Goal: Task Accomplishment & Management: Complete application form

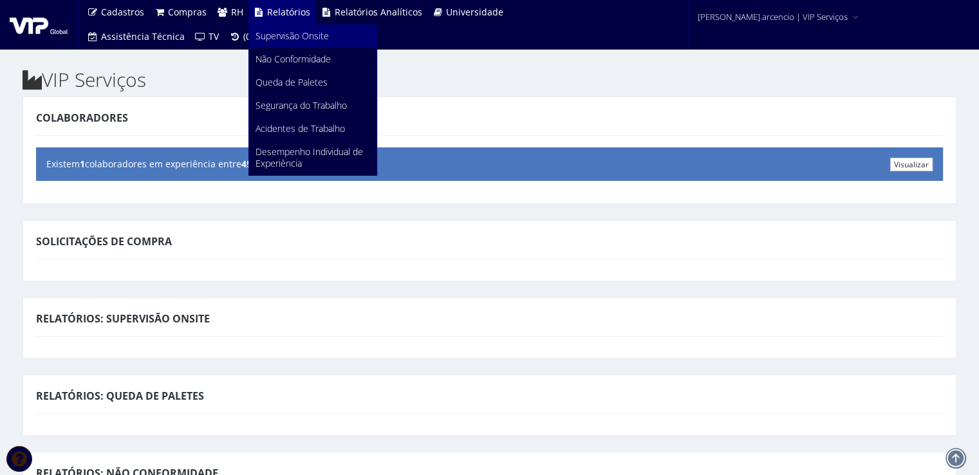
click at [291, 44] on link "Supervisão Onsite" at bounding box center [312, 35] width 127 height 23
click at [275, 35] on span "Supervisão Onsite" at bounding box center [292, 36] width 73 height 12
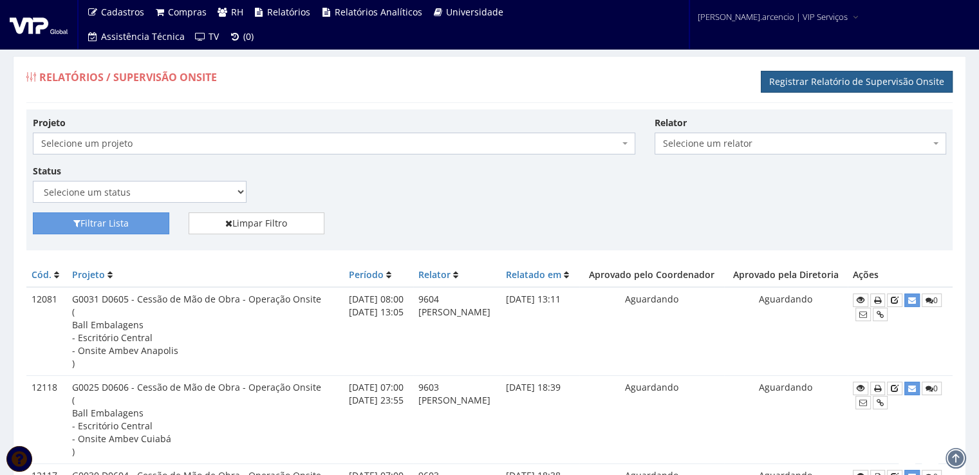
click at [811, 87] on link "Registrar Relatório de Supervisão Onsite" at bounding box center [857, 82] width 192 height 22
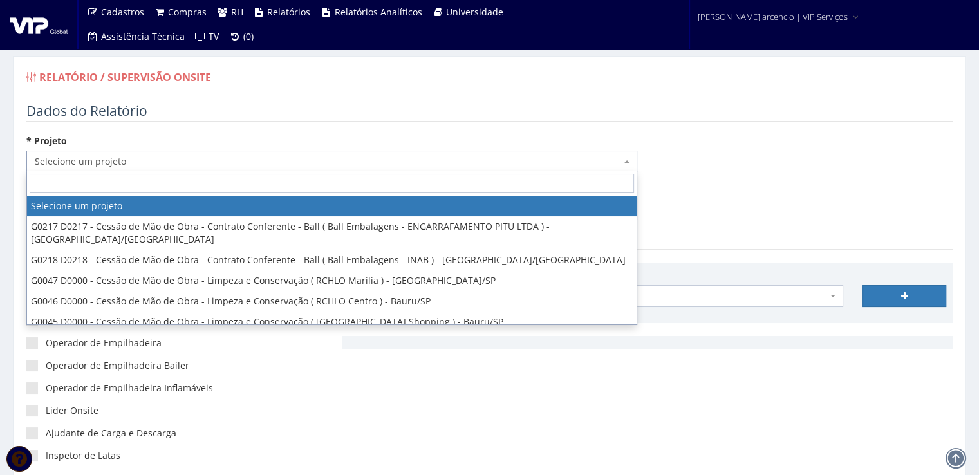
drag, startPoint x: 623, startPoint y: 167, endPoint x: 600, endPoint y: 164, distance: 23.3
click at [623, 166] on span "Selecione um projeto" at bounding box center [331, 162] width 611 height 22
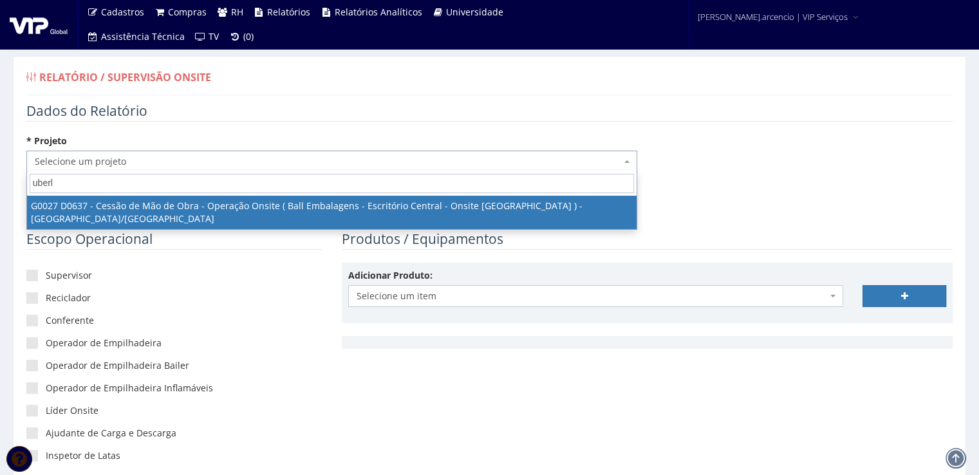
type input "uberla"
select select "27"
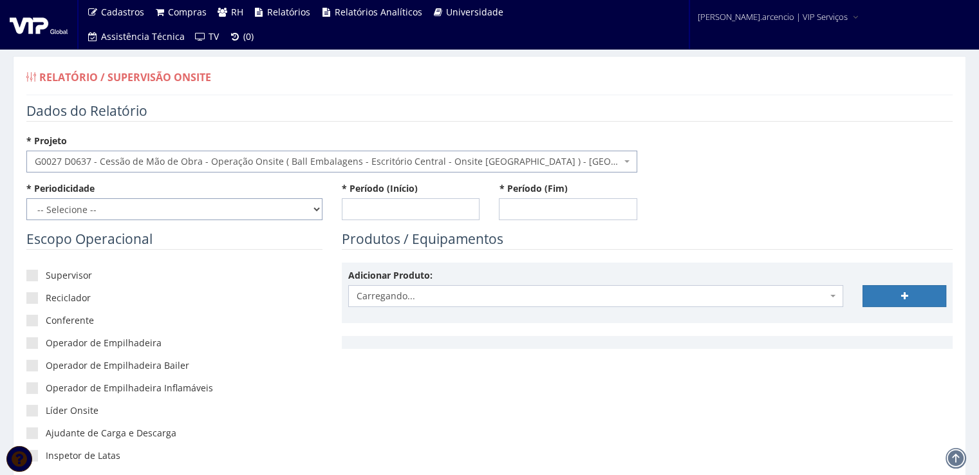
drag, startPoint x: 315, startPoint y: 209, endPoint x: 289, endPoint y: 209, distance: 26.4
click at [315, 209] on select "-- Selecione -- Extraordinário Semanal" at bounding box center [174, 209] width 296 height 22
select select "1"
click at [26, 198] on select "-- Selecione -- Extraordinário Semanal" at bounding box center [174, 209] width 296 height 22
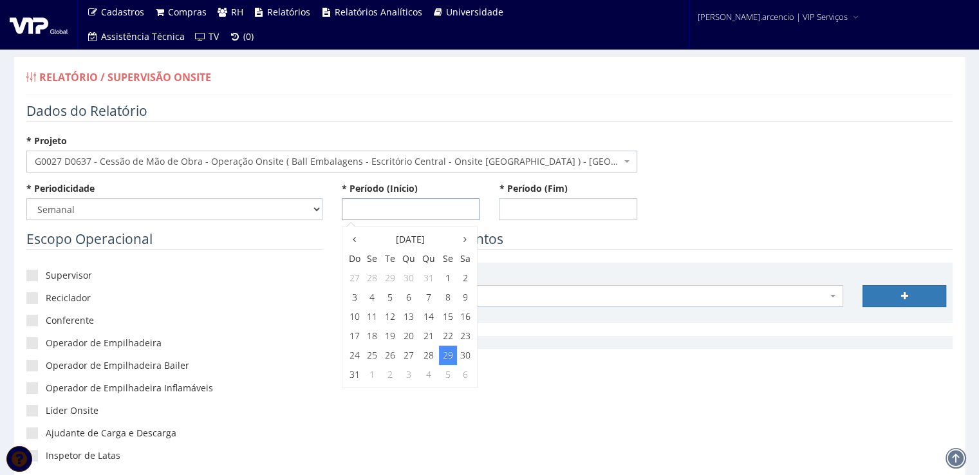
click at [361, 207] on input "* Período (Início)" at bounding box center [411, 209] width 138 height 22
click at [355, 240] on icon at bounding box center [354, 239] width 3 height 9
click at [461, 240] on th at bounding box center [465, 239] width 17 height 19
click at [463, 335] on td "23" at bounding box center [465, 335] width 17 height 19
click at [371, 303] on span "8:00" at bounding box center [362, 300] width 26 height 17
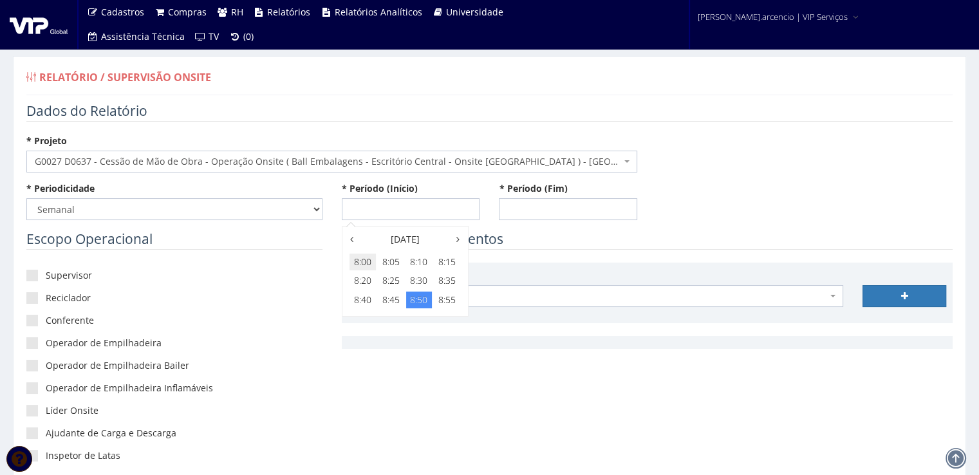
click at [364, 261] on span "8:00" at bounding box center [362, 262] width 26 height 17
type input "23/08/2025 08:00"
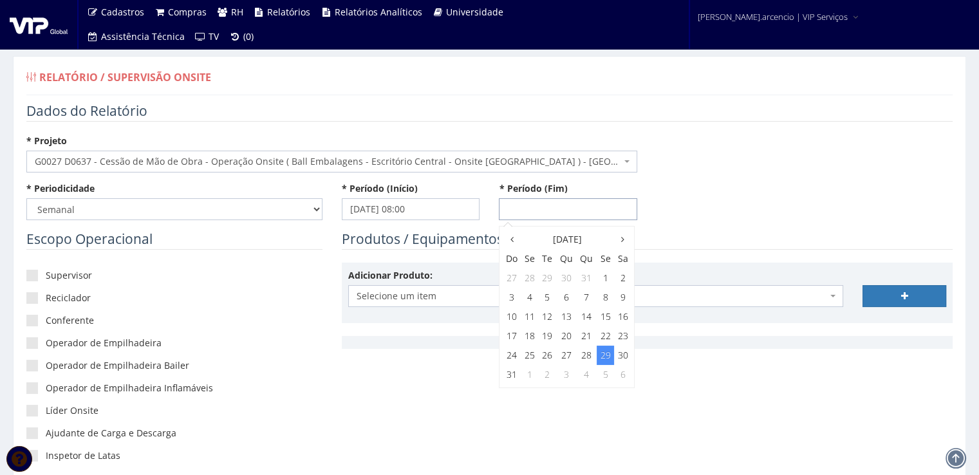
click at [507, 209] on input "* Período (Fim)" at bounding box center [568, 209] width 138 height 22
click at [511, 236] on icon at bounding box center [511, 239] width 3 height 9
click at [628, 247] on th at bounding box center [622, 239] width 17 height 19
click at [608, 358] on td "29" at bounding box center [605, 355] width 17 height 19
click at [523, 318] on span "12:00" at bounding box center [520, 318] width 26 height 17
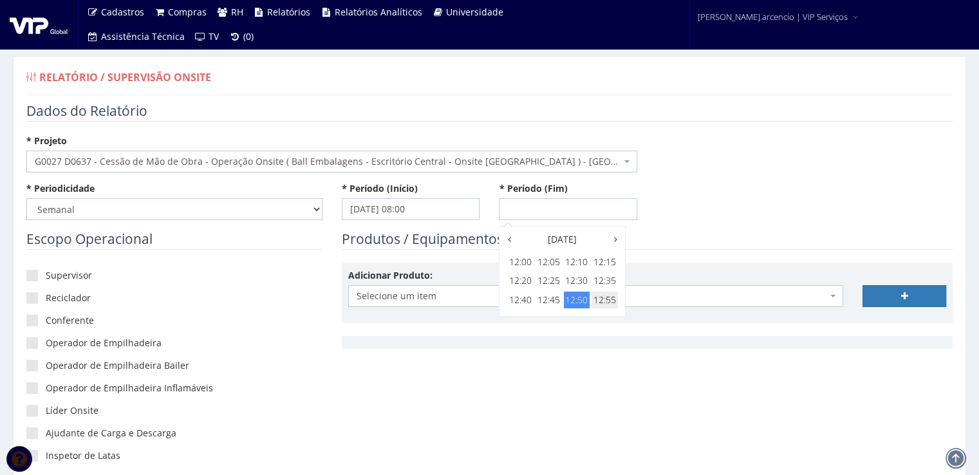
click at [597, 304] on span "12:55" at bounding box center [604, 300] width 26 height 17
type input "29/08/2025 12:55"
click at [682, 236] on legend "Produtos / Equipamentos" at bounding box center [647, 240] width 611 height 20
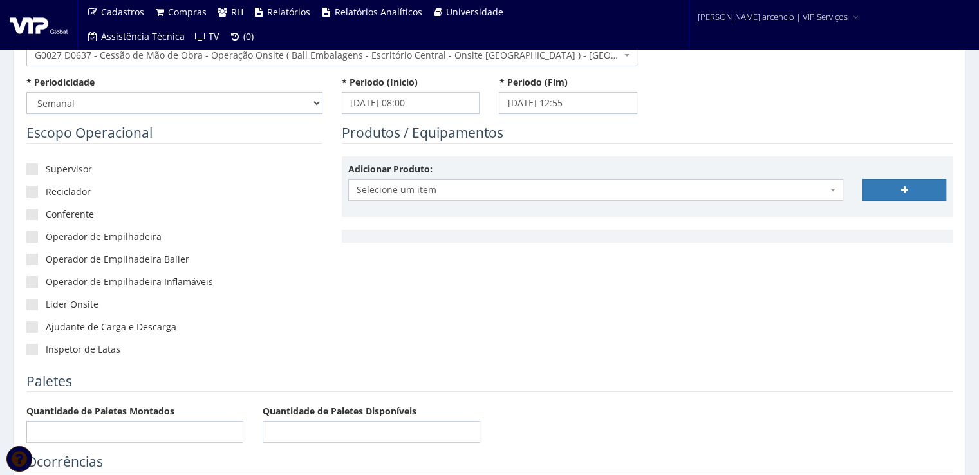
scroll to position [129, 0]
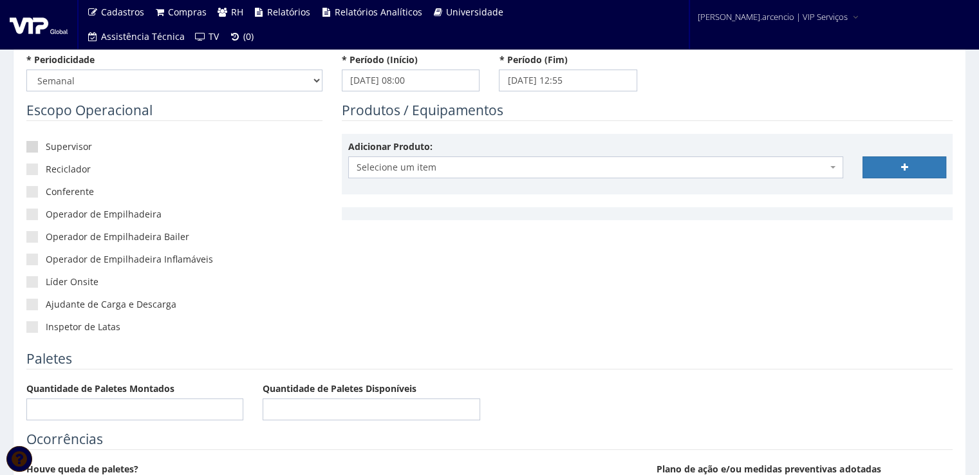
click at [36, 150] on span at bounding box center [32, 147] width 12 height 12
click at [46, 150] on input"] "Supervisor" at bounding box center [50, 147] width 8 height 8
checkbox input"] "true"
click at [39, 173] on label "Reciclador" at bounding box center [174, 169] width 296 height 13
click at [46, 173] on input"] "Reciclador" at bounding box center [50, 169] width 8 height 8
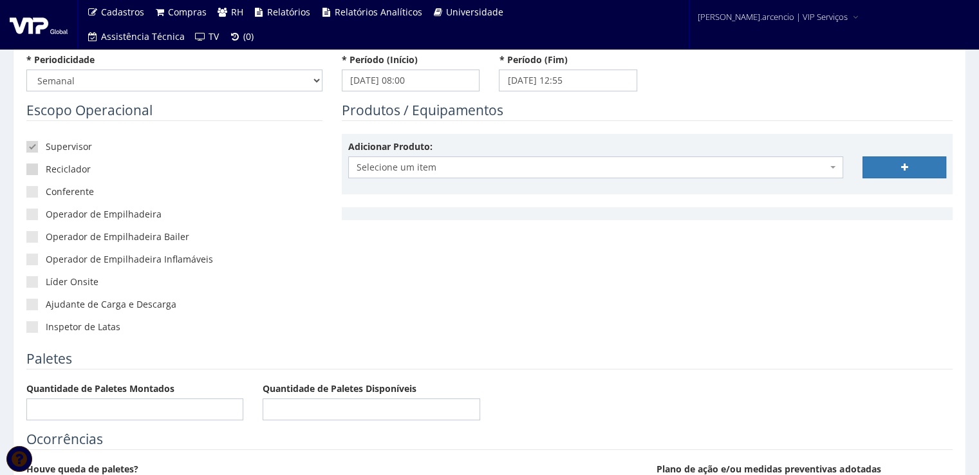
checkbox input"] "true"
click at [33, 189] on span at bounding box center [32, 192] width 12 height 12
click at [46, 189] on input"] "Conferente" at bounding box center [50, 192] width 8 height 8
checkbox input"] "true"
click at [31, 284] on span at bounding box center [32, 282] width 12 height 12
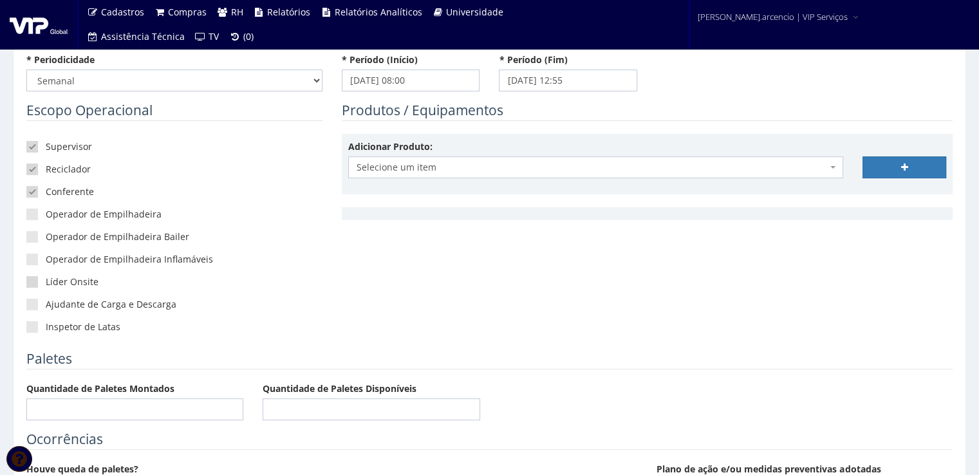
click at [46, 284] on input"] "Líder Onsite" at bounding box center [50, 282] width 8 height 8
checkbox input"] "true"
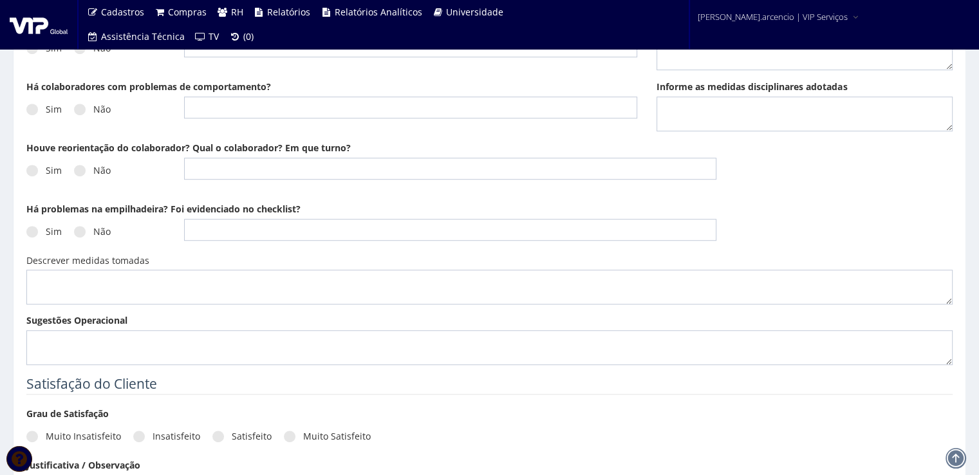
scroll to position [837, 0]
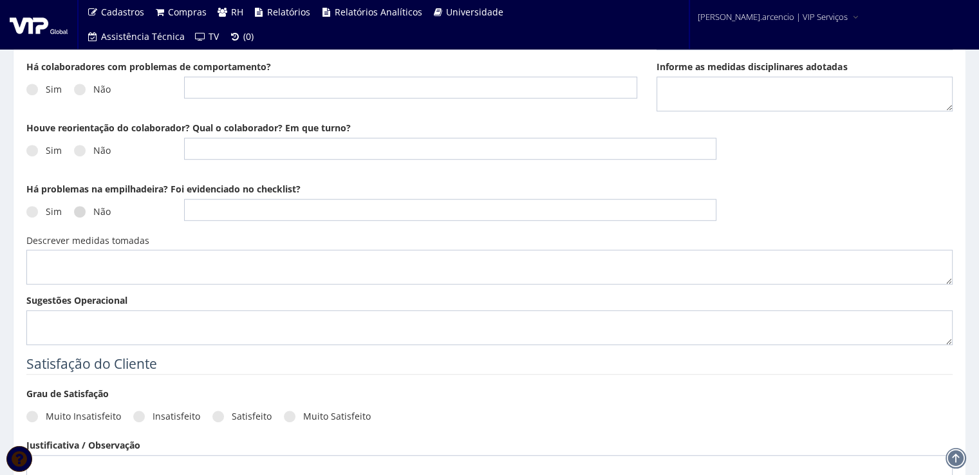
click at [79, 209] on span at bounding box center [80, 212] width 12 height 12
click at [54, 209] on input "Não" at bounding box center [50, 212] width 8 height 8
radio input "true"
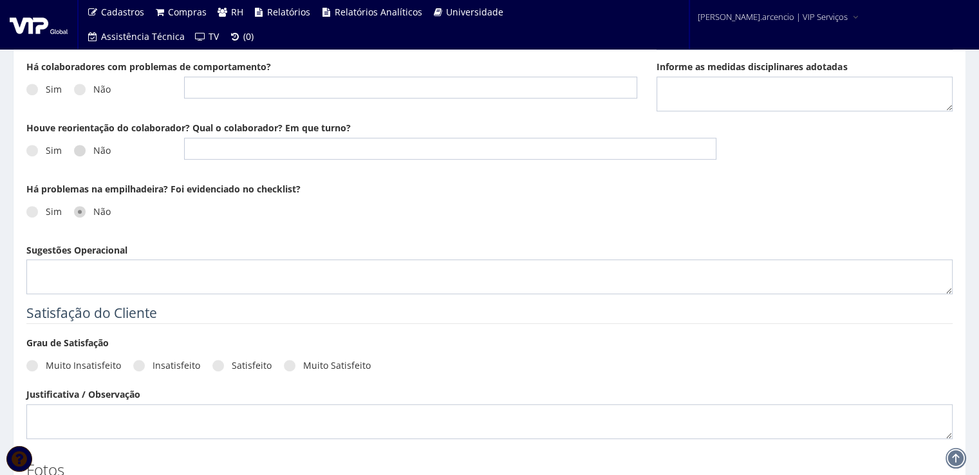
click at [82, 146] on span at bounding box center [80, 151] width 12 height 12
click at [54, 147] on input "Não" at bounding box center [50, 151] width 8 height 8
radio input "true"
click at [82, 274] on textarea "Sugestões Operacional" at bounding box center [489, 276] width 926 height 35
paste textarea "No período de 25/08 a 29/08, foram realizadas 86 descargas, sendo no turno das …"
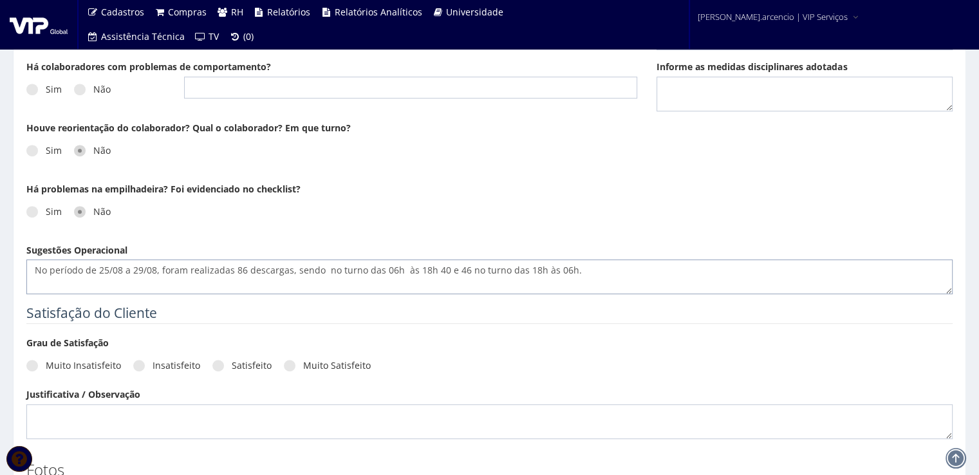
click at [392, 270] on textarea "No período de 25/08 a 29/08, foram realizadas 86 descargas, sendo no turno das …" at bounding box center [489, 276] width 926 height 35
click at [431, 269] on textarea "No período de 25/08 a 29/08, foram realizadas 86 descargas, sendo no turno das …" at bounding box center [489, 276] width 926 height 35
click at [546, 268] on textarea "No período de 25/08 a 29/08, foram realizadas 86 descargas, sendo no turno das …" at bounding box center [489, 276] width 926 height 35
click at [584, 269] on textarea "No período de 25/08 a 29/08, foram realizadas 86 descargas, sendo no turno das …" at bounding box center [489, 276] width 926 height 35
click at [637, 266] on textarea "No período de 25/08 a 29/08, foram realizadas 86 descargas, sendo no turno das …" at bounding box center [489, 276] width 926 height 35
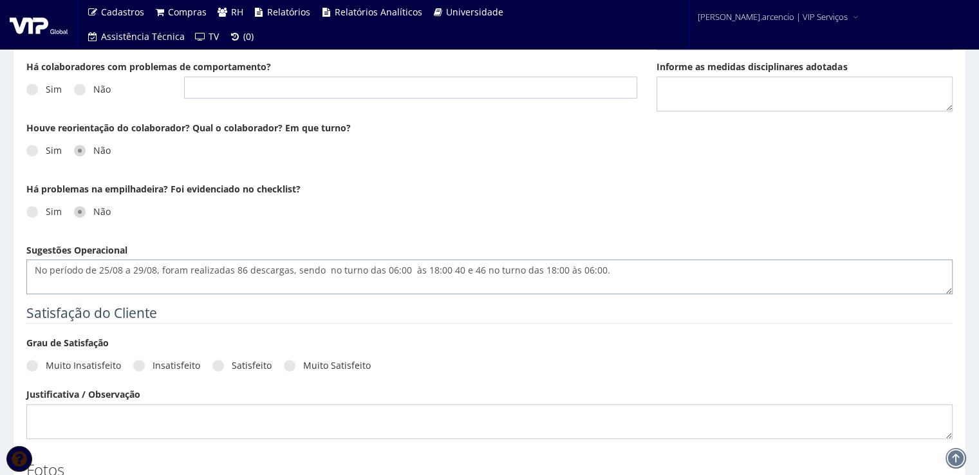
paste textarea "Estoque bem cheio, essa semana recebemos as litas direto pra linha por varias v…"
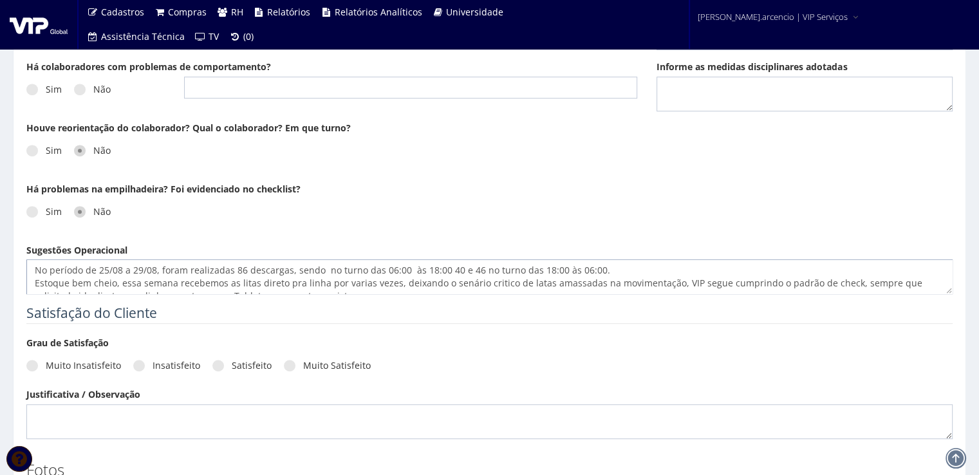
scroll to position [8, 0]
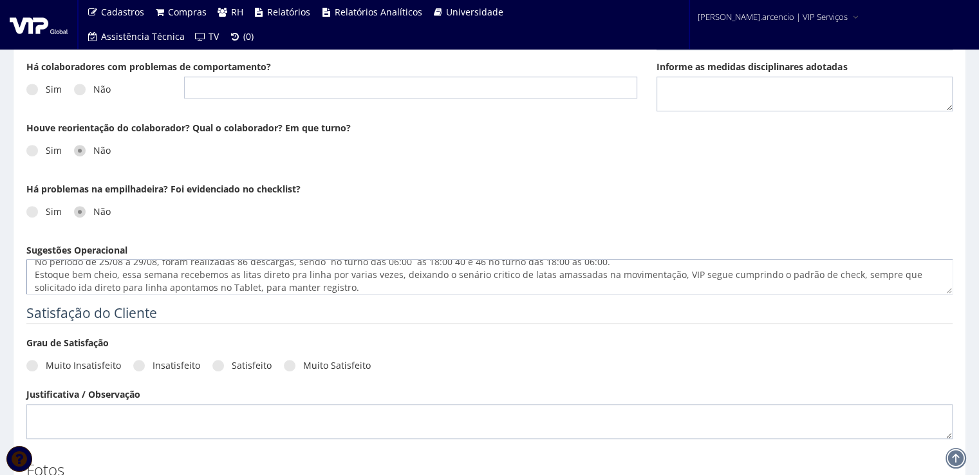
click at [241, 274] on textarea "No período de 25/08 a 29/08, foram realizadas 86 descargas, sendo no turno das …" at bounding box center [489, 276] width 926 height 35
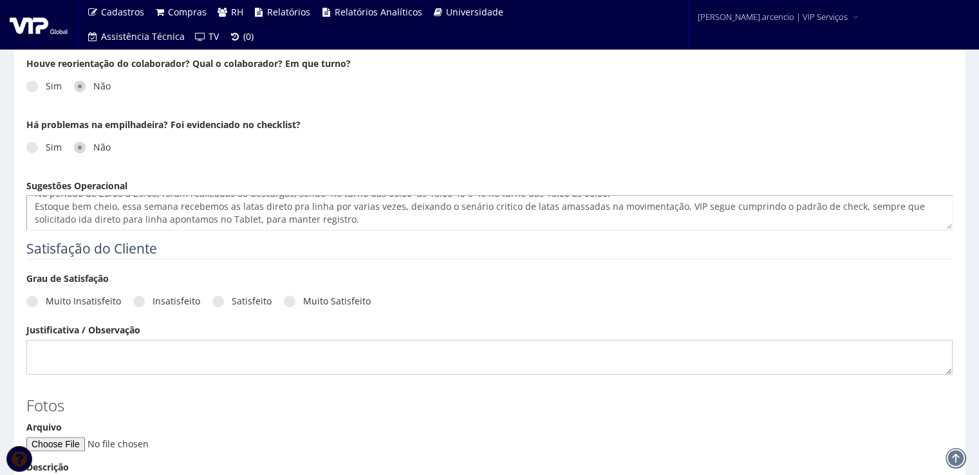
scroll to position [13, 0]
click at [361, 215] on textarea "No período de 25/08 a 29/08, foram realizadas 86 descargas, sendo no turno das …" at bounding box center [489, 212] width 926 height 35
paste textarea "Durante a semana, foram realizados carregamentos de ATG em 7 veículos sendo tod…"
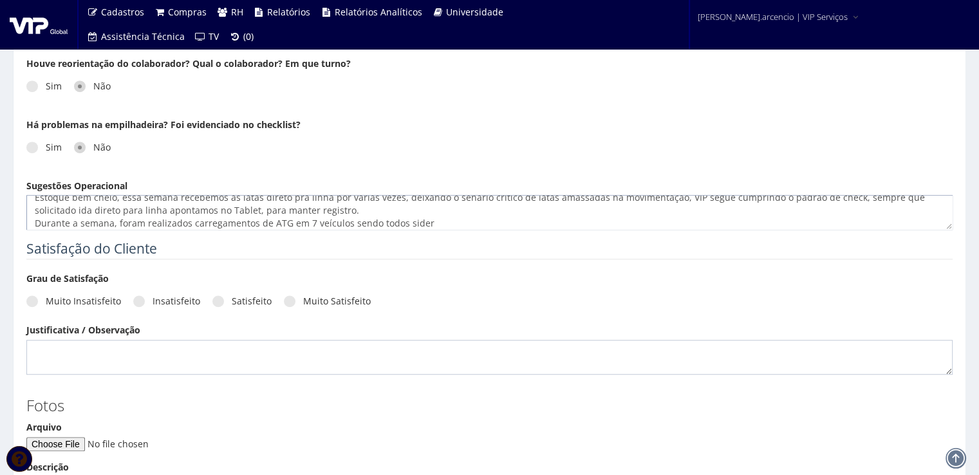
click at [285, 221] on textarea "No período de 25/08 a 29/08, foram realizadas 86 descargas, sendo no turno das …" at bounding box center [489, 212] width 926 height 35
click at [460, 221] on textarea "No período de 25/08 a 29/08, foram realizadas 86 descargas, sendo no turno das …" at bounding box center [489, 212] width 926 height 35
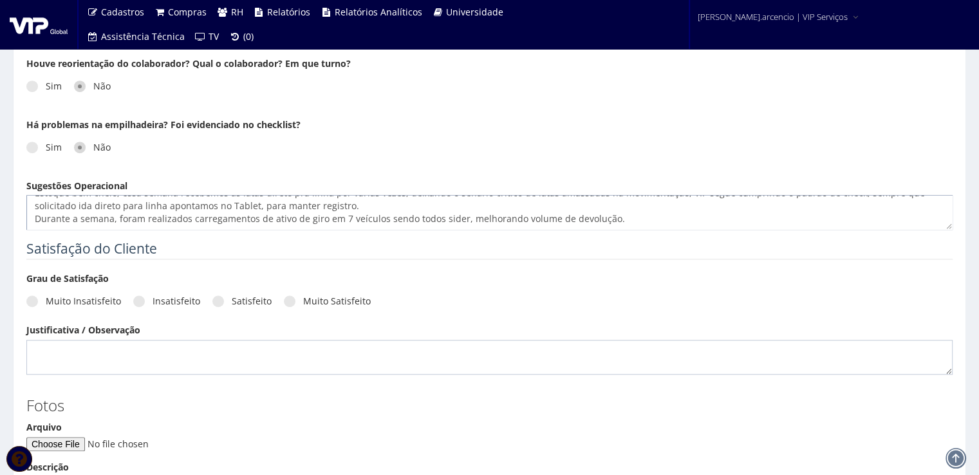
scroll to position [34, 0]
paste textarea "Executamos retrabalhos em 57 paletes ao longo da semana, material controlado."
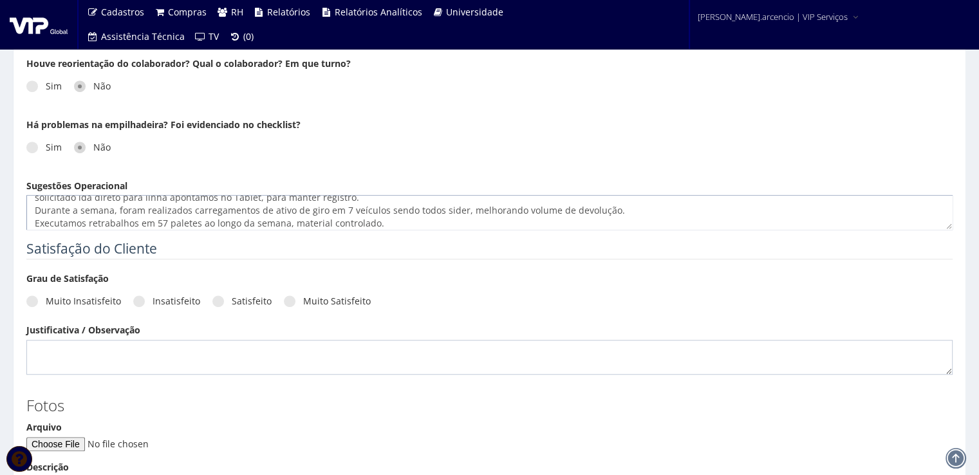
click at [87, 221] on textarea "No período de 25/08 a 29/08, foram realizadas 86 descargas, sendo no turno das …" at bounding box center [489, 212] width 926 height 35
click at [126, 222] on textarea "No período de 25/08 a 29/08, foram realizadas 86 descargas, sendo no turno das …" at bounding box center [489, 212] width 926 height 35
click at [339, 221] on textarea "No período de 25/08 a 29/08, foram realizadas 86 descargas, sendo no turno das …" at bounding box center [489, 212] width 926 height 35
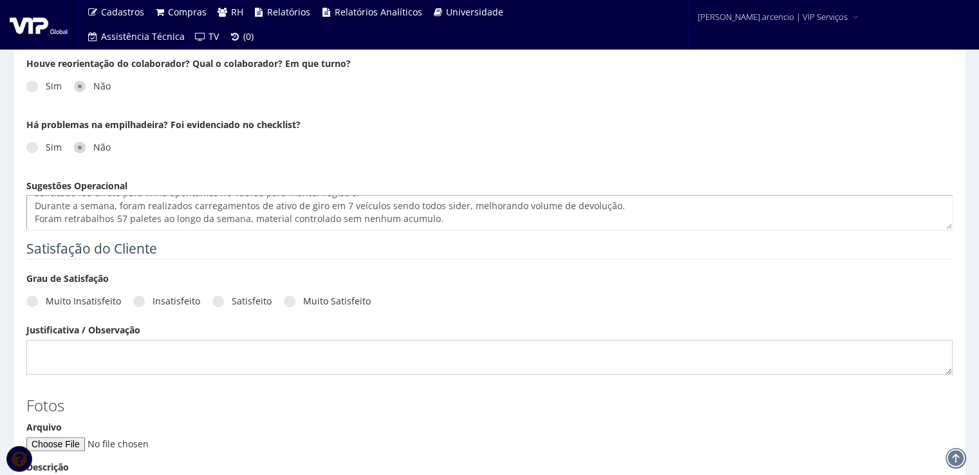
paste textarea "A aderência aos padrões de segurança segue dentro da meta, 100% essa semana. As…"
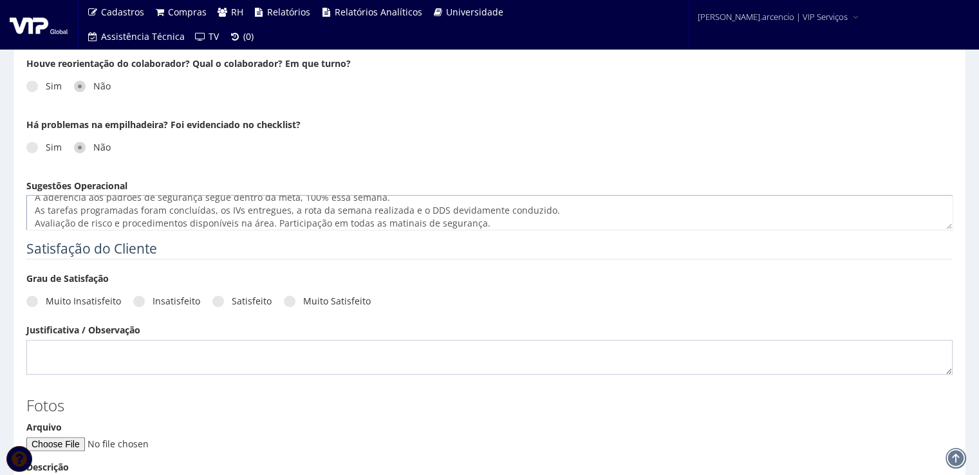
scroll to position [47, 0]
click at [100, 224] on textarea "No período de 25/08 a 29/08, foram realizadas 86 descargas, sendo no turno das …" at bounding box center [489, 212] width 926 height 35
click at [124, 219] on textarea "No período de 25/08 a 29/08, foram realizadas 86 descargas, sendo no turno das …" at bounding box center [489, 212] width 926 height 35
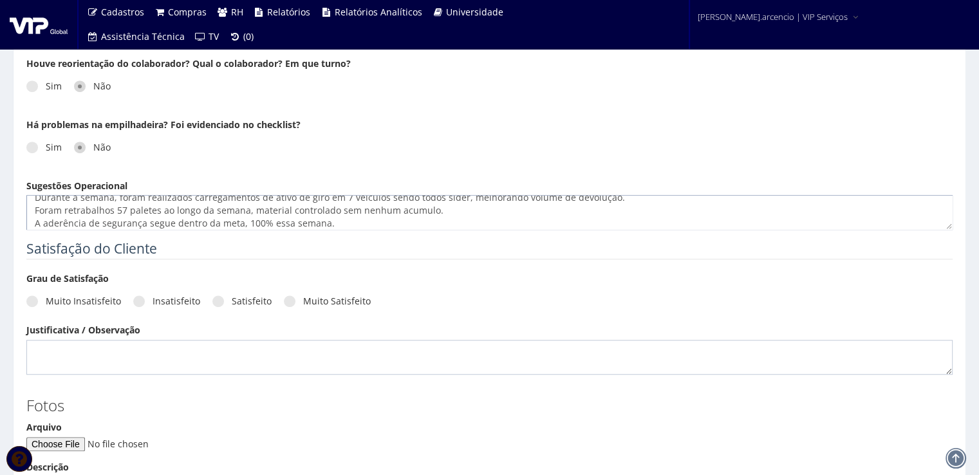
click at [143, 226] on textarea "No período de 25/08 a 29/08, foram realizadas 86 descargas, sendo no turno das …" at bounding box center [489, 212] width 926 height 35
click at [381, 226] on textarea "No período de 25/08 a 29/08, foram realizadas 86 descargas, sendo no turno das …" at bounding box center [489, 212] width 926 height 35
click at [207, 221] on textarea "No período de 25/08 a 29/08, foram realizadas 86 descargas, sendo no turno das …" at bounding box center [489, 212] width 926 height 35
click at [469, 217] on textarea "No período de 25/08 a 29/08, foram realizadas 86 descargas, sendo no turno das …" at bounding box center [489, 212] width 926 height 35
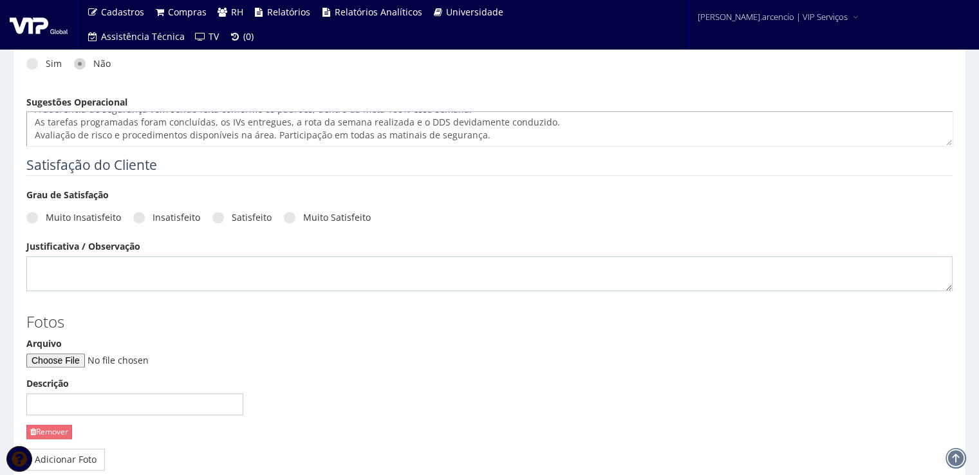
scroll to position [965, 0]
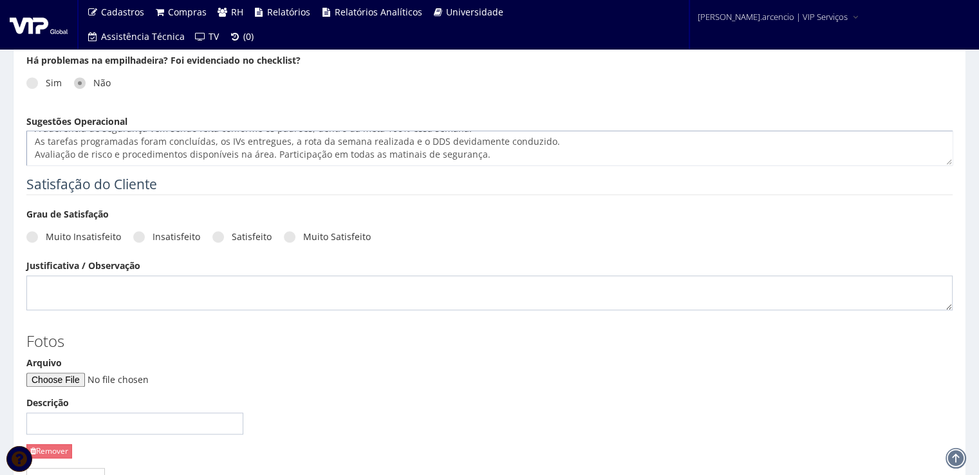
click at [496, 155] on textarea "No período de 25/08 a 29/08, foram realizadas 86 descargas, sendo no turno das …" at bounding box center [489, 148] width 926 height 35
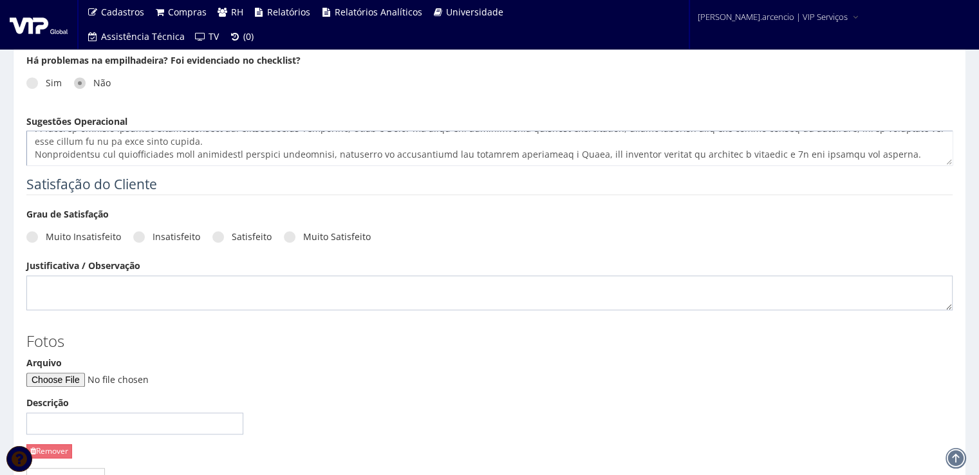
scroll to position [137, 0]
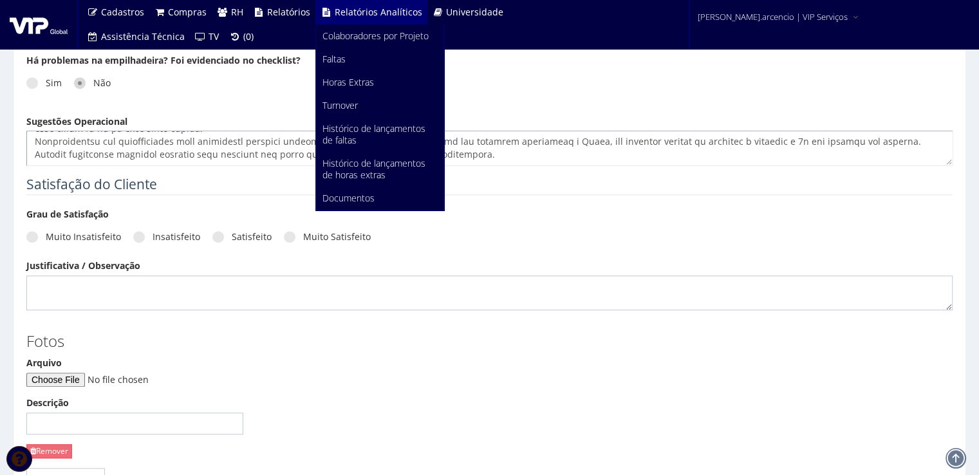
type textarea "No período de 25/08 a 29/08, foram realizadas 86 descargas, sendo no turno das …"
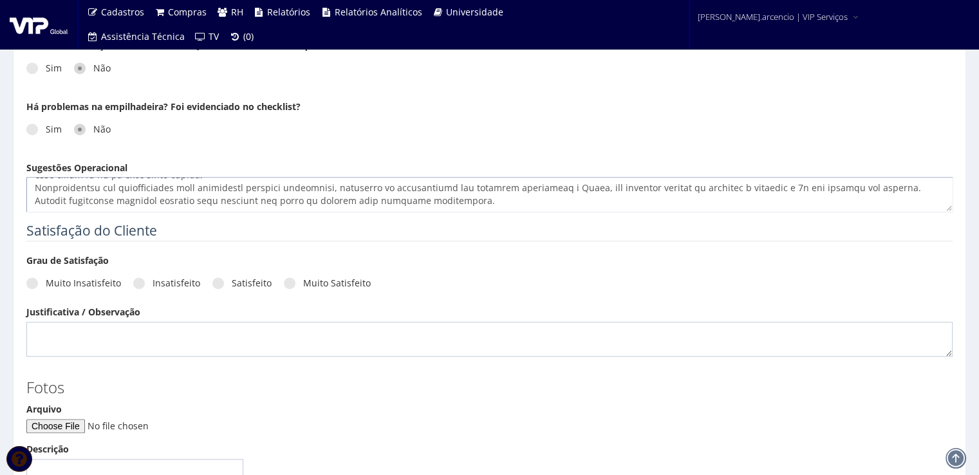
scroll to position [901, 0]
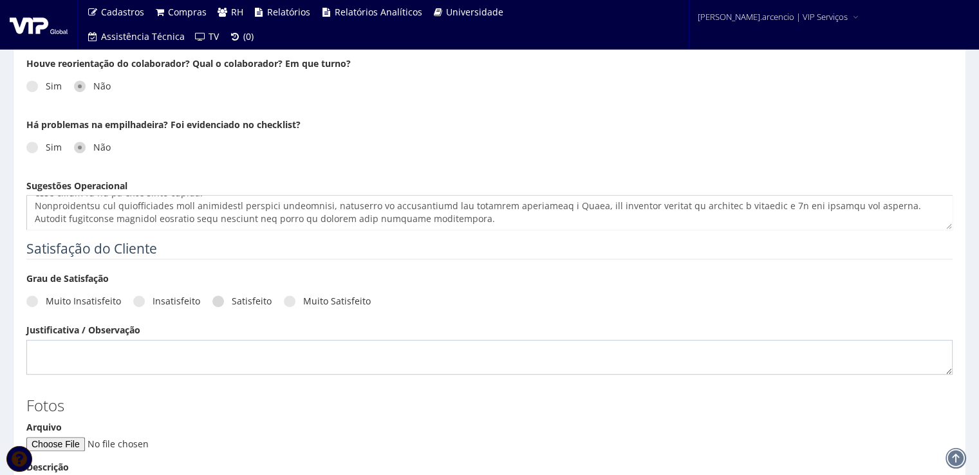
click at [212, 299] on span at bounding box center [218, 301] width 12 height 12
click at [54, 299] on input "Satisfeito" at bounding box center [50, 301] width 8 height 8
radio input "true"
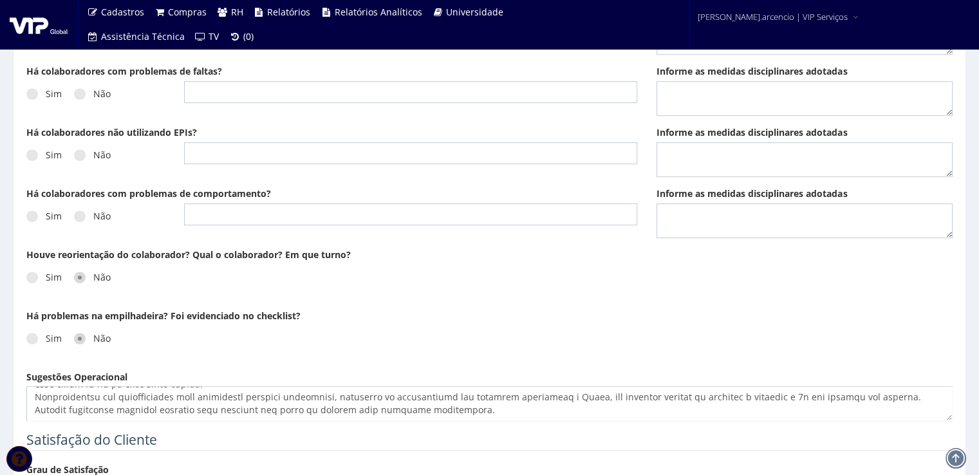
scroll to position [708, 0]
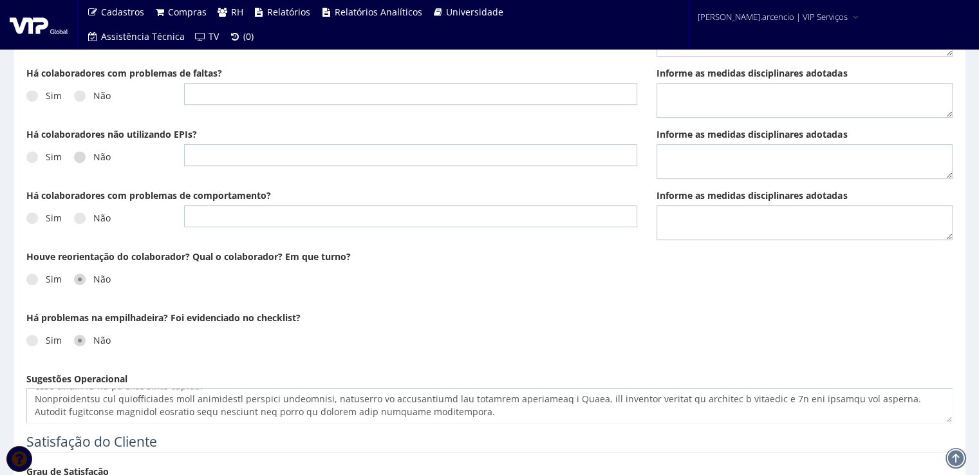
click at [75, 158] on span at bounding box center [80, 157] width 12 height 12
click at [54, 158] on input "Não" at bounding box center [50, 157] width 8 height 8
radio input "true"
click at [78, 209] on div "Sim Não" at bounding box center [95, 222] width 138 height 35
click at [80, 223] on div "Sim Não" at bounding box center [95, 222] width 138 height 35
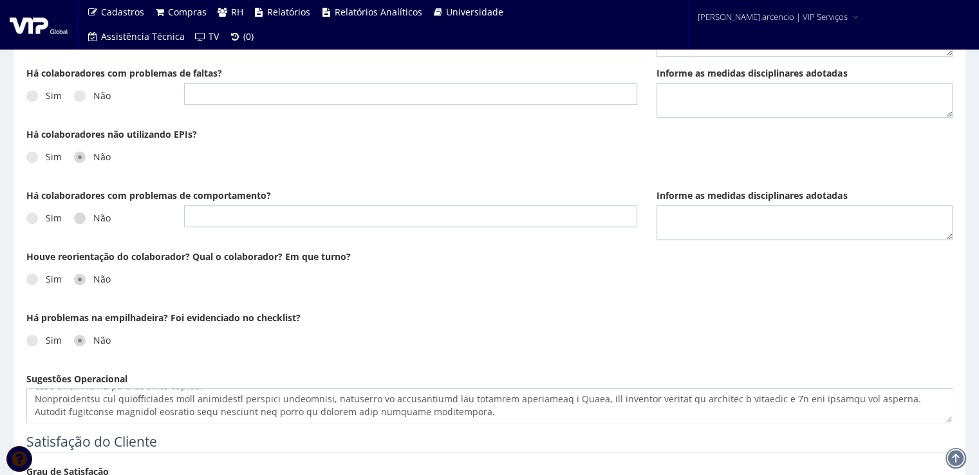
click at [80, 214] on span at bounding box center [80, 218] width 12 height 12
click at [54, 214] on input "Não" at bounding box center [50, 218] width 8 height 8
radio input "true"
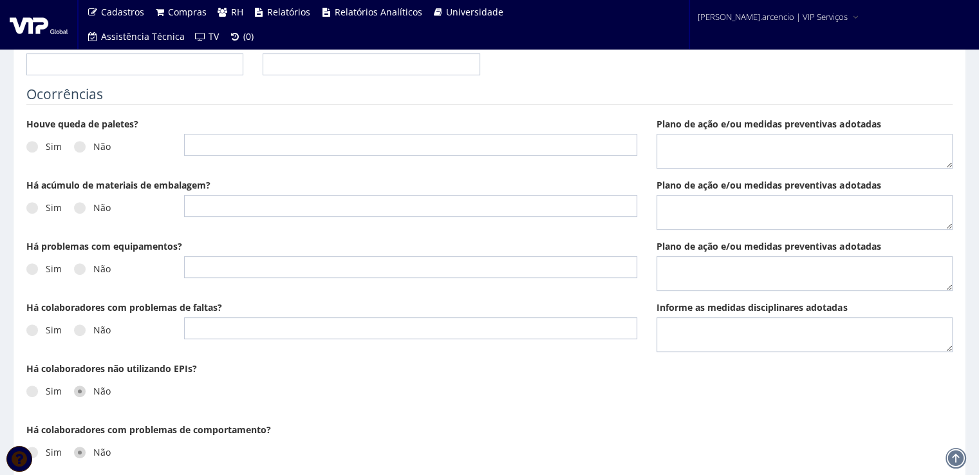
scroll to position [451, 0]
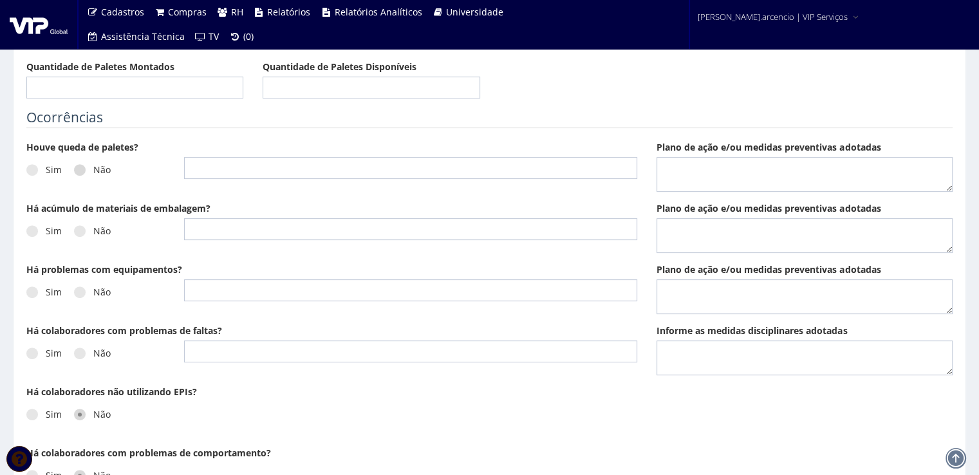
click at [80, 169] on span at bounding box center [80, 170] width 12 height 12
click at [54, 169] on input "Não" at bounding box center [50, 170] width 8 height 8
radio input "true"
click at [80, 227] on span at bounding box center [80, 231] width 12 height 12
click at [54, 227] on input "Não" at bounding box center [50, 231] width 8 height 8
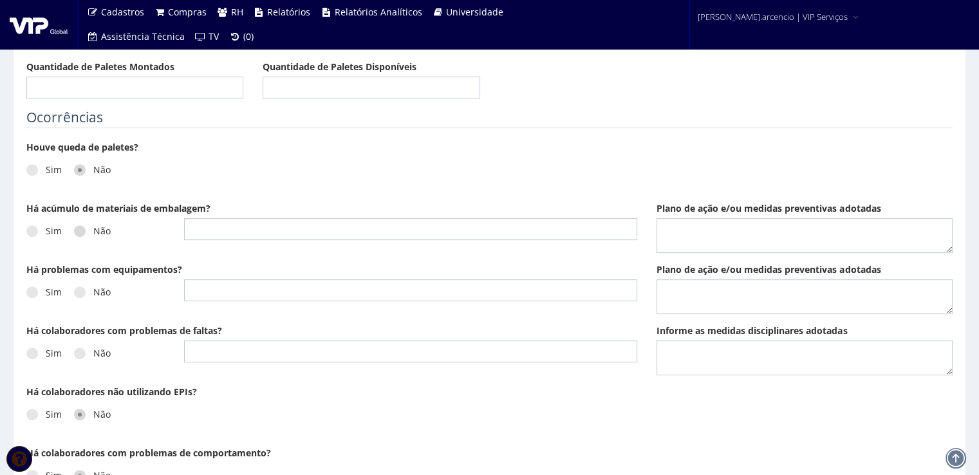
radio input "true"
click at [77, 292] on span at bounding box center [80, 292] width 12 height 12
click at [54, 292] on input "Não" at bounding box center [50, 292] width 8 height 8
radio input "true"
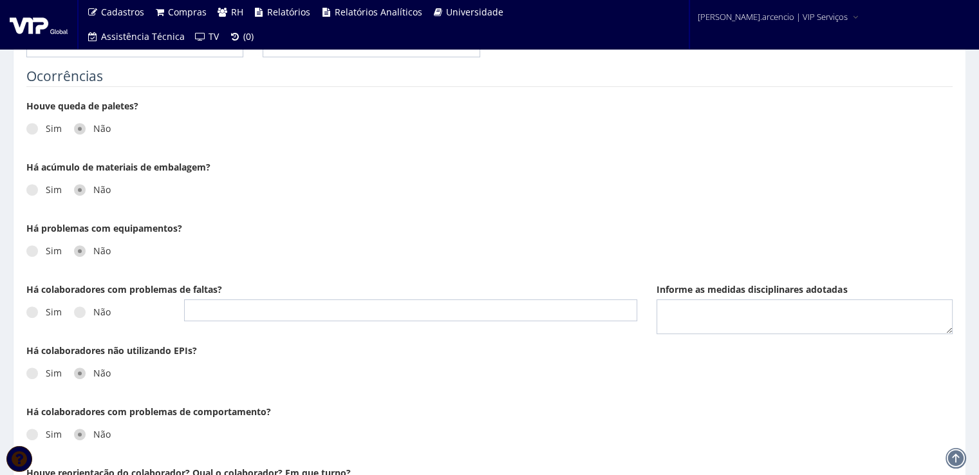
scroll to position [515, 0]
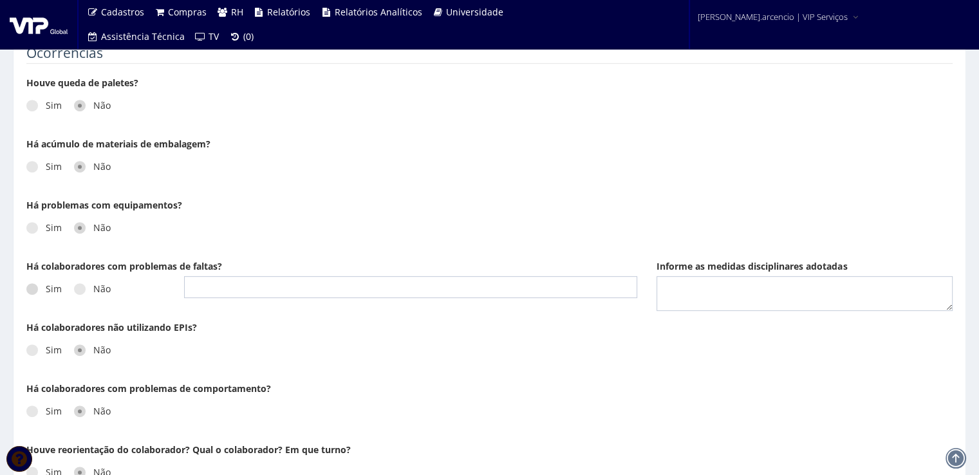
click at [33, 288] on span at bounding box center [32, 289] width 12 height 12
click at [46, 288] on input "Sim" at bounding box center [50, 289] width 8 height 8
radio input "true"
click at [197, 289] on input "text" at bounding box center [410, 287] width 453 height 22
click at [669, 282] on textarea "Informe as medidas disciplinares adotadas" at bounding box center [805, 293] width 296 height 35
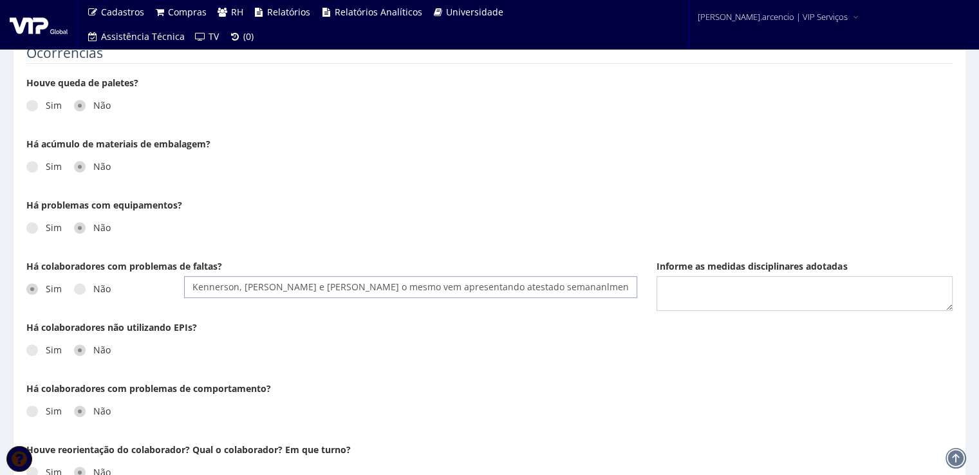
click at [500, 284] on input "Kennerson, Herik e Pedro o mesmo vem apresentando atestado semananlmente." at bounding box center [410, 287] width 453 height 22
type input "Kennerson, Herik e Pedro o mesmo vem apresentando atestado semanalmente."
click at [681, 284] on textarea "Informe as medidas disciplinares adotadas" at bounding box center [805, 293] width 296 height 35
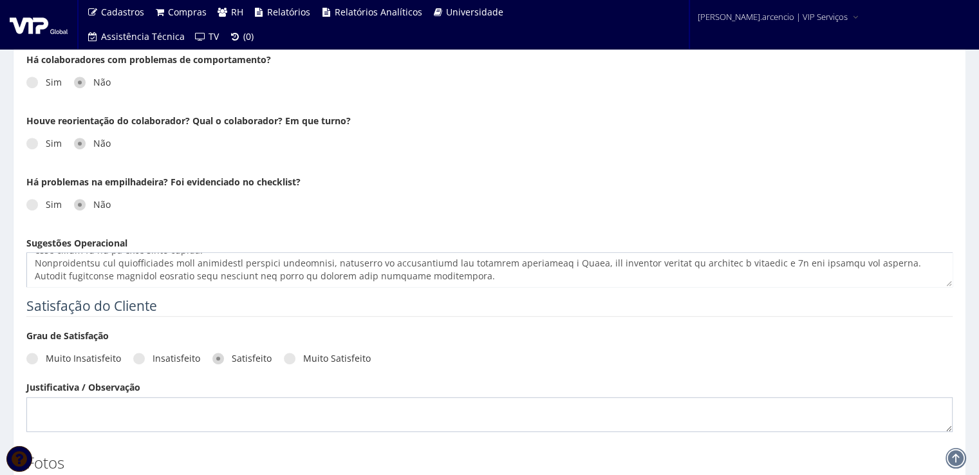
scroll to position [1099, 0]
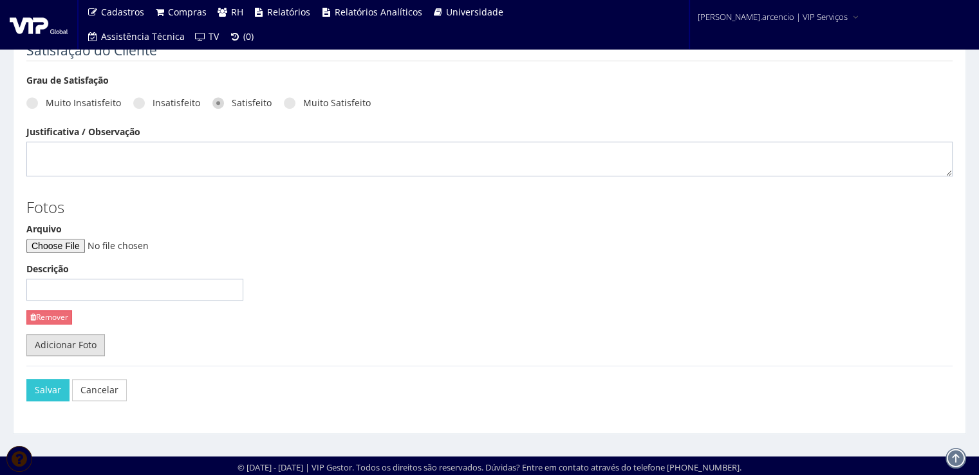
type textarea "estamos observando os mesmo, pois esta demonstrado que esta agindo má intenção …"
click at [76, 349] on link "Adicionar Foto" at bounding box center [65, 345] width 79 height 22
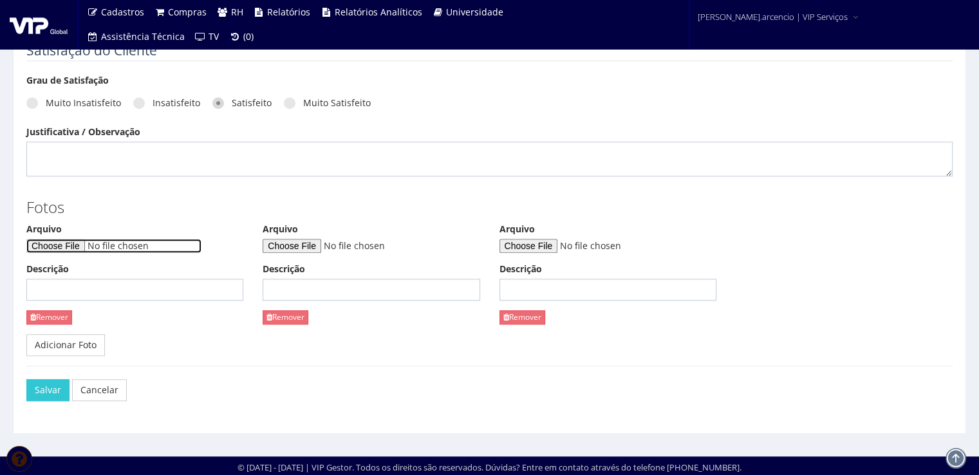
click at [72, 248] on input "Arquivo" at bounding box center [113, 246] width 175 height 14
type input "C:\fakepath\S4 Tarefa da semana - VIP - CAÇA VAZAMENTO.pptx"
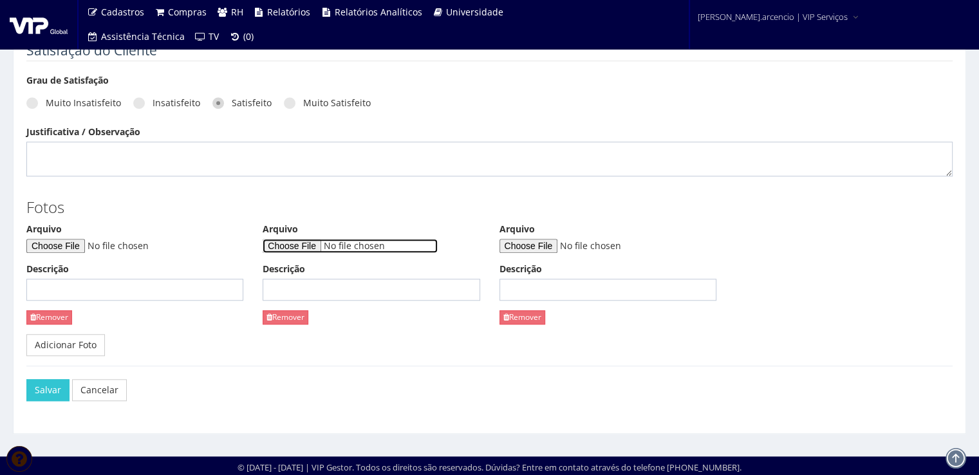
click at [310, 245] on input "Arquivo" at bounding box center [350, 246] width 175 height 14
type input "C:\fakepath\WhatsApp Image 2025-08-29 at 11.51.00.jpeg"
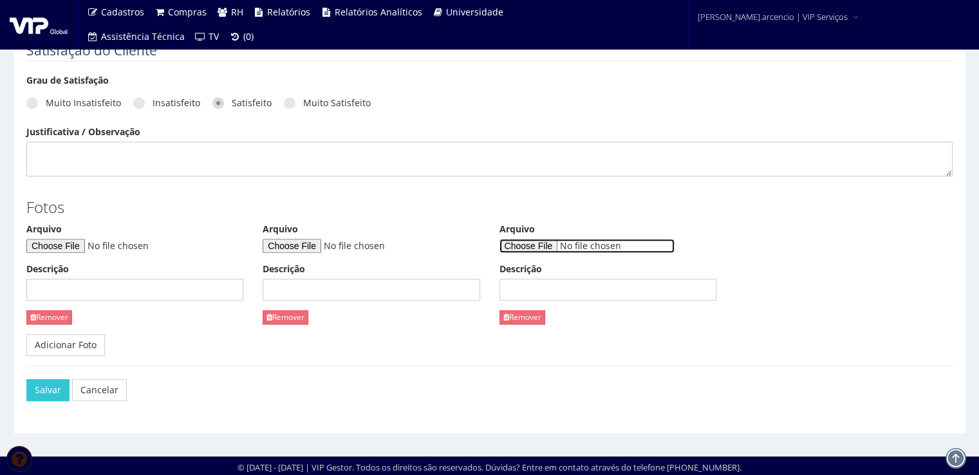
click at [525, 244] on input "Arquivo" at bounding box center [586, 246] width 175 height 14
type input "C:\fakepath\WhatsApp Image 2025-08-29 at 11.51.01.jpeg"
click at [93, 343] on link "Adicionar Foto" at bounding box center [65, 345] width 79 height 22
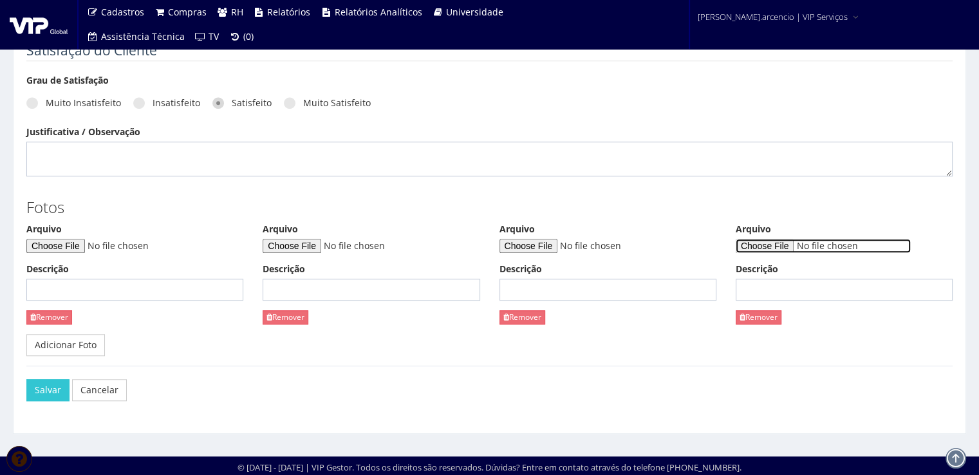
click at [784, 248] on input "Arquivo" at bounding box center [823, 246] width 175 height 14
type input "C:\fakepath\WhatsApp Image 2025-08-29 at 11.51.01 (1).jpeg"
click at [343, 294] on input "Descrição" at bounding box center [371, 290] width 217 height 22
type input "Área de descarga"
click at [541, 288] on input "Descrição" at bounding box center [607, 290] width 217 height 22
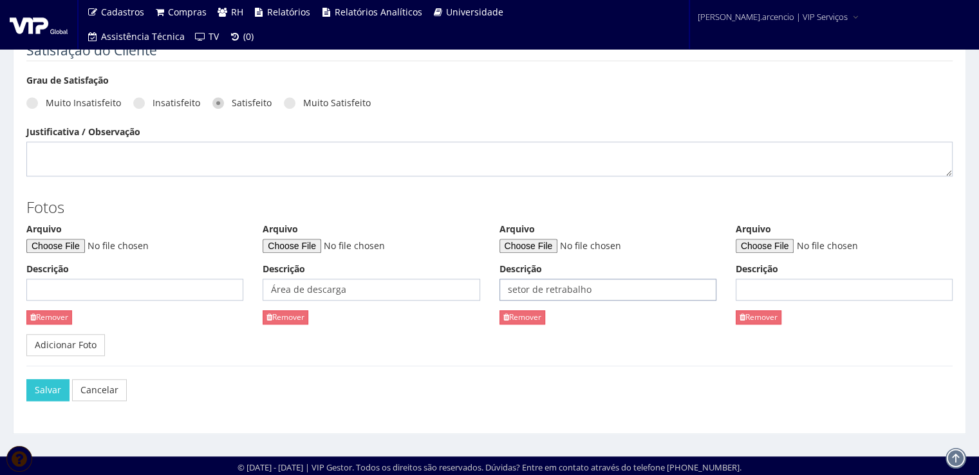
type input "setor de retrabalho"
click at [71, 286] on input "Descrição" at bounding box center [134, 290] width 217 height 22
type input "Tarefa da semana"
click at [750, 285] on input "Descrição" at bounding box center [844, 290] width 217 height 22
type input "Pulmão de inspeção"
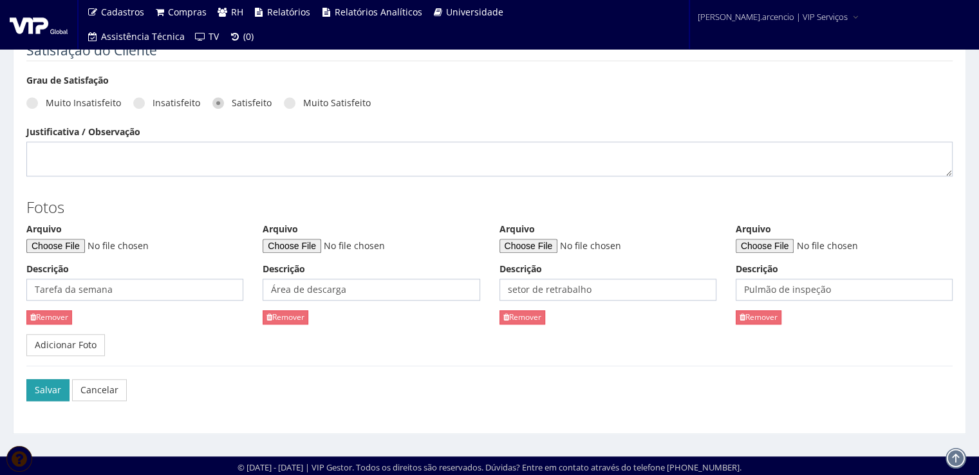
click at [53, 392] on button "Salvar" at bounding box center [47, 390] width 43 height 22
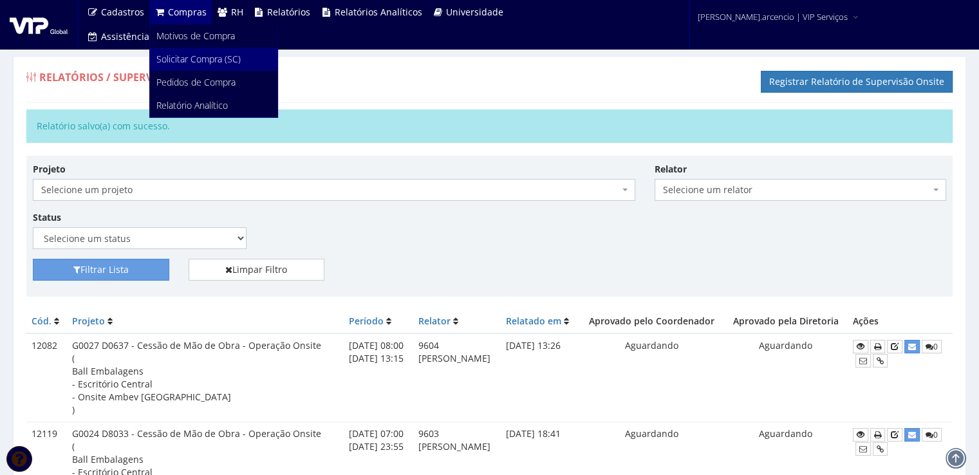
click at [189, 62] on span "Solicitar Compra (SC)" at bounding box center [198, 59] width 84 height 12
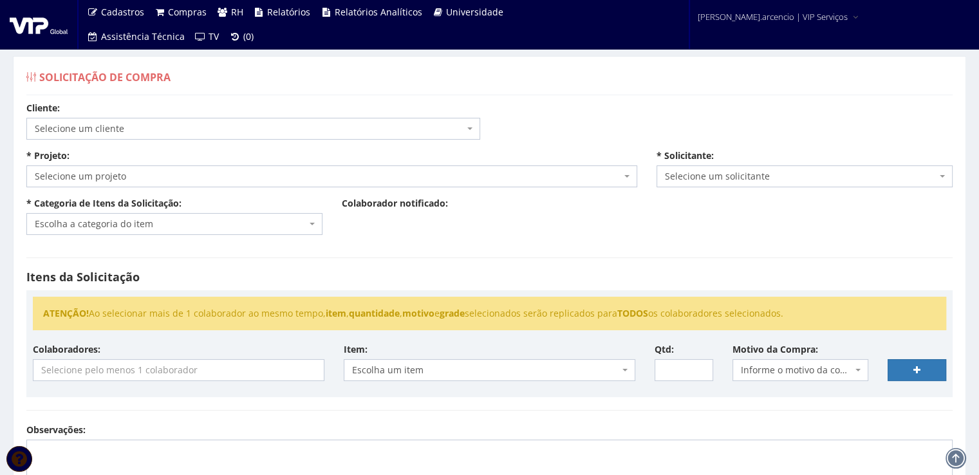
click at [191, 134] on span "Selecione um cliente" at bounding box center [249, 128] width 429 height 13
type input "u"
click at [541, 222] on div "Colaborador notificado:" at bounding box center [489, 211] width 315 height 29
click at [111, 172] on span "Selecione um projeto" at bounding box center [328, 176] width 586 height 13
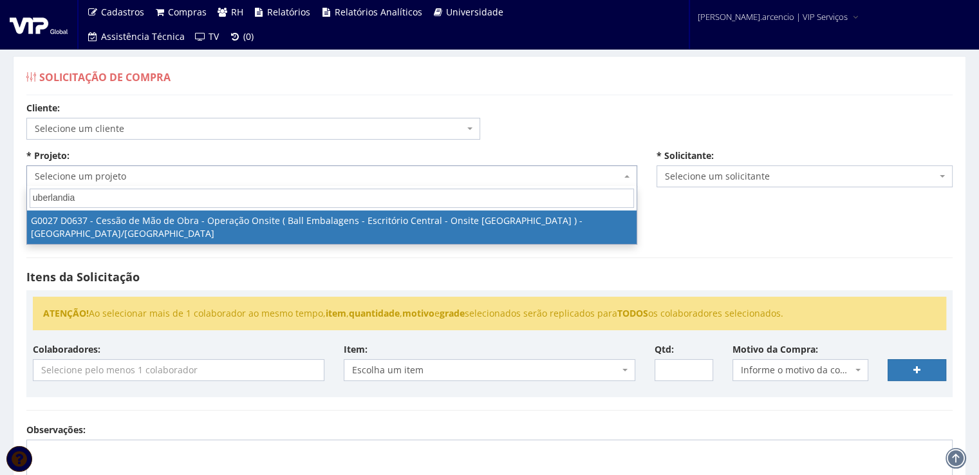
type input "uberlandia"
select select "27"
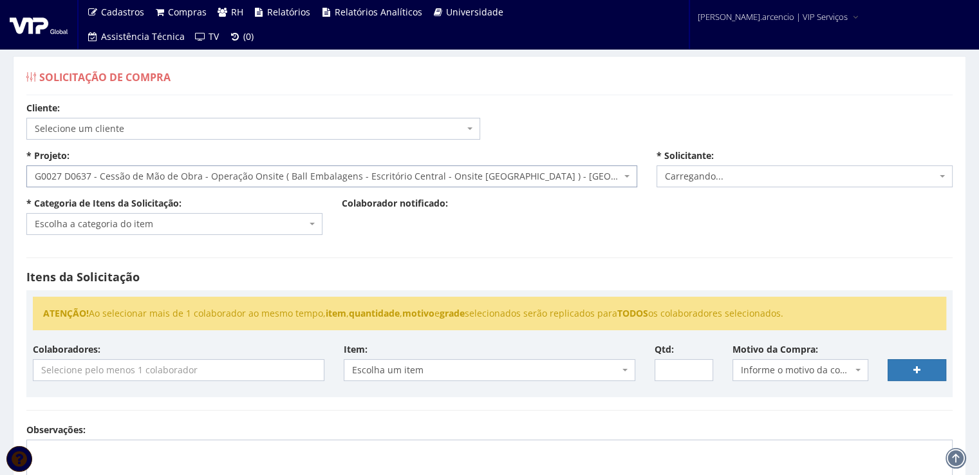
click at [308, 219] on span "Escolha a categoria do item" at bounding box center [174, 224] width 296 height 22
select select "3771"
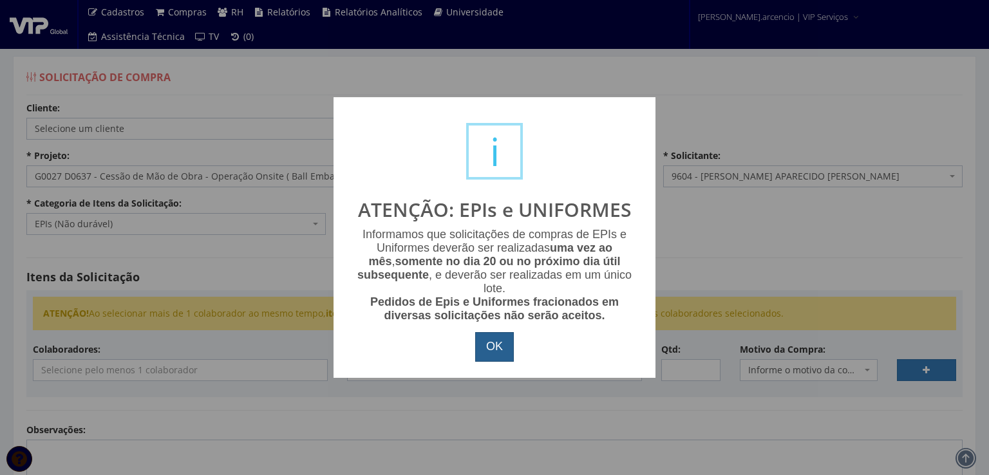
click at [492, 349] on button "OK" at bounding box center [494, 347] width 39 height 30
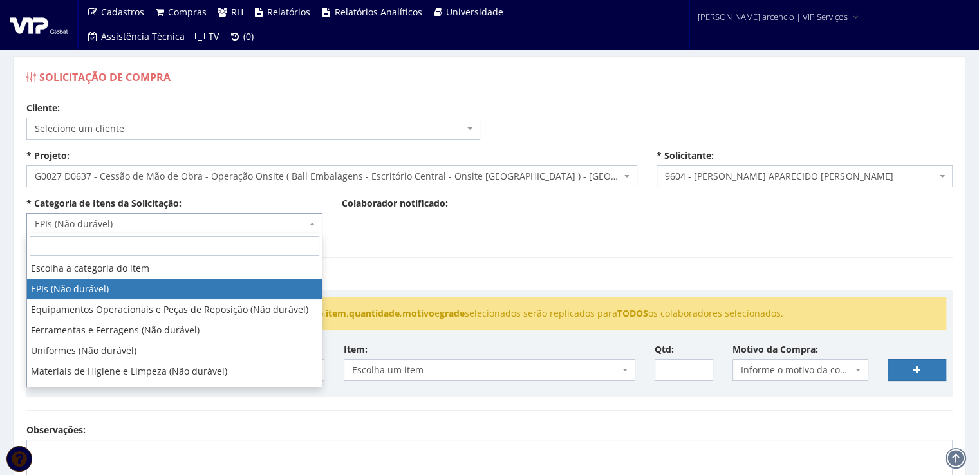
click at [310, 225] on span "EPIs (Não durável)" at bounding box center [174, 224] width 296 height 22
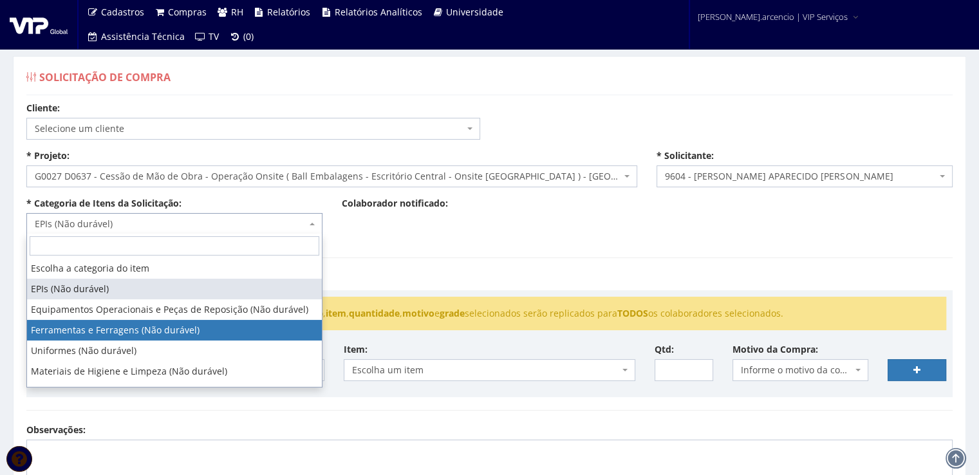
select select "3"
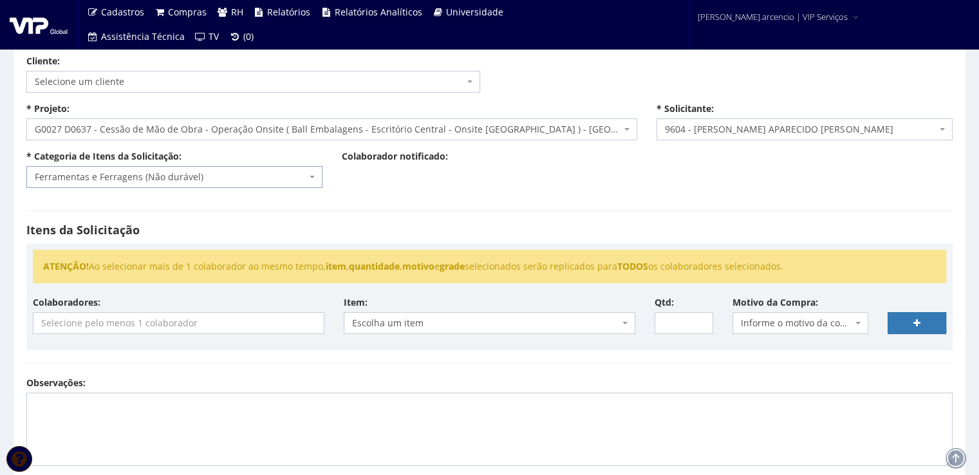
scroll to position [64, 0]
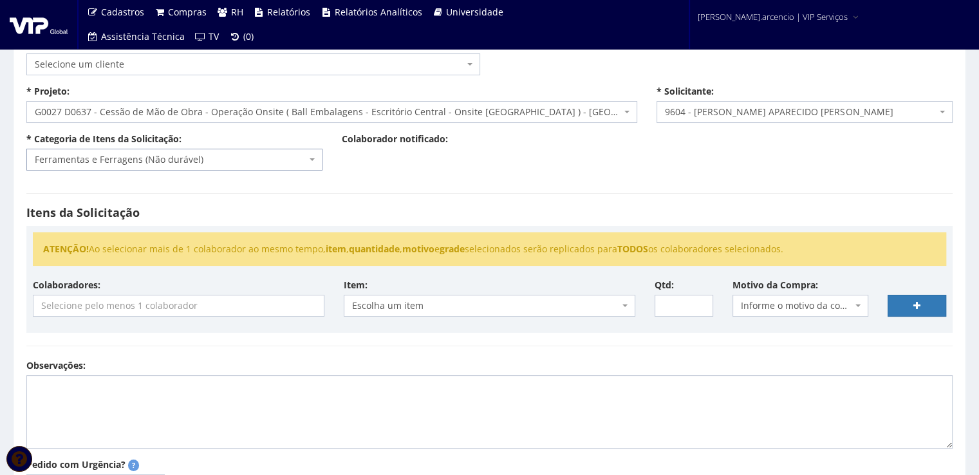
click at [162, 305] on input "search" at bounding box center [178, 305] width 290 height 21
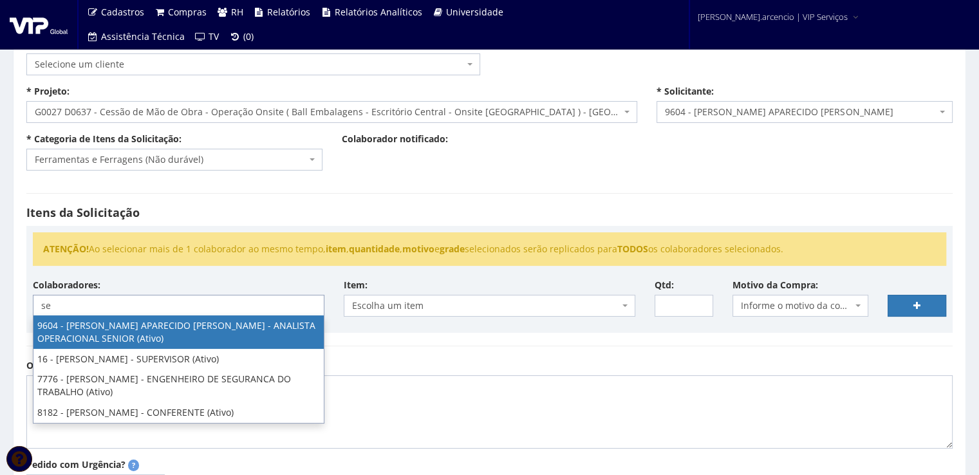
type input "s"
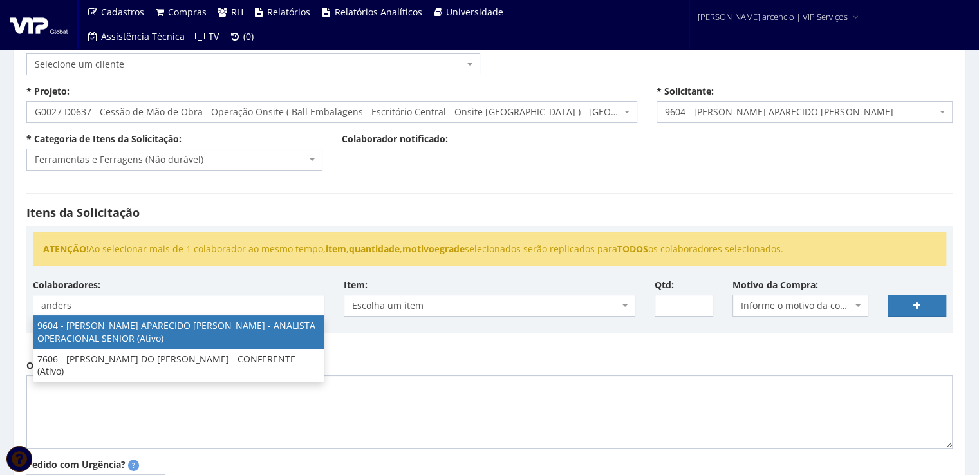
type input "anders"
select select "3771"
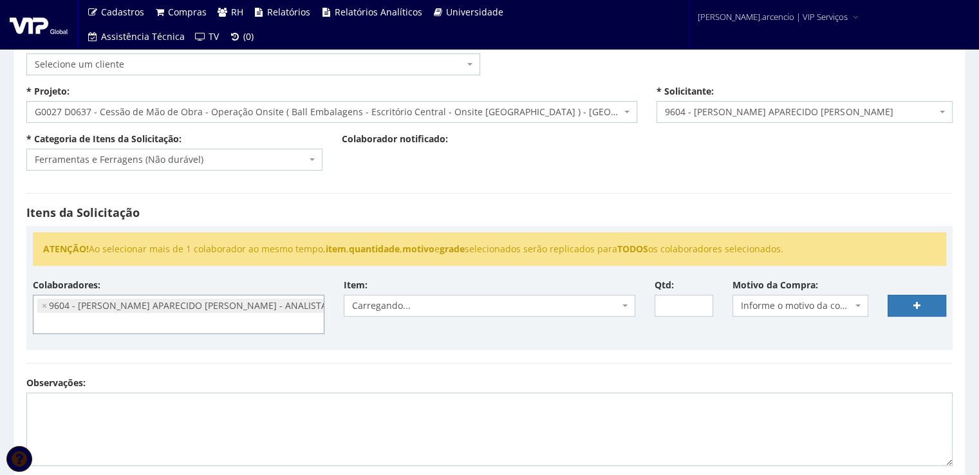
scroll to position [13, 0]
click at [698, 302] on input "1" at bounding box center [684, 306] width 59 height 22
type input "2"
click at [698, 302] on input "2" at bounding box center [684, 306] width 59 height 22
click at [855, 310] on span "Informe o motivo da compra" at bounding box center [800, 306] width 136 height 22
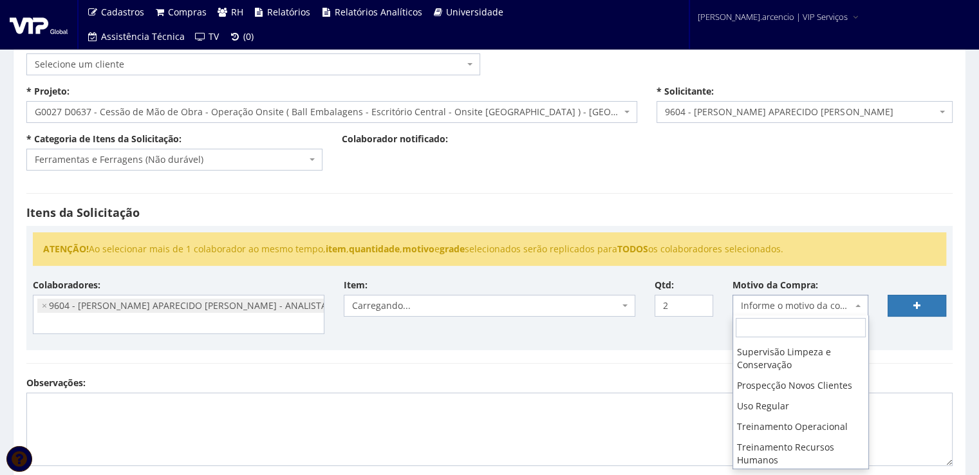
scroll to position [257, 0]
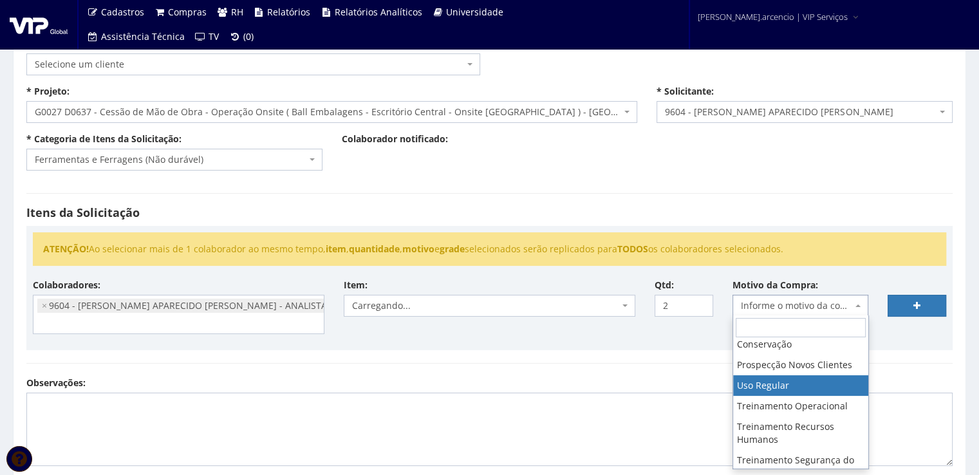
select select "13"
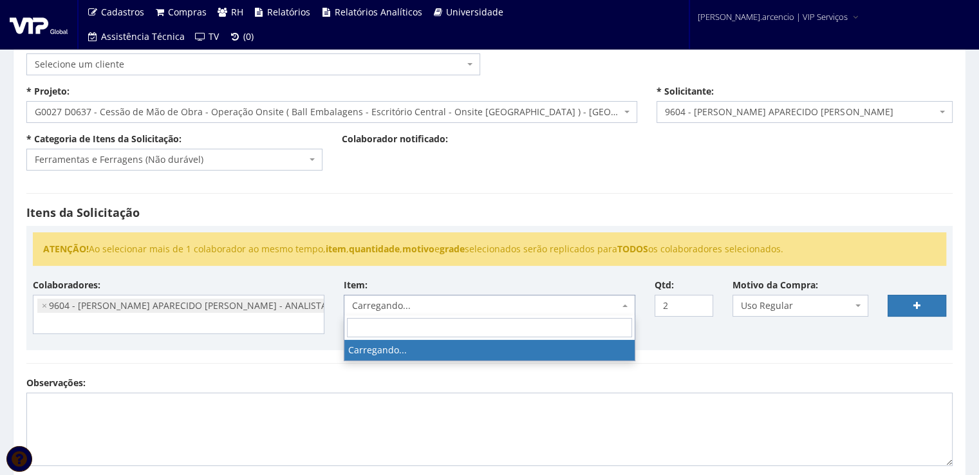
click at [485, 299] on span "Carregando..." at bounding box center [485, 305] width 267 height 13
click at [508, 393] on textarea "Observações:" at bounding box center [489, 429] width 926 height 73
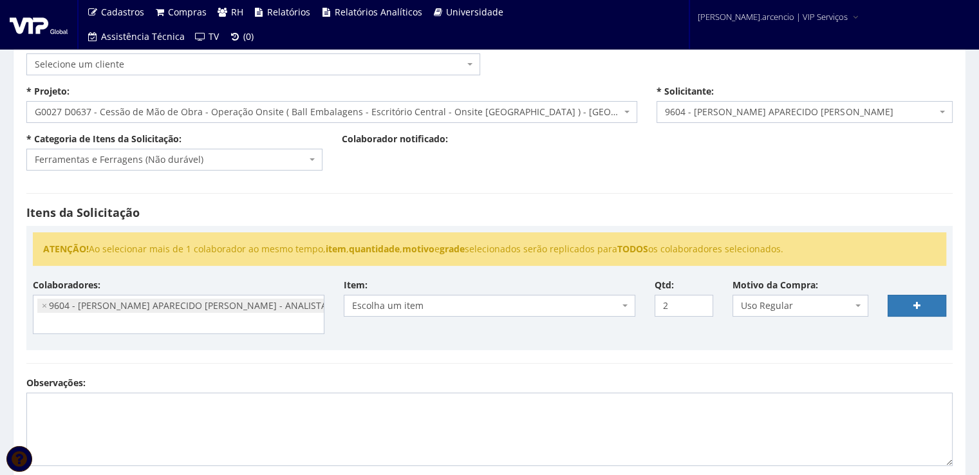
click at [483, 306] on span "Escolha um item" at bounding box center [485, 305] width 267 height 13
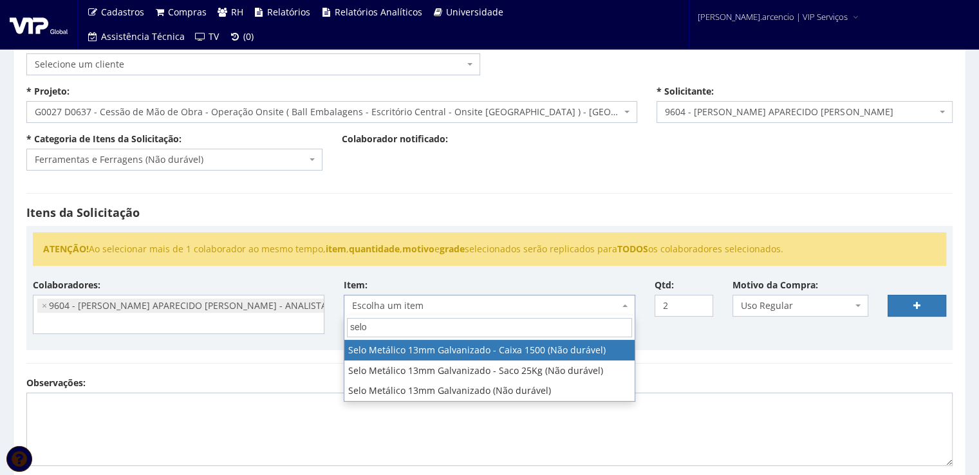
type input "selo"
select select "342"
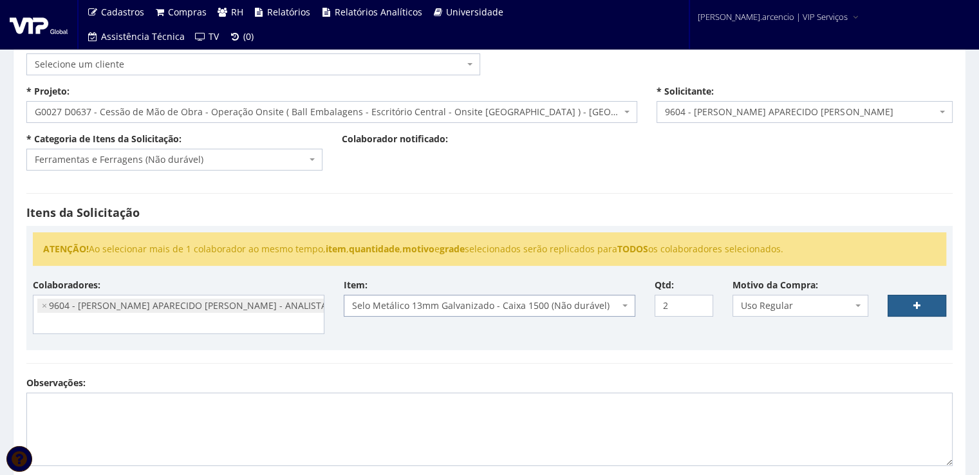
click at [906, 302] on link at bounding box center [917, 306] width 59 height 22
select select
type input "0"
select select
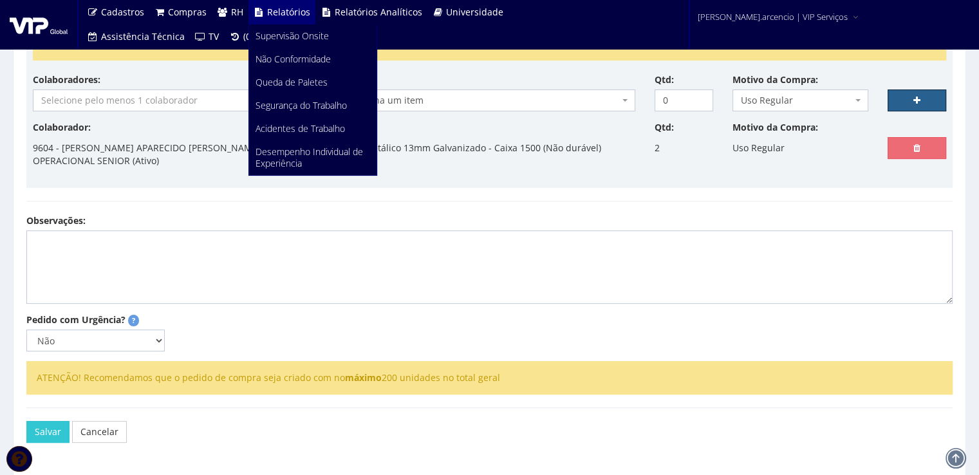
scroll to position [247, 0]
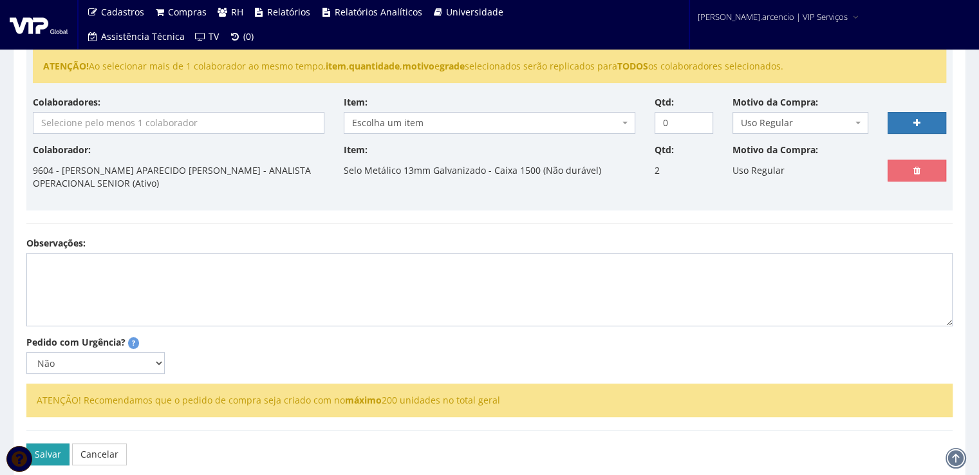
click at [48, 451] on button "Salvar" at bounding box center [47, 454] width 43 height 22
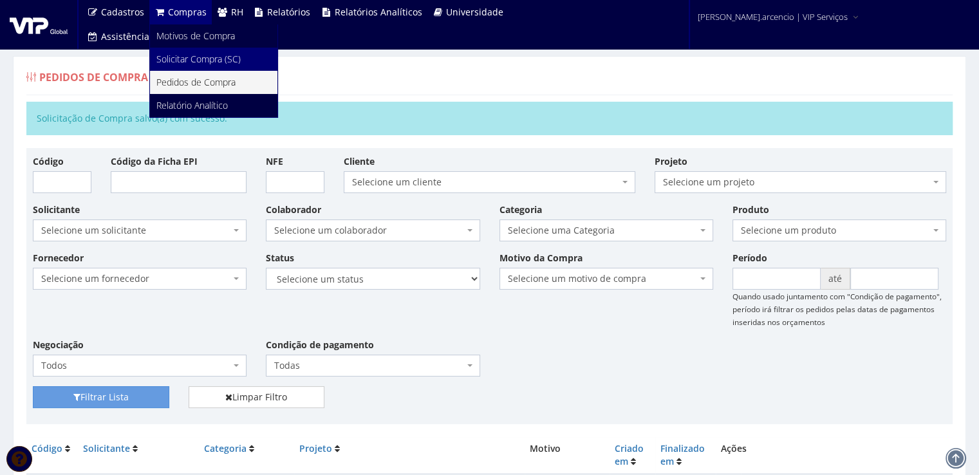
click at [195, 64] on span "Solicitar Compra (SC)" at bounding box center [198, 59] width 84 height 12
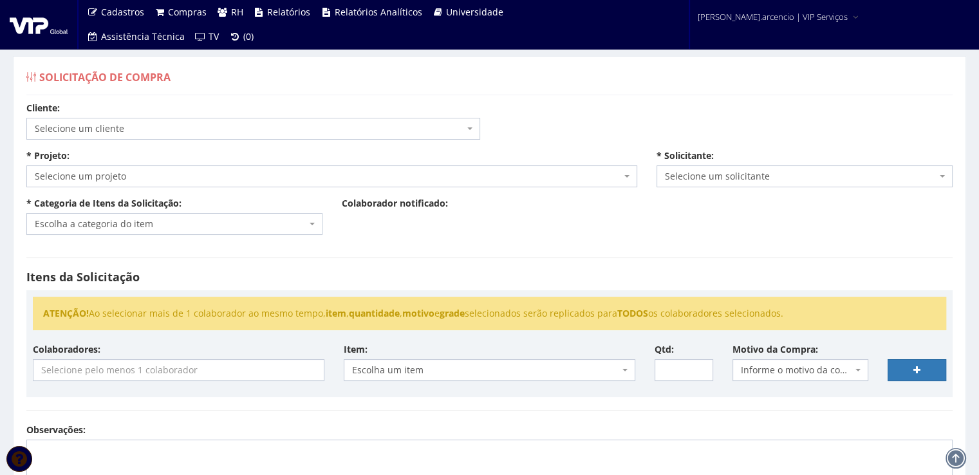
click at [626, 176] on b at bounding box center [626, 176] width 5 height 3
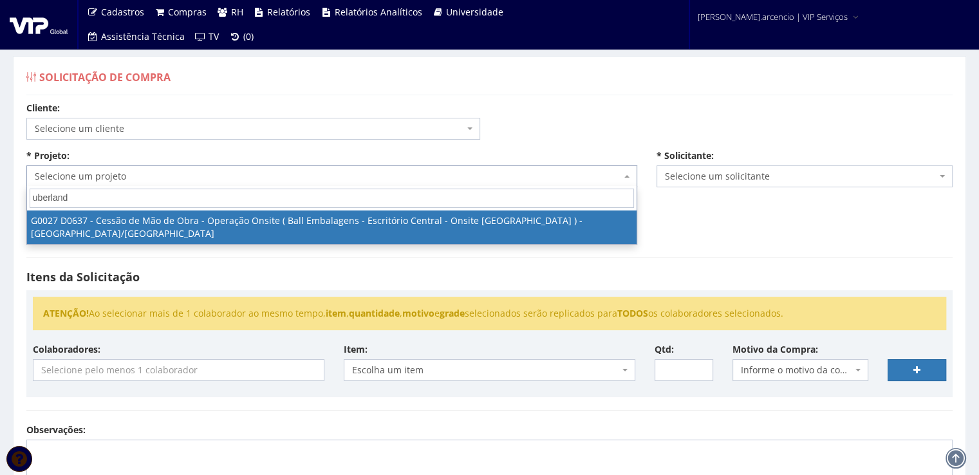
type input "uberland"
select select "27"
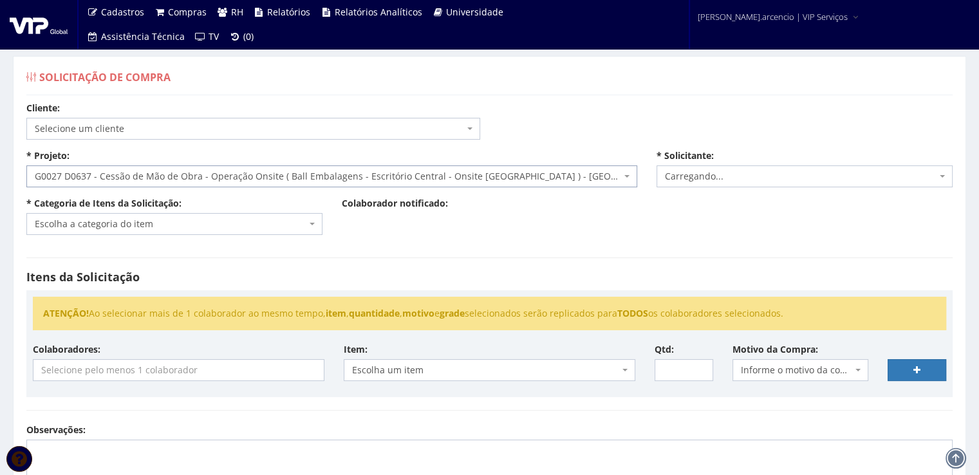
click at [317, 217] on span "Escolha a categoria do item" at bounding box center [174, 224] width 296 height 22
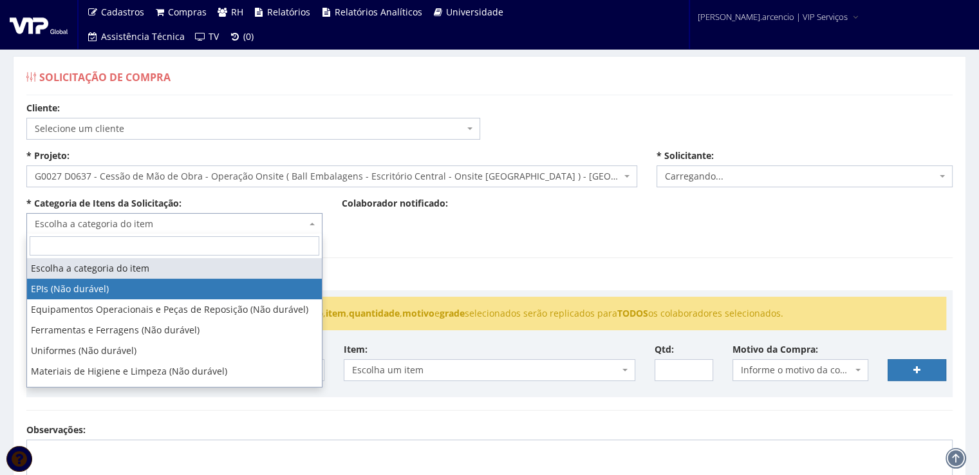
select select "1"
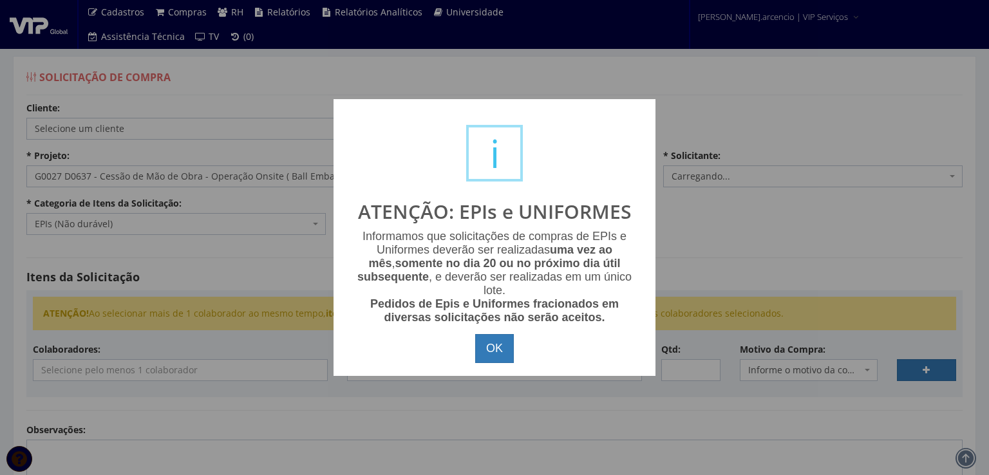
select select "3771"
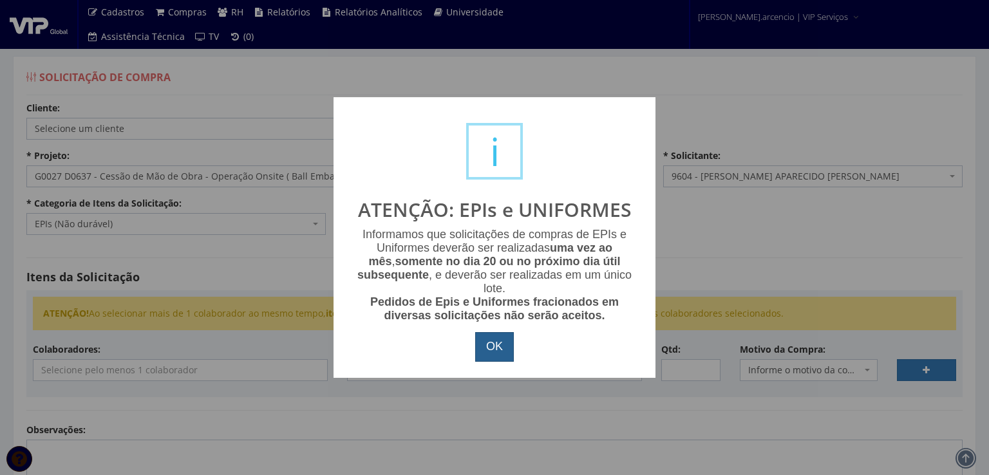
click at [483, 359] on button "OK" at bounding box center [494, 347] width 39 height 30
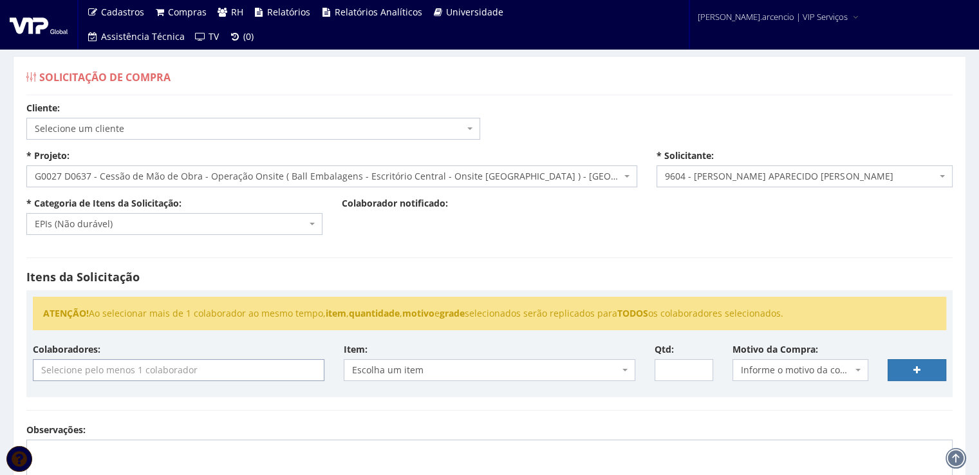
click at [180, 377] on input "search" at bounding box center [178, 370] width 290 height 21
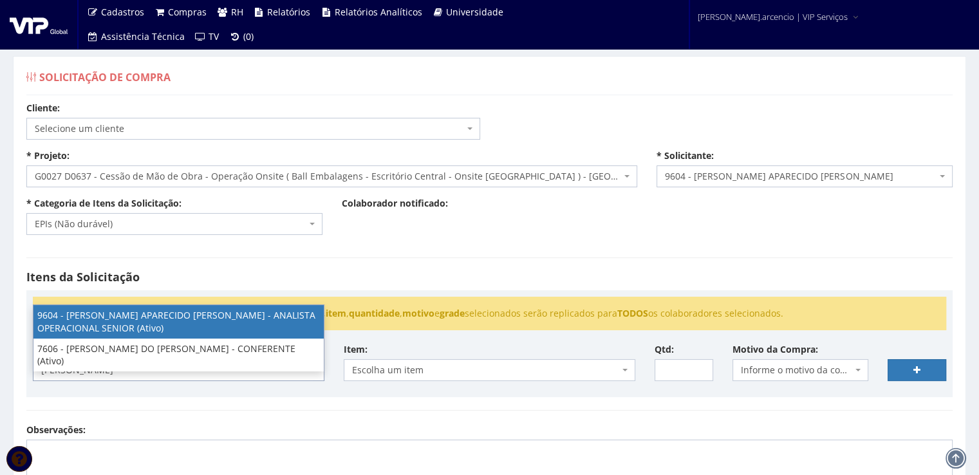
type input "[PERSON_NAME]"
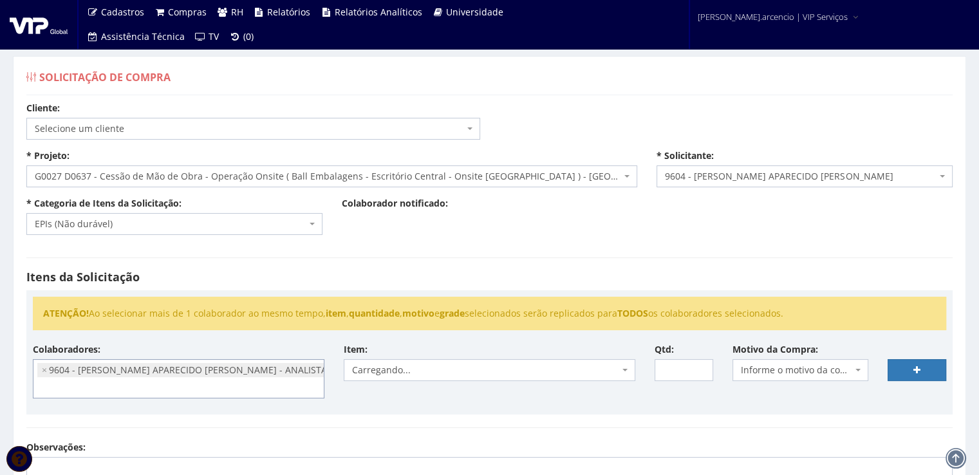
select select "3771"
click at [624, 375] on span "Carregando..." at bounding box center [490, 370] width 292 height 22
click at [860, 366] on span at bounding box center [859, 370] width 3 height 22
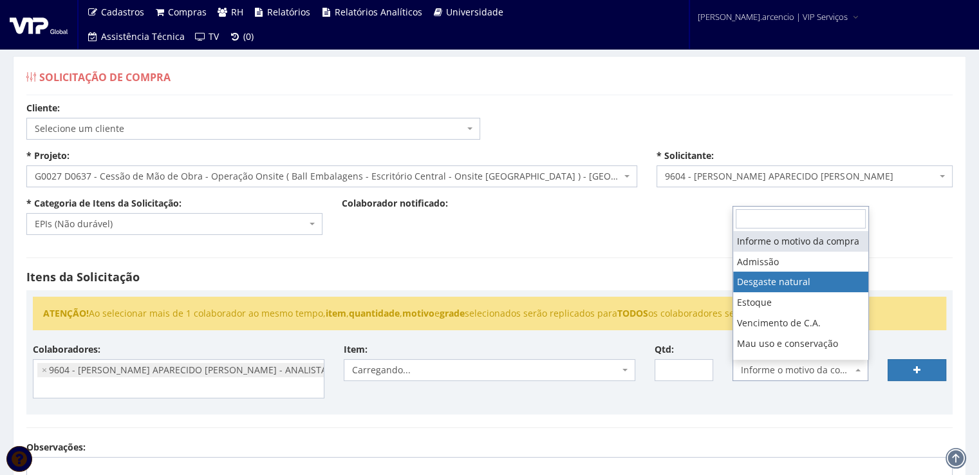
select select "2"
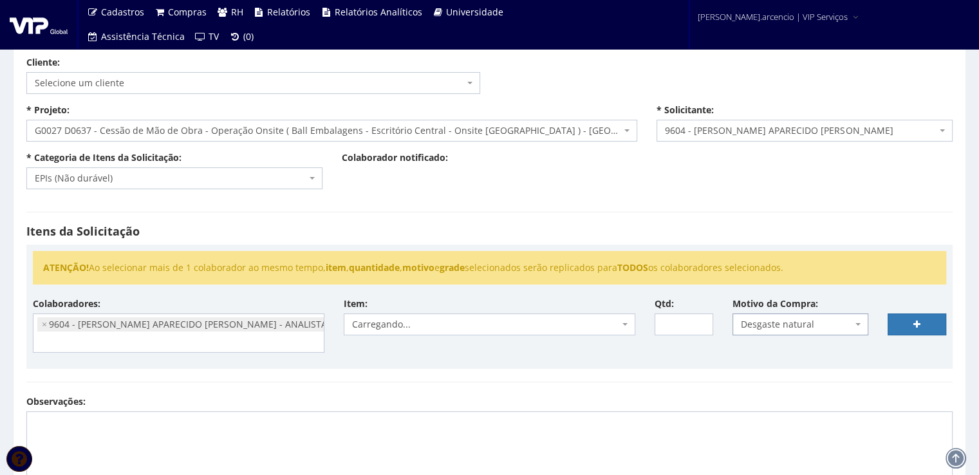
scroll to position [64, 0]
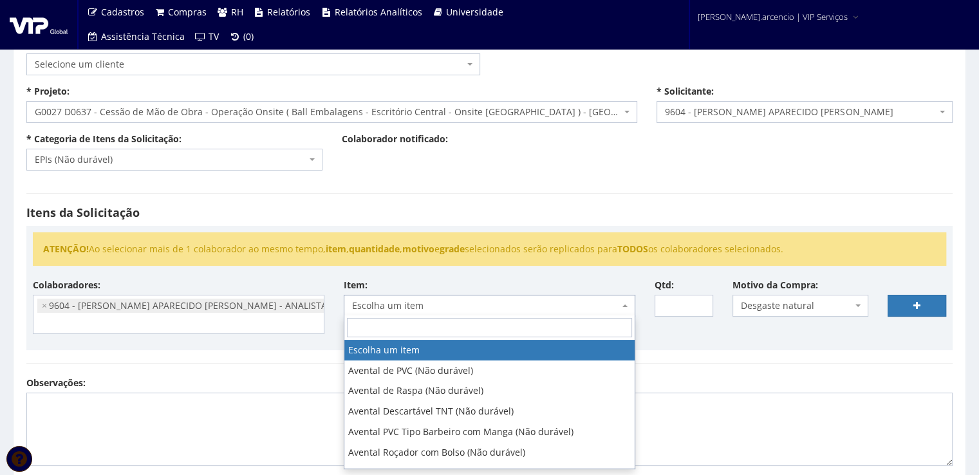
click at [625, 303] on span at bounding box center [626, 306] width 3 height 22
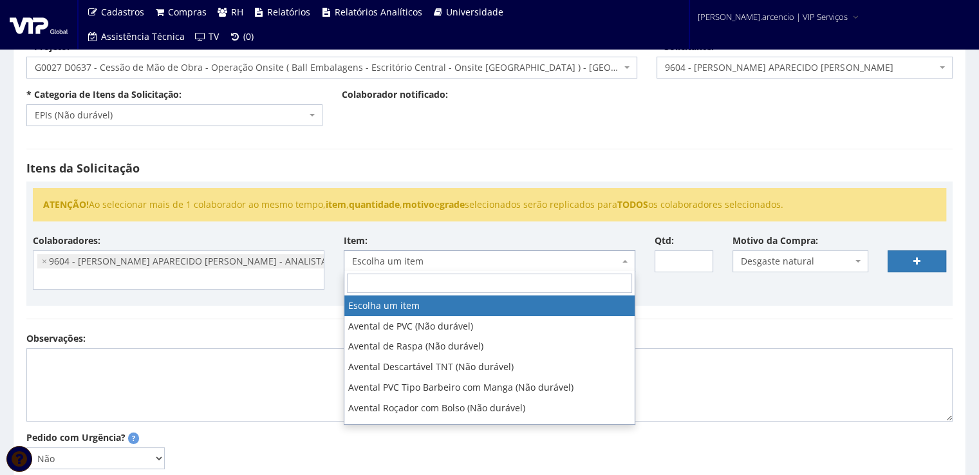
scroll to position [129, 0]
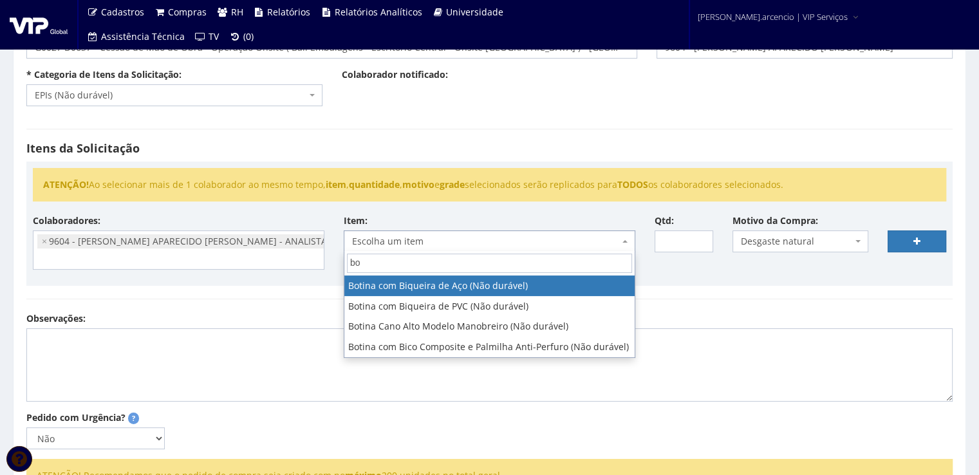
type input "b"
type input "BOTINA"
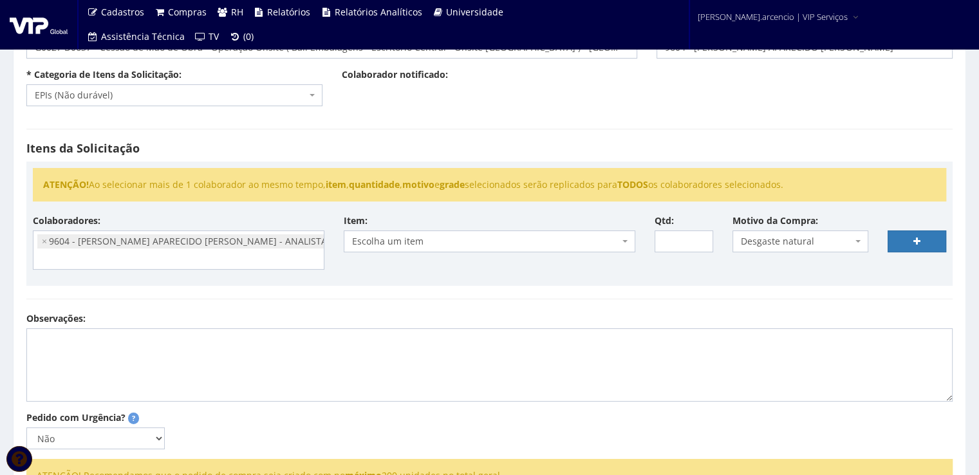
click at [695, 286] on div "Itens da Solicitação ATENÇÃO! Ao selecionar mais de 1 colaborador ao mesmo temp…" at bounding box center [489, 214] width 945 height 196
click at [627, 243] on span at bounding box center [626, 241] width 3 height 22
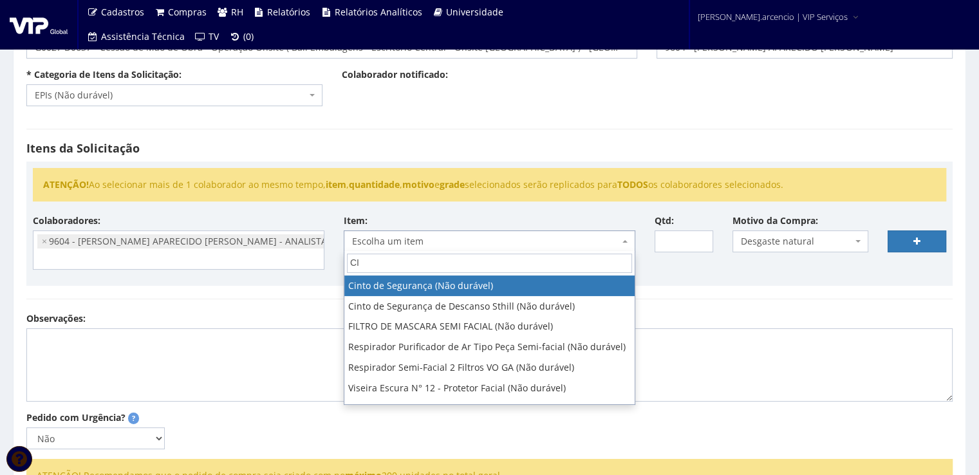
type input "C"
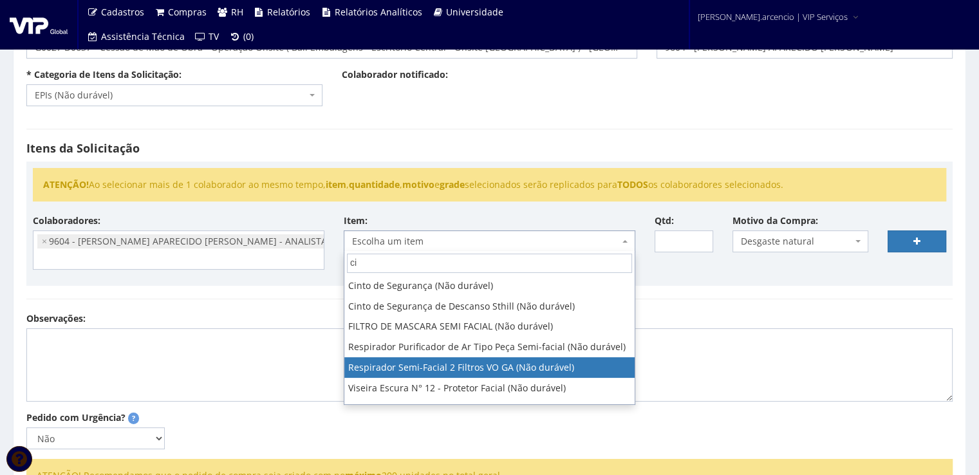
type input "c"
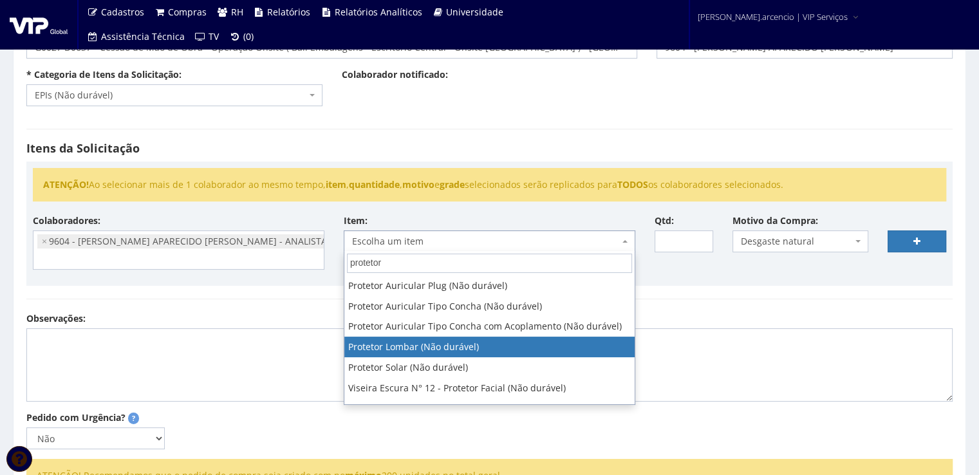
type input "protetor"
select select "295"
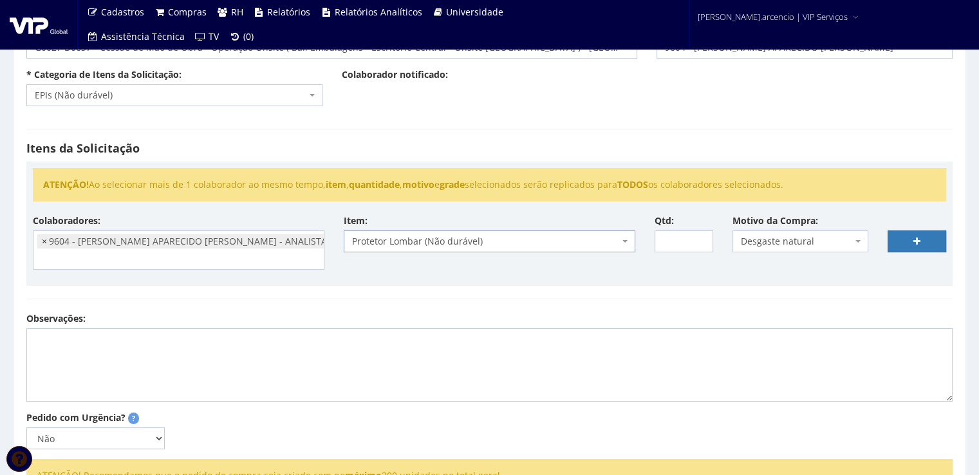
click at [42, 240] on span "×" at bounding box center [44, 241] width 5 height 13
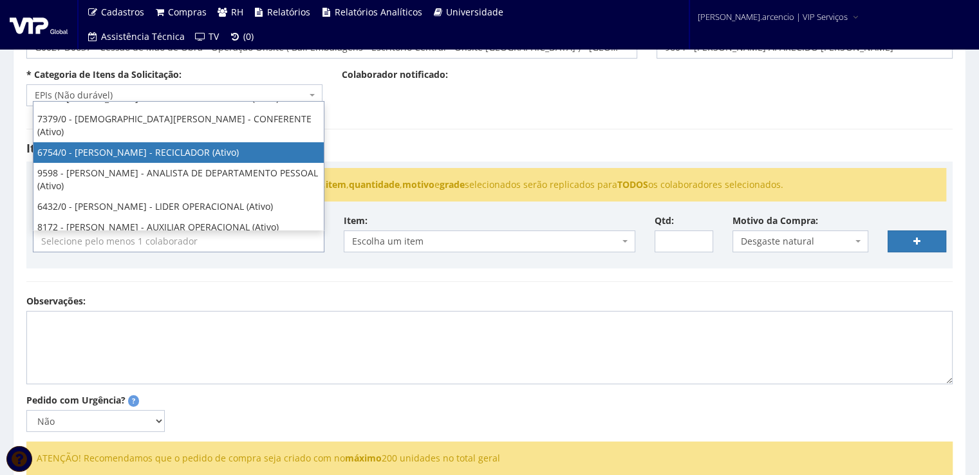
select select "166"
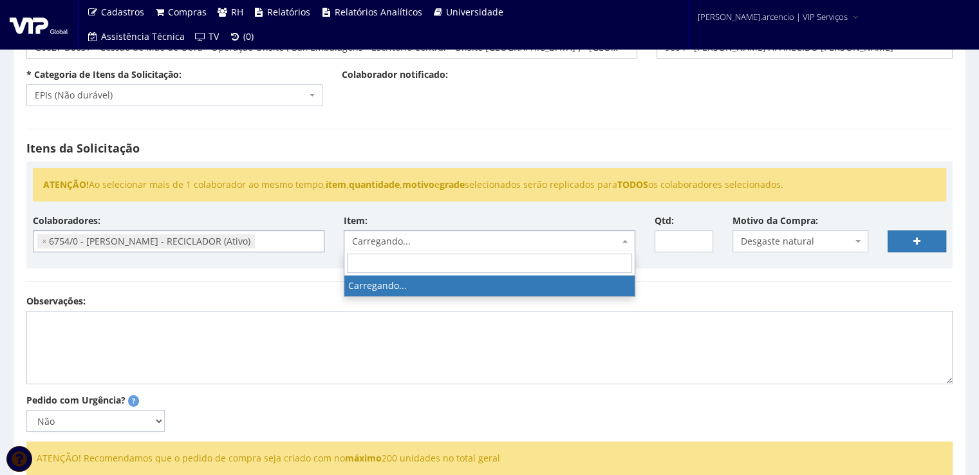
click at [625, 243] on span at bounding box center [626, 241] width 3 height 22
click at [644, 341] on textarea "Observações:" at bounding box center [489, 347] width 926 height 73
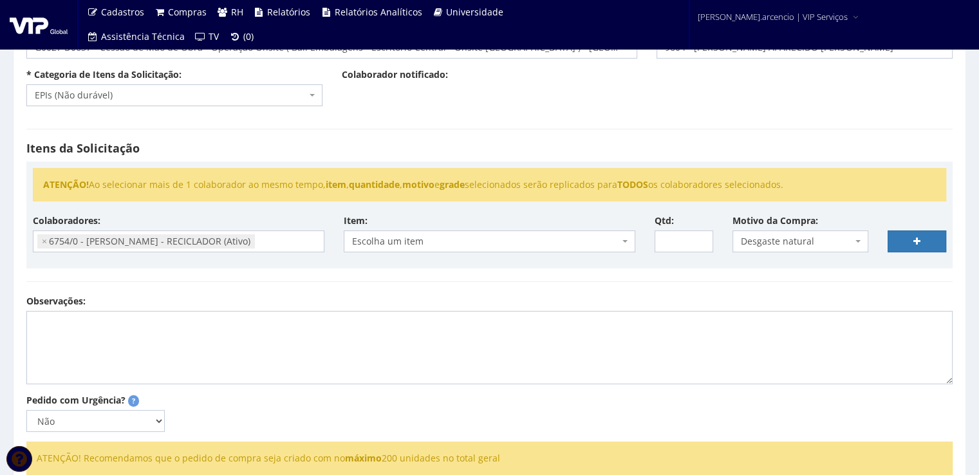
click at [628, 244] on span "Escolha um item" at bounding box center [490, 241] width 292 height 22
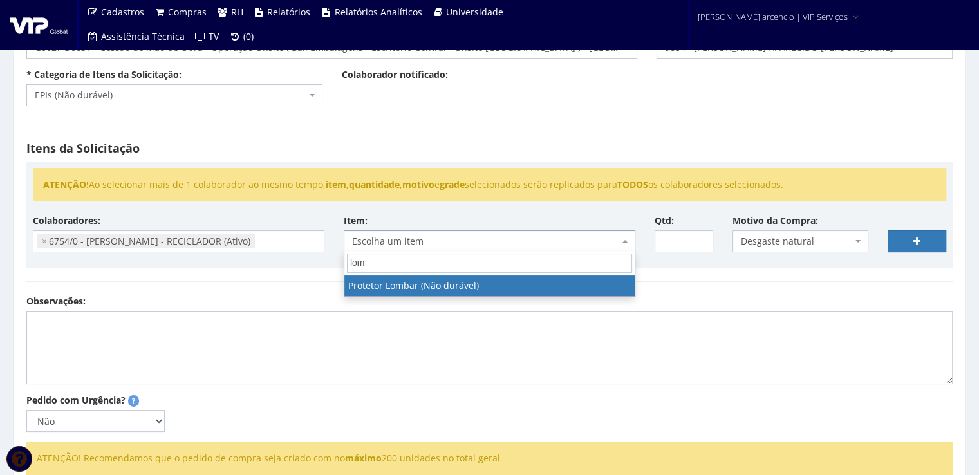
type input "lom"
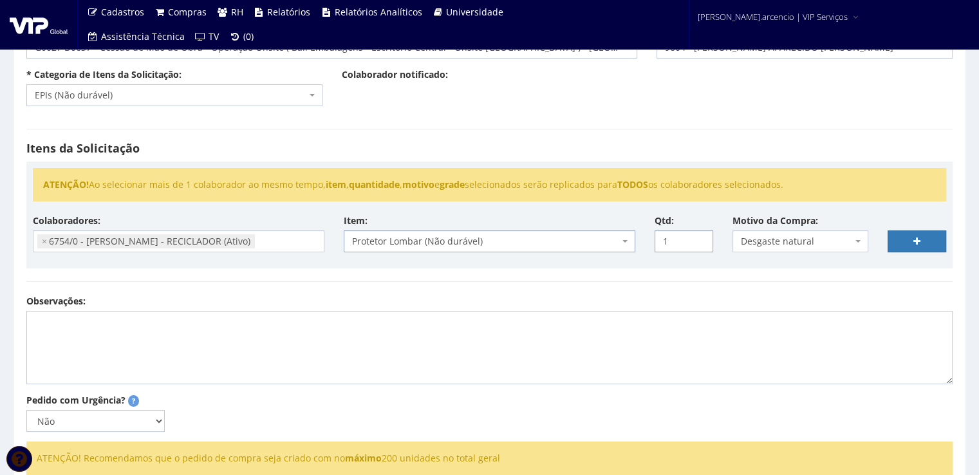
type input "1"
click at [699, 236] on input "1" at bounding box center [684, 241] width 59 height 22
click at [900, 243] on link at bounding box center [917, 241] width 59 height 22
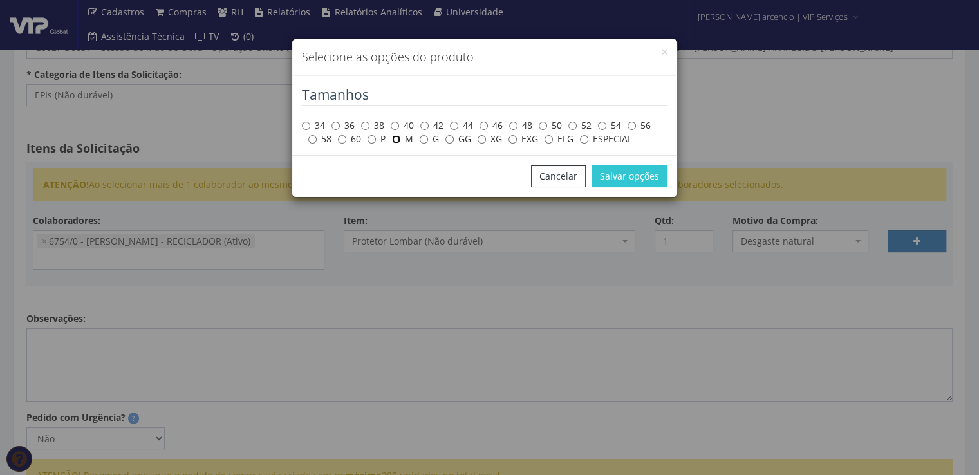
click at [396, 140] on input "M" at bounding box center [396, 139] width 8 height 8
radio input "true"
click at [613, 174] on button "Salvar opções" at bounding box center [629, 176] width 76 height 22
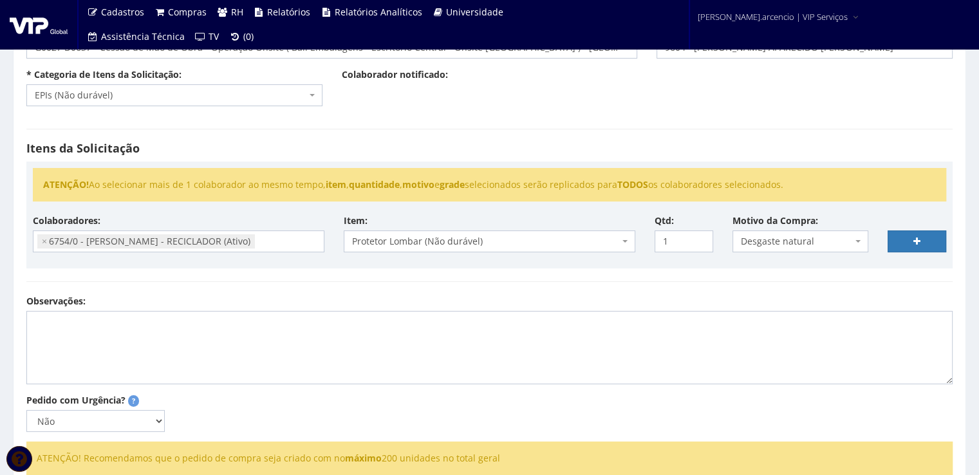
select select
type input "0"
select select
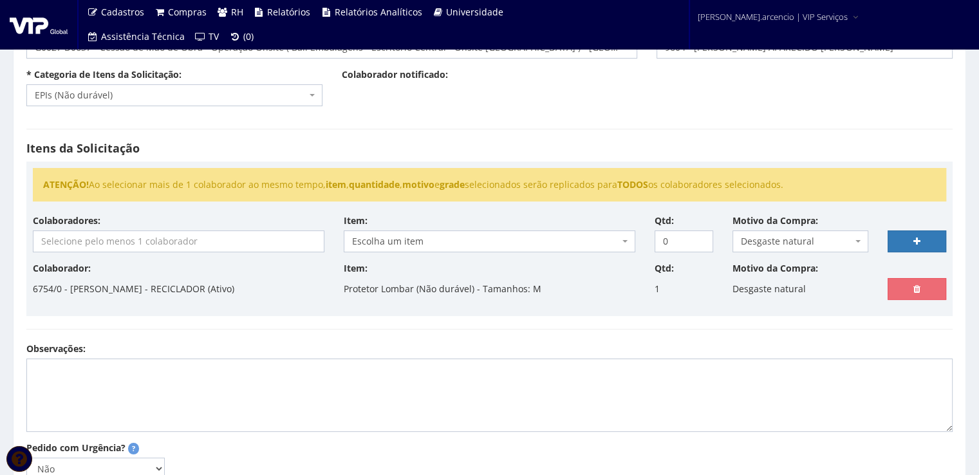
click at [87, 245] on input "search" at bounding box center [178, 241] width 290 height 21
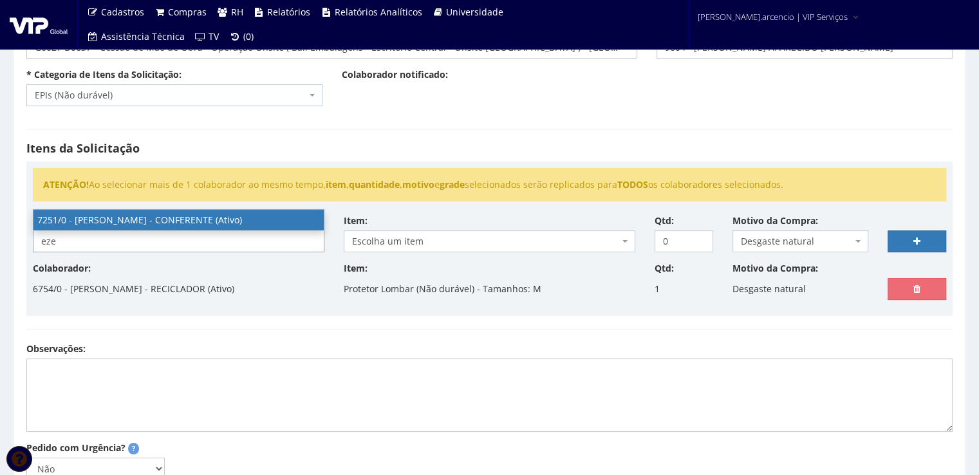
type input "eze"
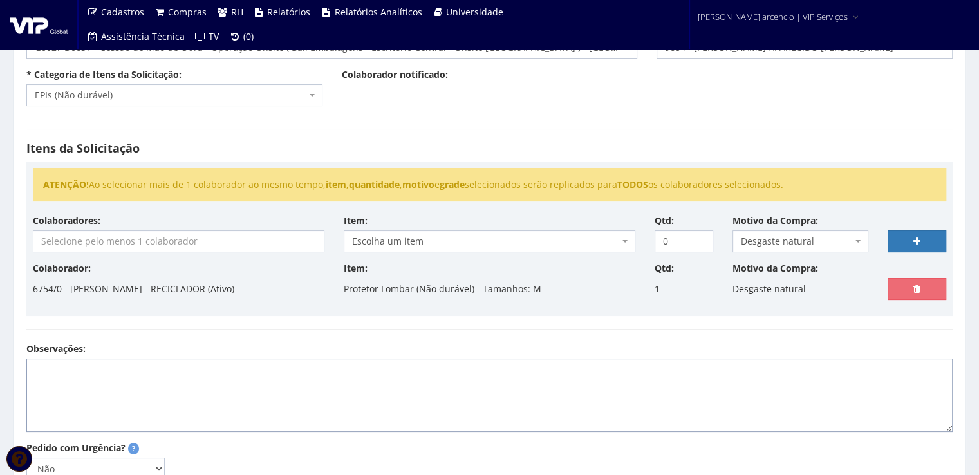
click at [281, 359] on textarea "Observações:" at bounding box center [489, 395] width 926 height 73
click at [74, 241] on input "search" at bounding box center [178, 241] width 290 height 21
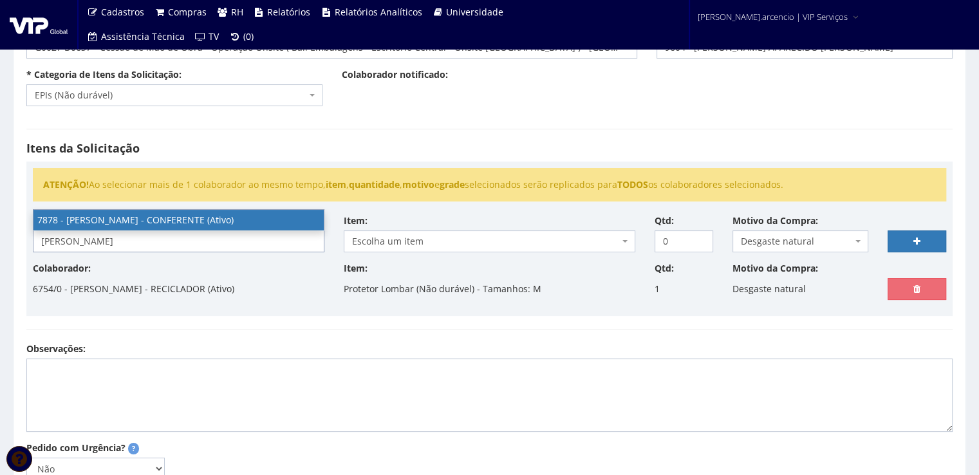
type input "pedro"
select select "2791"
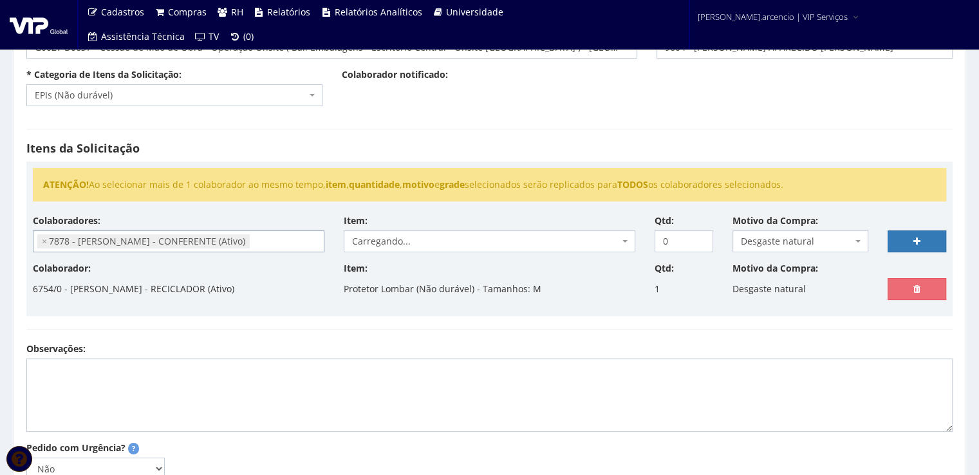
click at [629, 242] on span "Carregando..." at bounding box center [490, 241] width 292 height 22
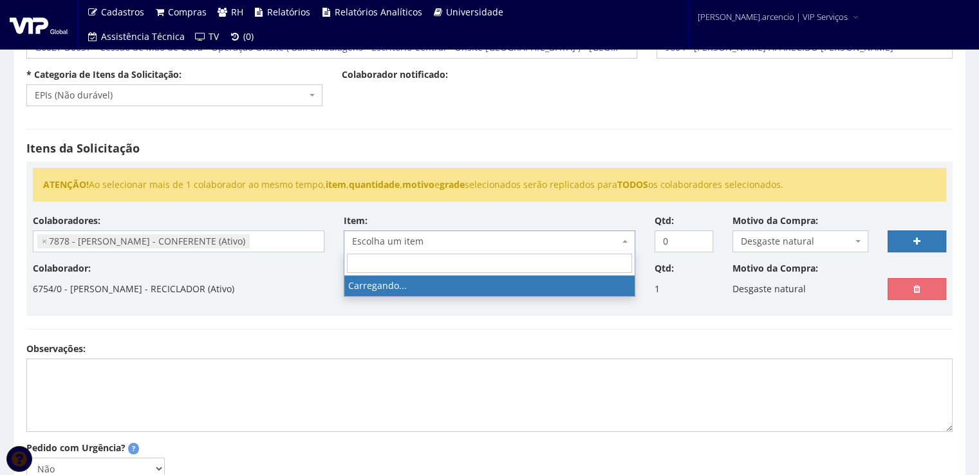
click at [629, 241] on span "Escolha um item" at bounding box center [490, 241] width 292 height 22
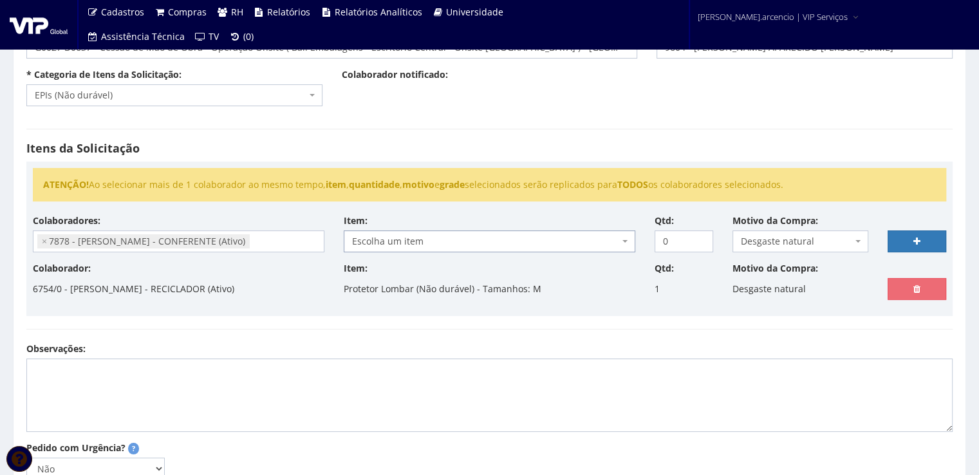
click at [629, 241] on span "Escolha um item" at bounding box center [490, 241] width 292 height 22
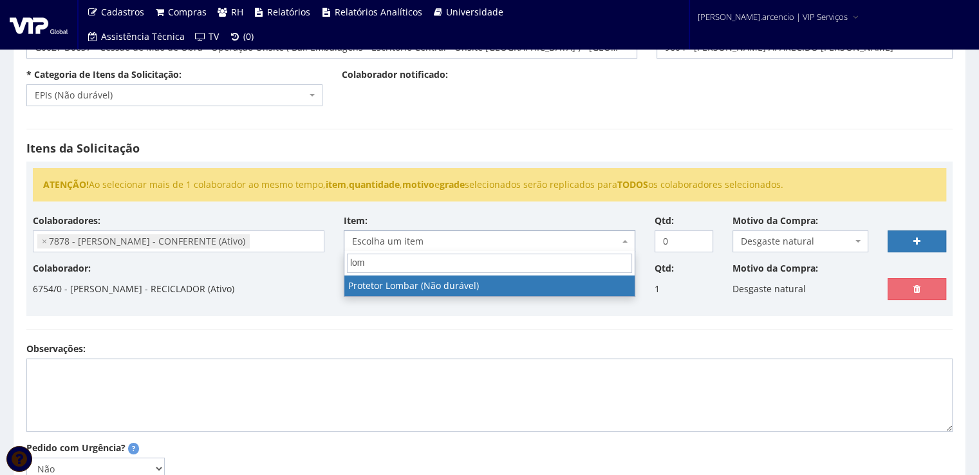
type input "lom"
select select "295"
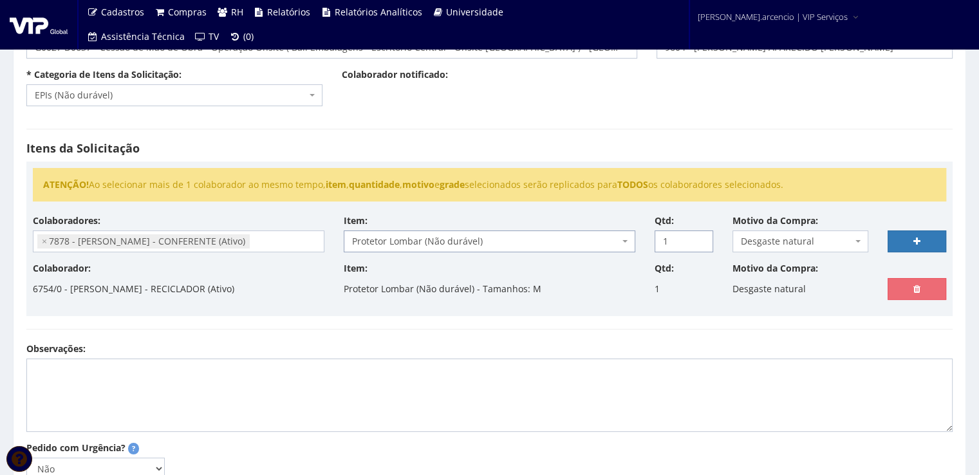
type input "1"
click at [700, 237] on input "1" at bounding box center [684, 241] width 59 height 22
click at [893, 239] on link at bounding box center [917, 241] width 59 height 22
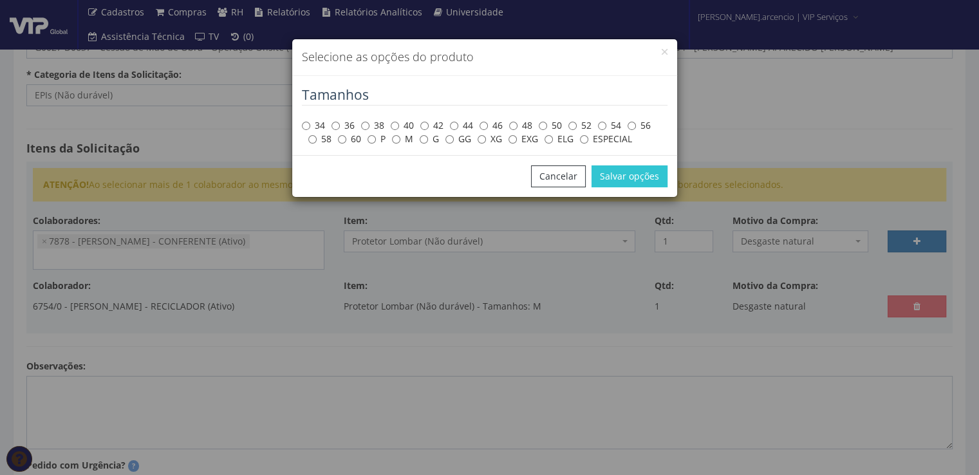
click at [422, 144] on label "G" at bounding box center [429, 139] width 19 height 13
click at [422, 144] on input "G" at bounding box center [424, 139] width 8 height 8
radio input "true"
click at [615, 183] on button "Salvar opções" at bounding box center [629, 176] width 76 height 22
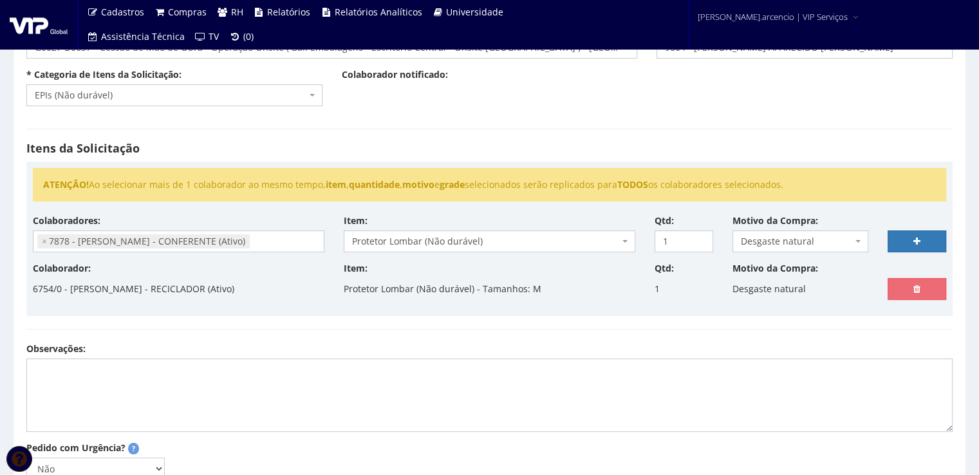
select select
type input "0"
select select
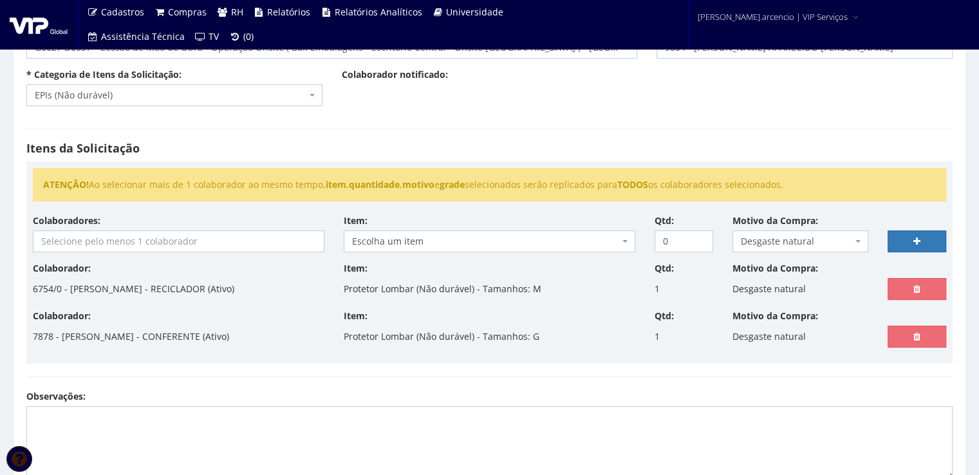
click at [140, 240] on input "search" at bounding box center [178, 241] width 290 height 21
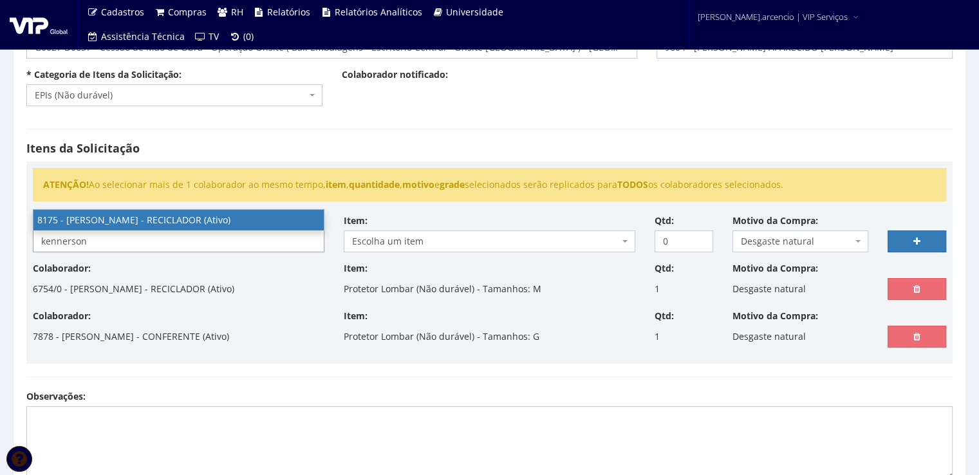
type input "kennerson"
select select "4012"
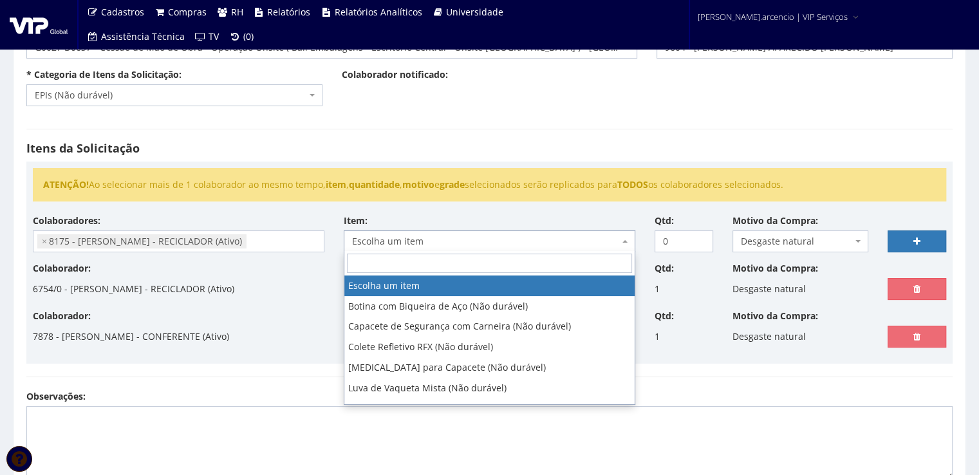
click at [584, 245] on span "Escolha um item" at bounding box center [485, 241] width 267 height 13
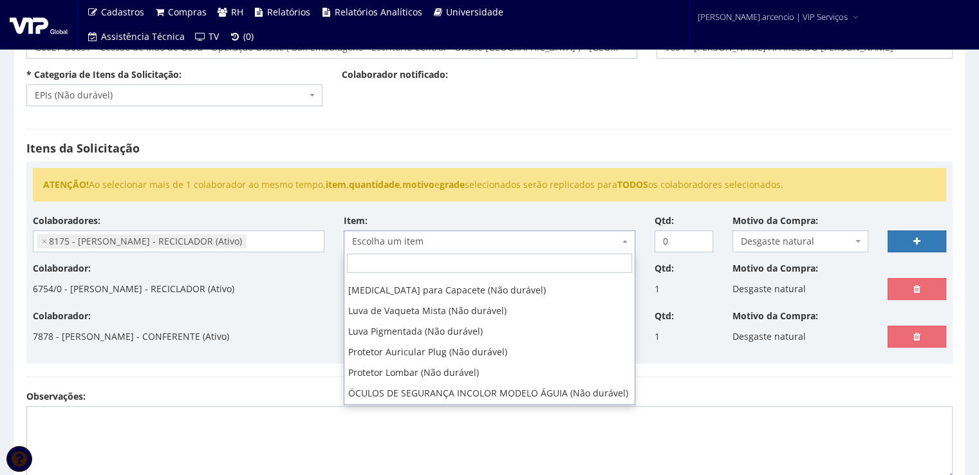
scroll to position [90, 0]
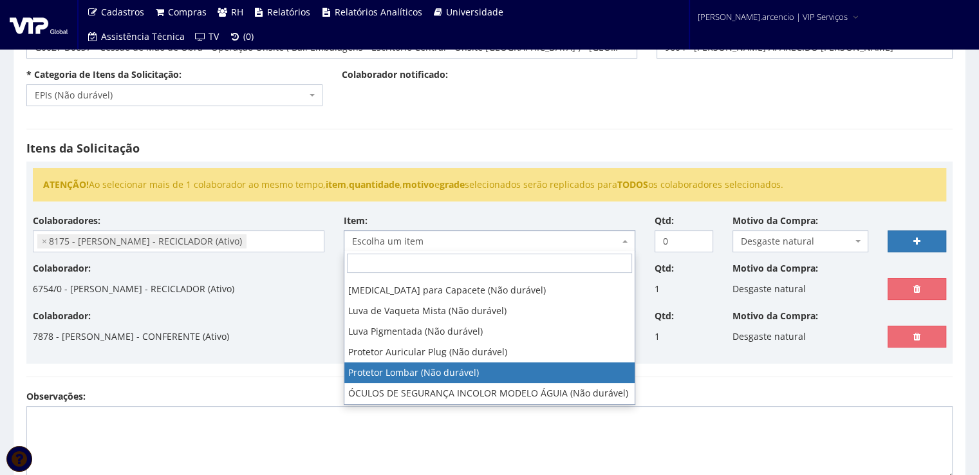
select select "295"
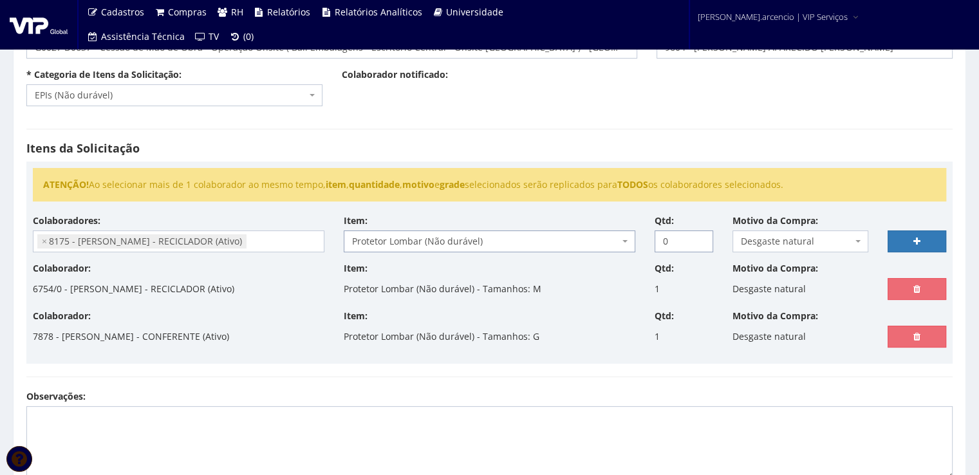
click at [702, 233] on input "0" at bounding box center [684, 241] width 59 height 22
type input "1"
click at [697, 236] on input "1" at bounding box center [684, 241] width 59 height 22
click at [892, 236] on link at bounding box center [917, 241] width 59 height 22
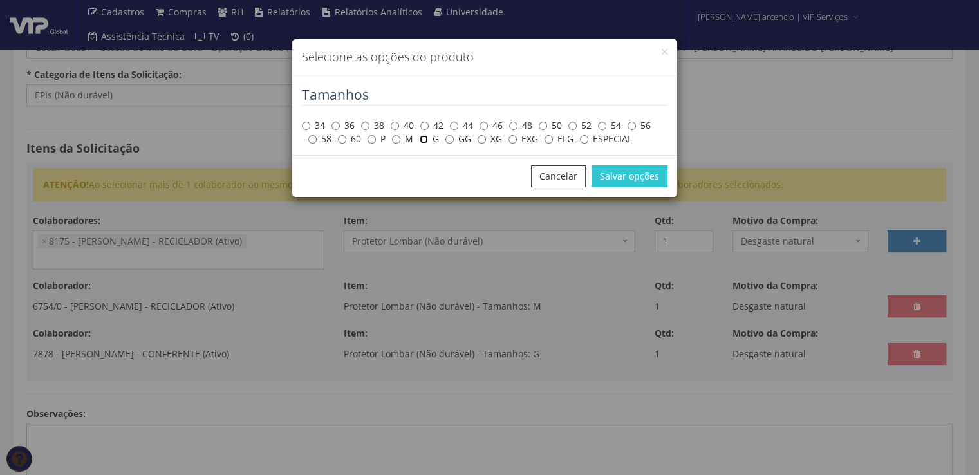
click at [427, 142] on input "G" at bounding box center [424, 139] width 8 height 8
radio input "true"
click at [619, 183] on button "Salvar opções" at bounding box center [629, 176] width 76 height 22
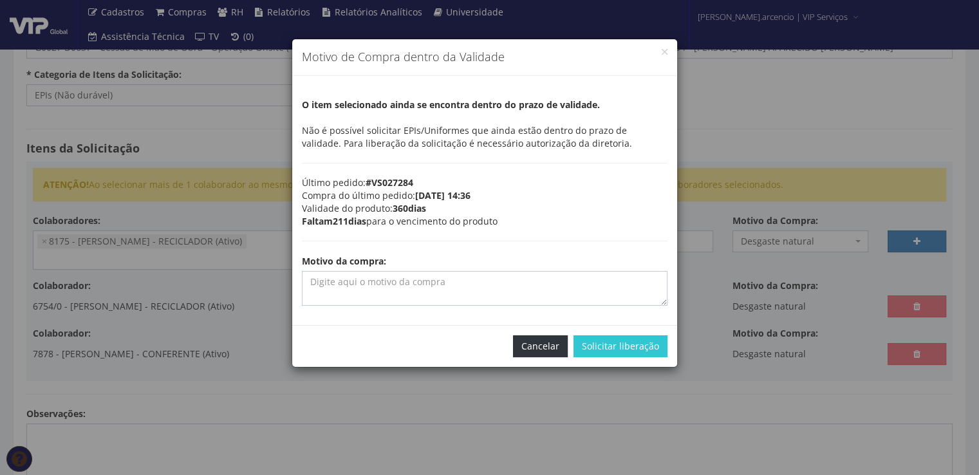
click at [530, 339] on button "Cancelar" at bounding box center [540, 346] width 55 height 22
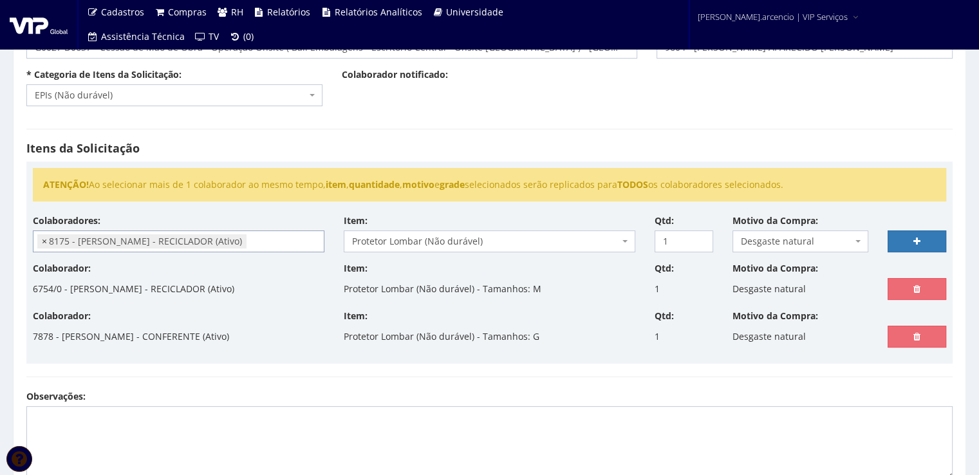
click at [42, 242] on span "×" at bounding box center [44, 241] width 5 height 13
select select
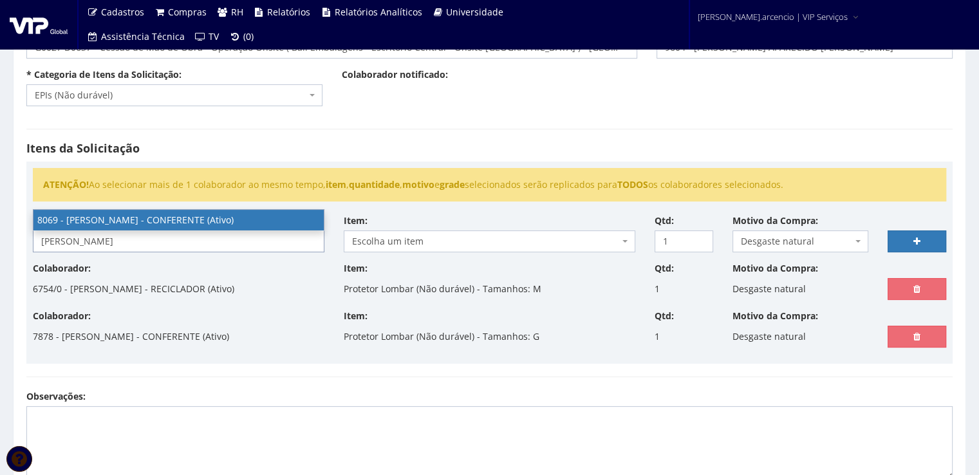
type input "joel"
select select "3539"
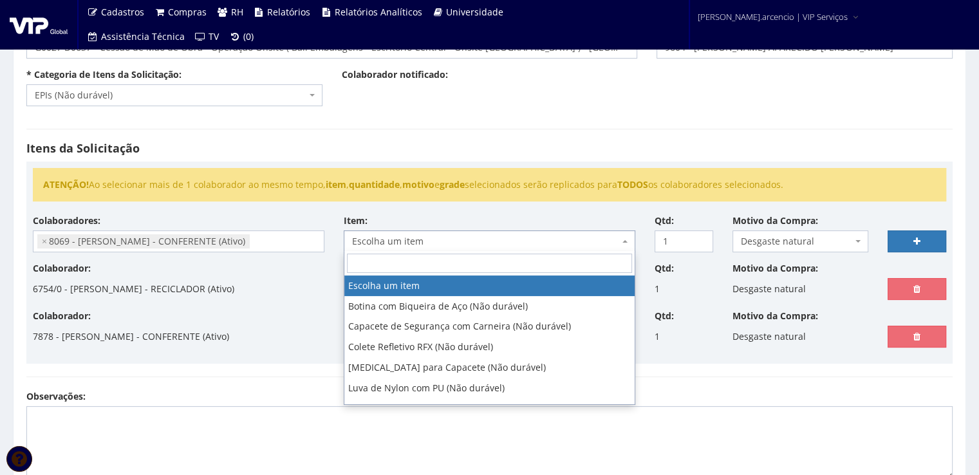
click at [628, 239] on span "Escolha um item" at bounding box center [490, 241] width 292 height 22
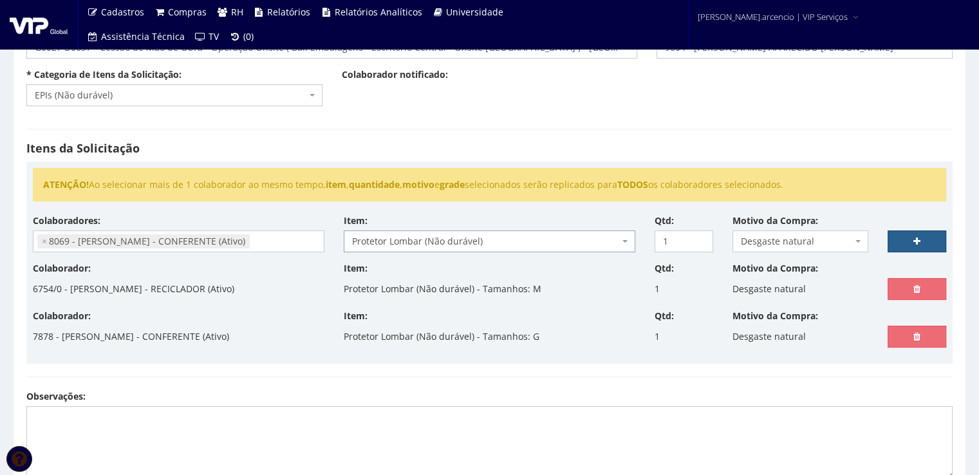
click at [893, 240] on link at bounding box center [917, 241] width 59 height 22
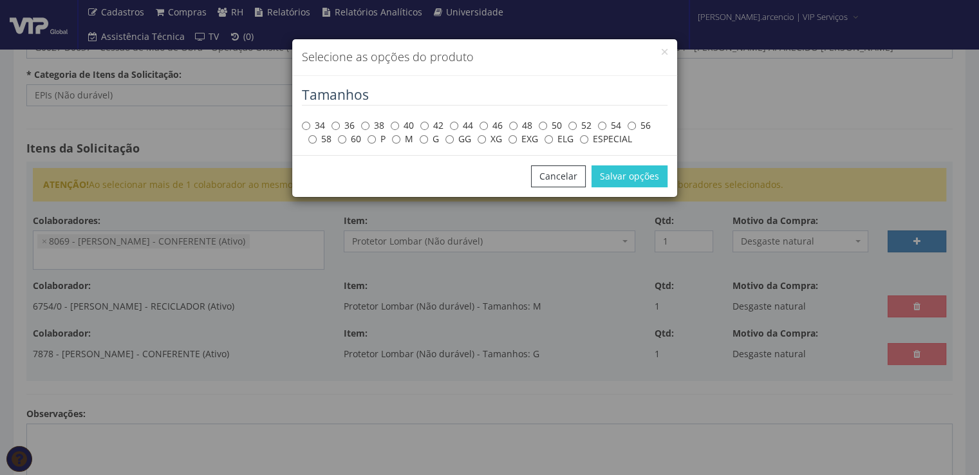
click at [430, 139] on label "G" at bounding box center [429, 139] width 19 height 13
click at [428, 139] on input "G" at bounding box center [424, 139] width 8 height 8
radio input "true"
click at [604, 179] on button "Salvar opções" at bounding box center [629, 176] width 76 height 22
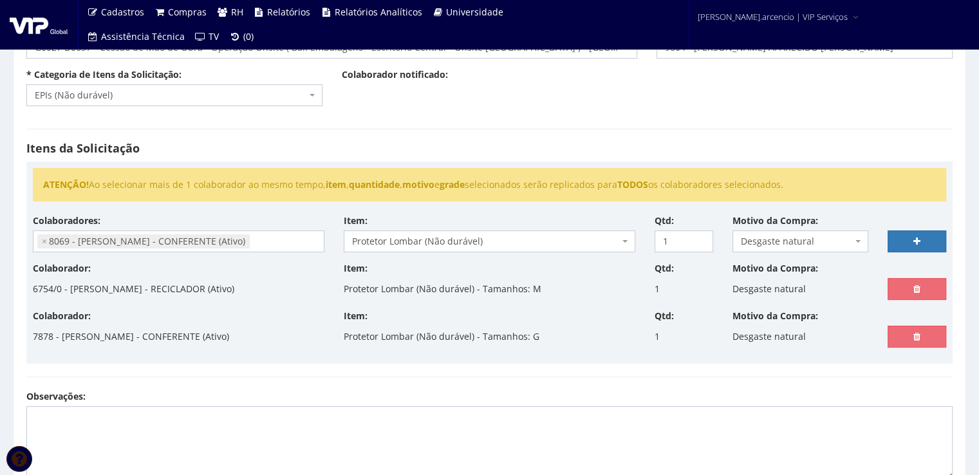
select select
type input "0"
select select
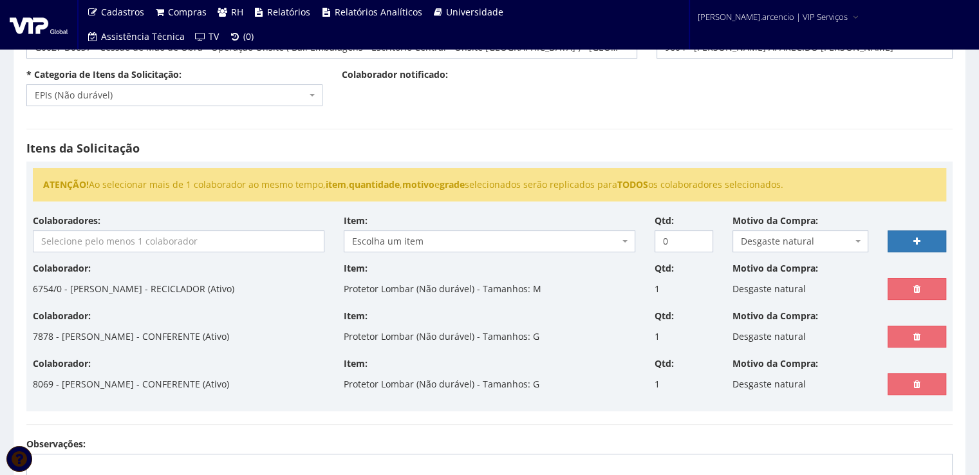
click at [247, 238] on input "search" at bounding box center [178, 241] width 290 height 21
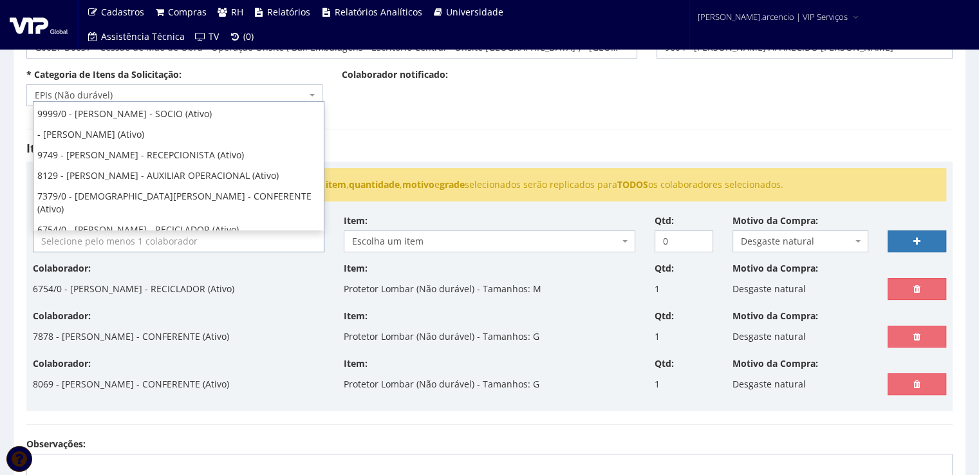
scroll to position [0, 0]
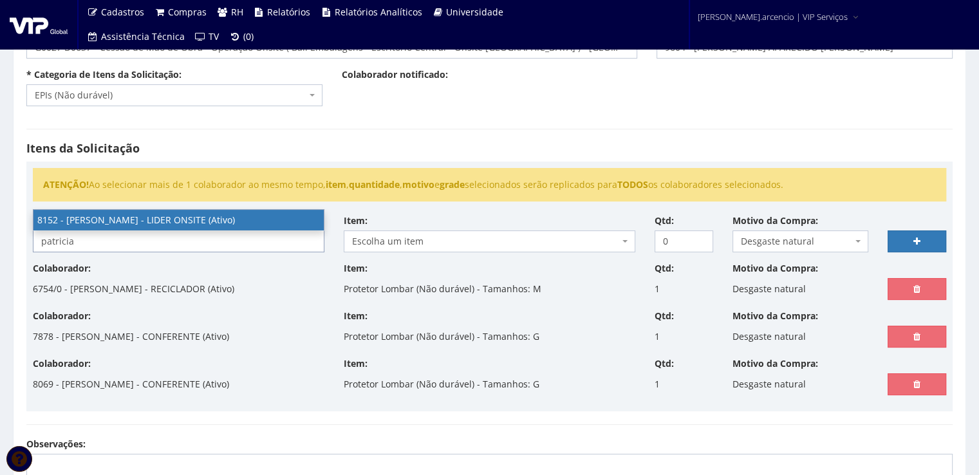
type input "patricia"
select select "3872"
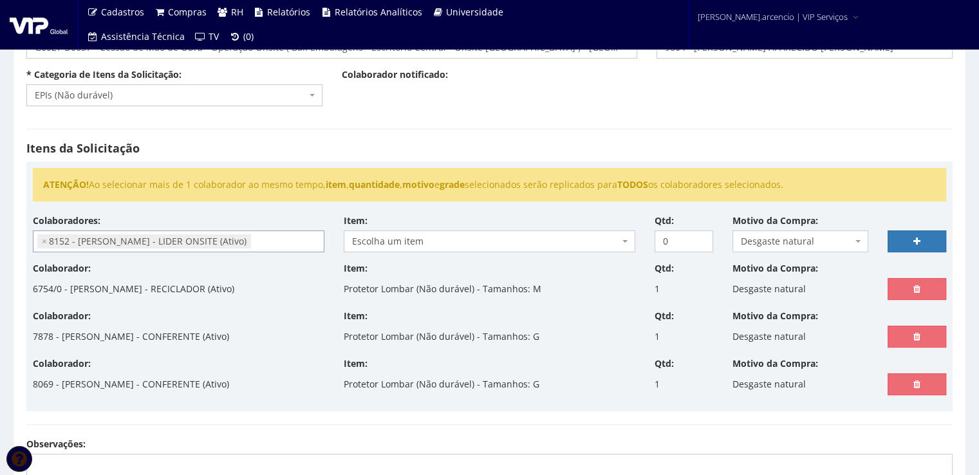
click at [624, 243] on span "Escolha um item" at bounding box center [490, 241] width 292 height 22
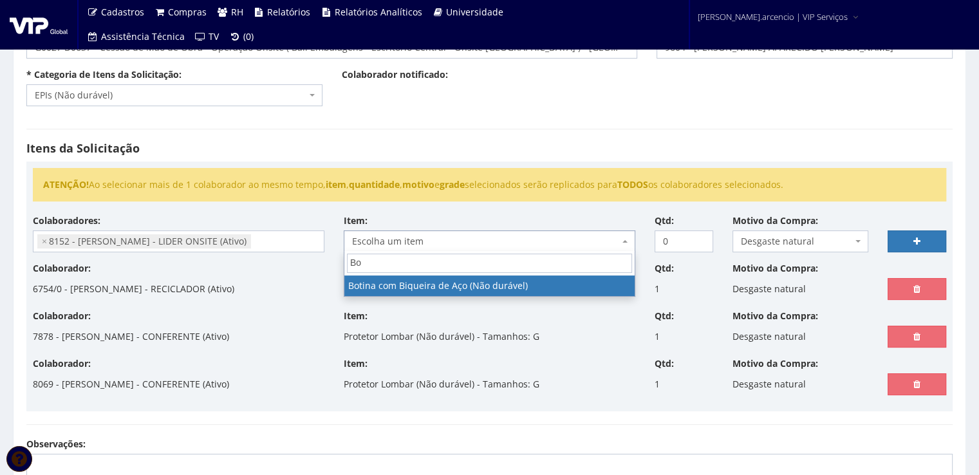
type input "B"
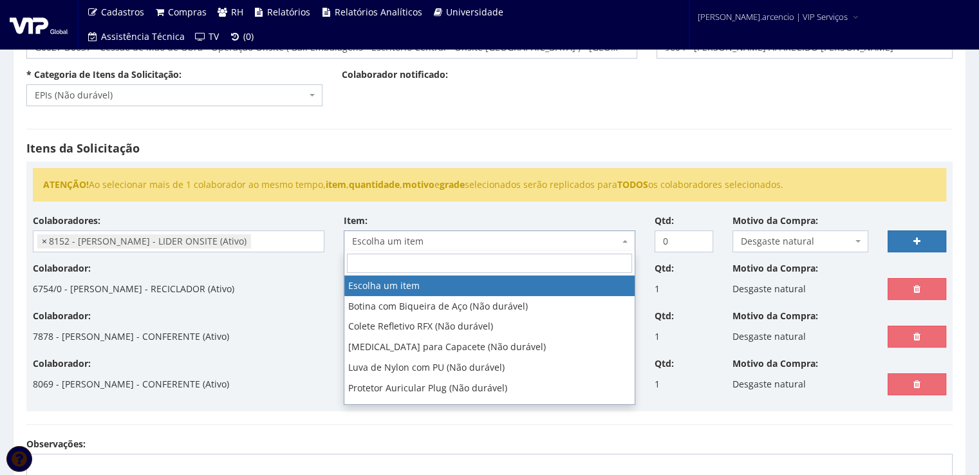
click at [45, 243] on span "×" at bounding box center [44, 241] width 5 height 13
select select
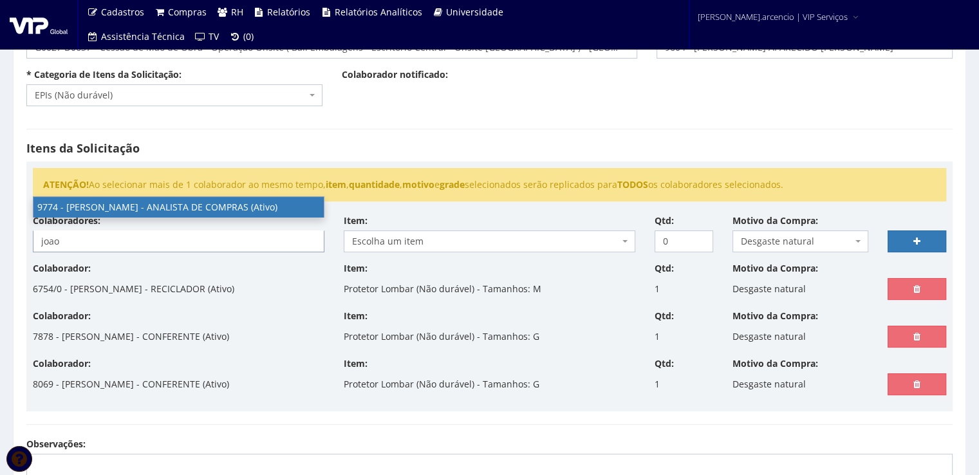
type input "joao"
select select "4079"
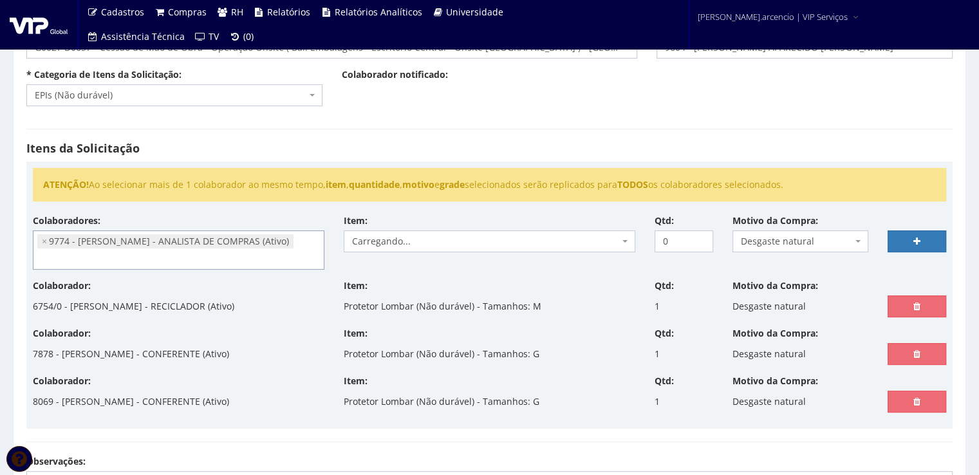
click at [625, 245] on span at bounding box center [626, 241] width 3 height 22
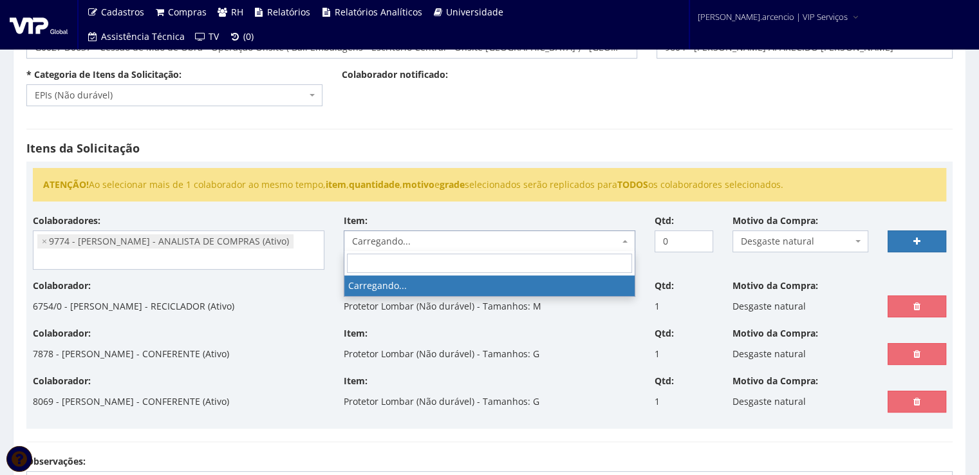
click at [625, 245] on span at bounding box center [626, 241] width 3 height 22
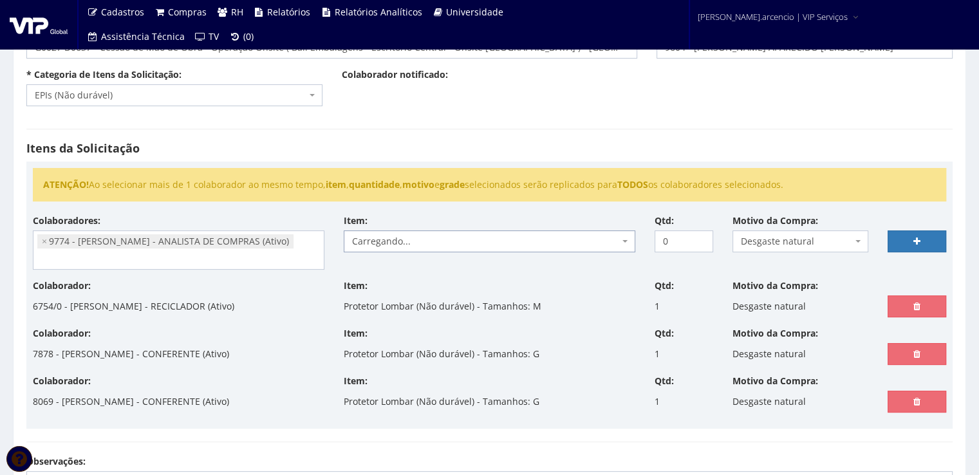
click at [625, 245] on span at bounding box center [626, 241] width 3 height 22
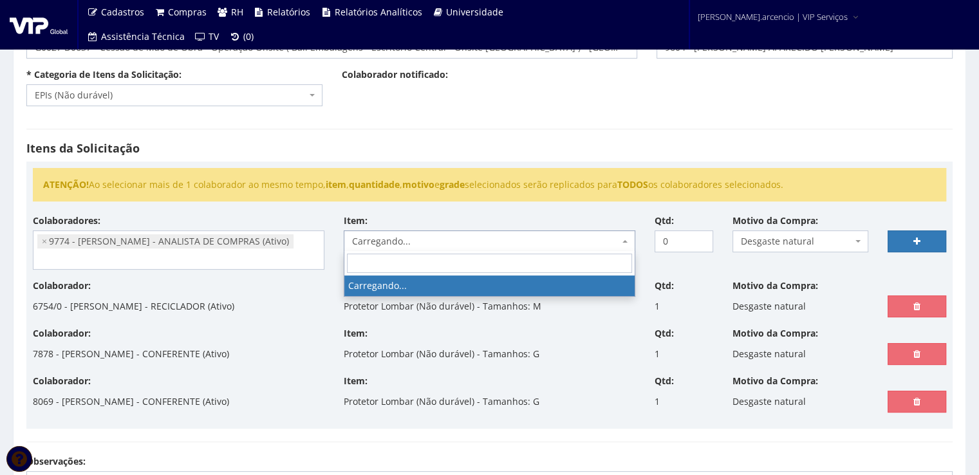
click at [625, 245] on span at bounding box center [626, 241] width 3 height 22
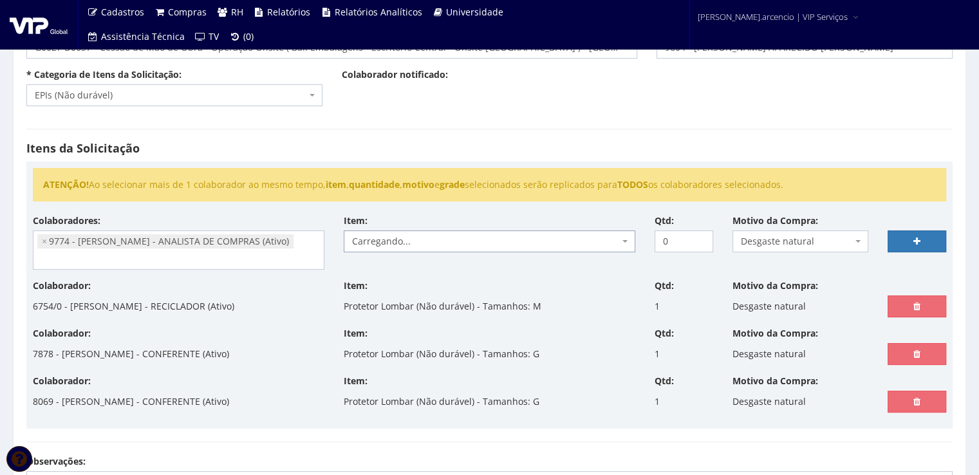
click at [625, 245] on span at bounding box center [626, 241] width 3 height 22
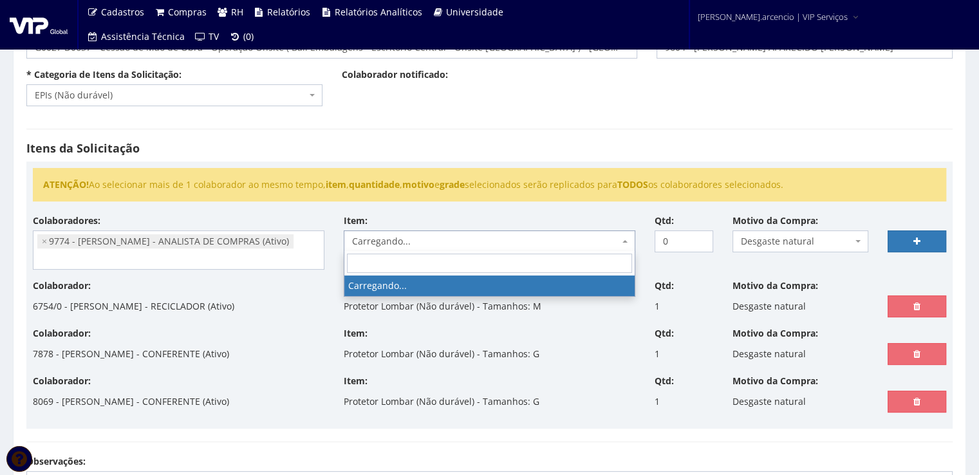
click at [625, 245] on span at bounding box center [626, 241] width 3 height 22
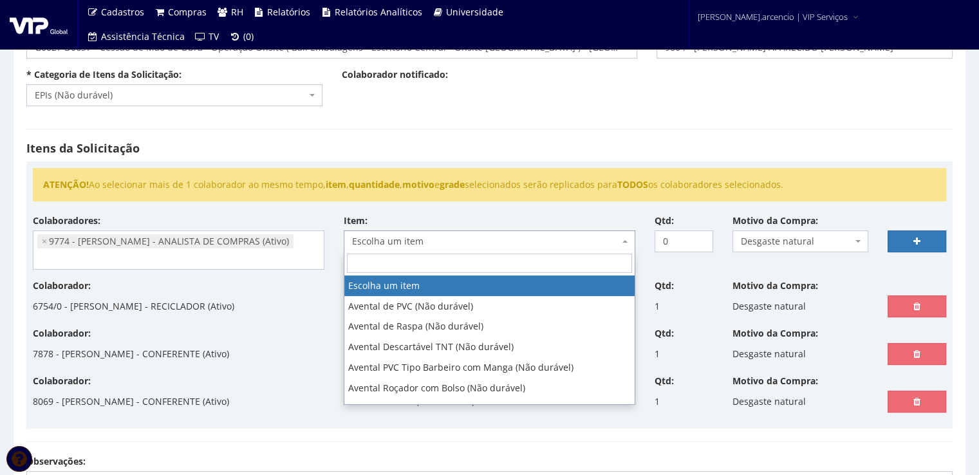
click at [625, 245] on span at bounding box center [626, 241] width 3 height 22
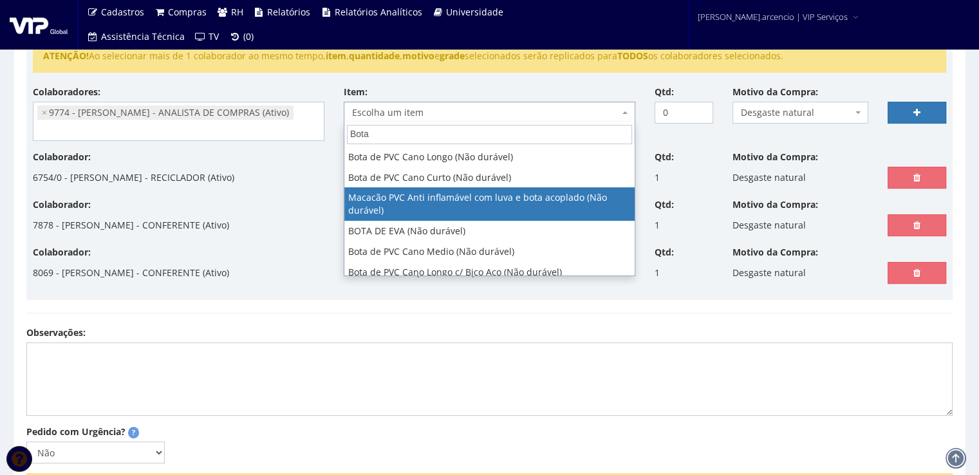
scroll to position [28, 0]
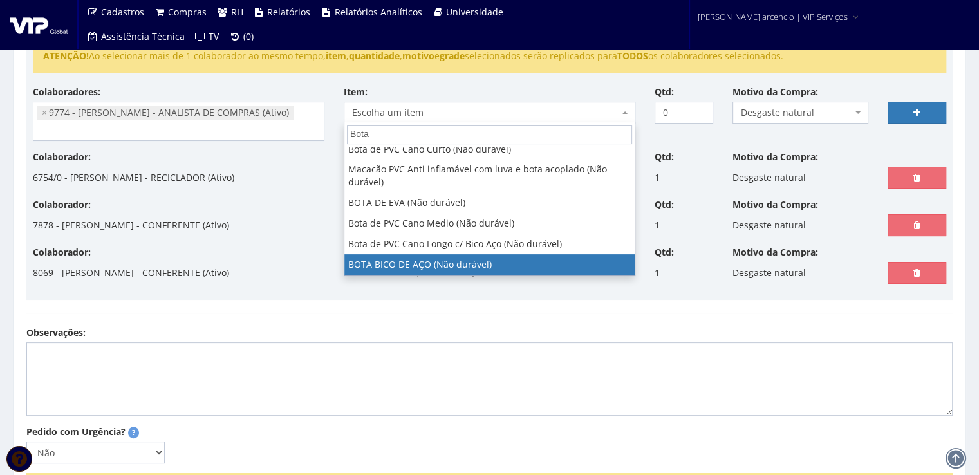
type input "Bota"
select select "2936"
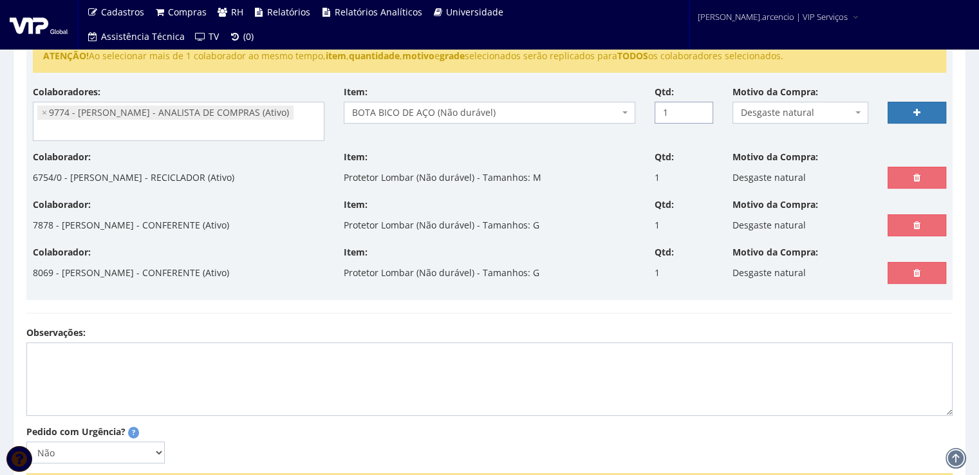
click at [699, 107] on input "1" at bounding box center [684, 113] width 59 height 22
click at [699, 107] on input "2" at bounding box center [684, 113] width 59 height 22
click at [699, 107] on input "3" at bounding box center [684, 113] width 59 height 22
click at [699, 107] on input "4" at bounding box center [684, 113] width 59 height 22
click at [699, 107] on input "5" at bounding box center [684, 113] width 59 height 22
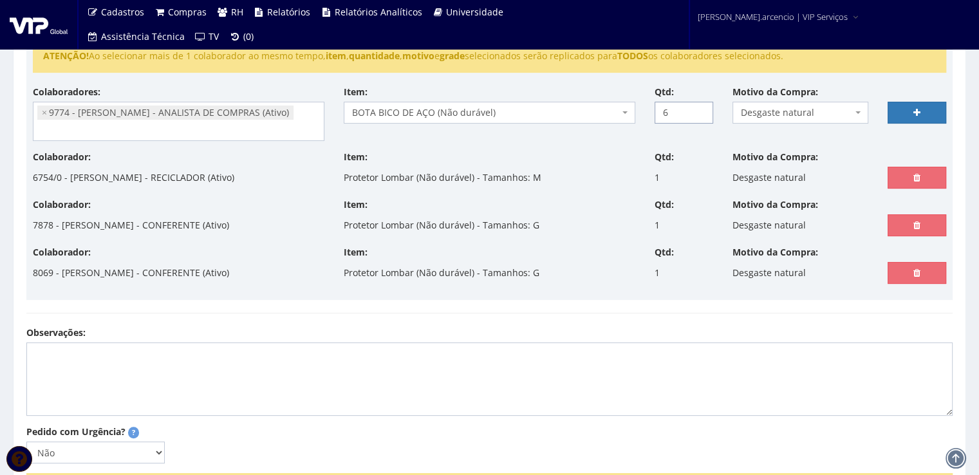
click at [699, 107] on input "6" at bounding box center [684, 113] width 59 height 22
click at [699, 107] on input "7" at bounding box center [684, 113] width 59 height 22
click at [699, 107] on input "8" at bounding box center [684, 113] width 59 height 22
click at [699, 107] on input "9" at bounding box center [684, 113] width 59 height 22
click at [699, 107] on input "10" at bounding box center [684, 113] width 59 height 22
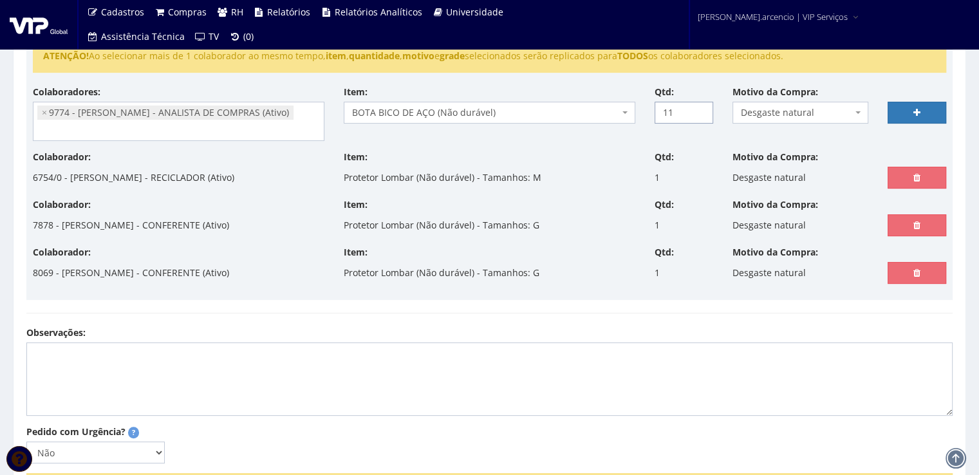
click at [699, 107] on input "11" at bounding box center [684, 113] width 59 height 22
click at [699, 107] on input "12" at bounding box center [684, 113] width 59 height 22
click at [699, 107] on input "13" at bounding box center [684, 113] width 59 height 22
click at [699, 107] on input "14" at bounding box center [684, 113] width 59 height 22
click at [699, 107] on input "15" at bounding box center [684, 113] width 59 height 22
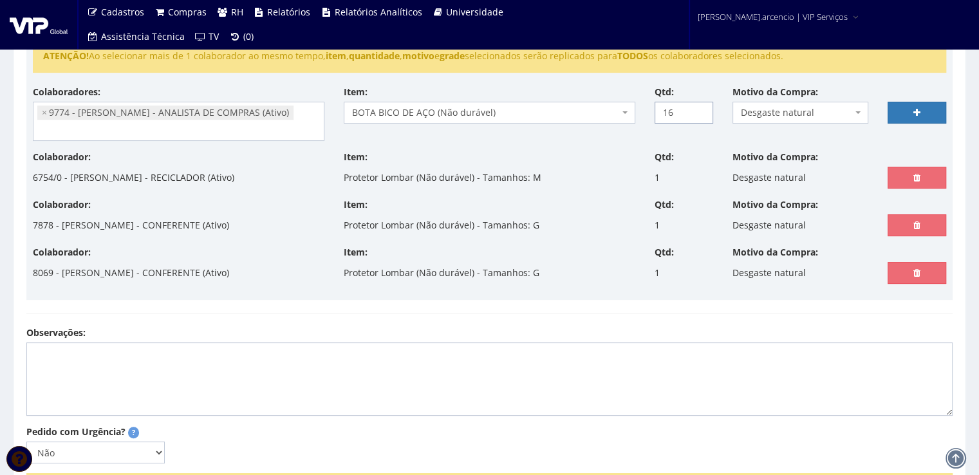
click at [699, 107] on input "16" at bounding box center [684, 113] width 59 height 22
click at [699, 107] on input "17" at bounding box center [684, 113] width 59 height 22
type input "18"
click at [699, 107] on input "18" at bounding box center [684, 113] width 59 height 22
click at [902, 113] on link at bounding box center [917, 113] width 59 height 22
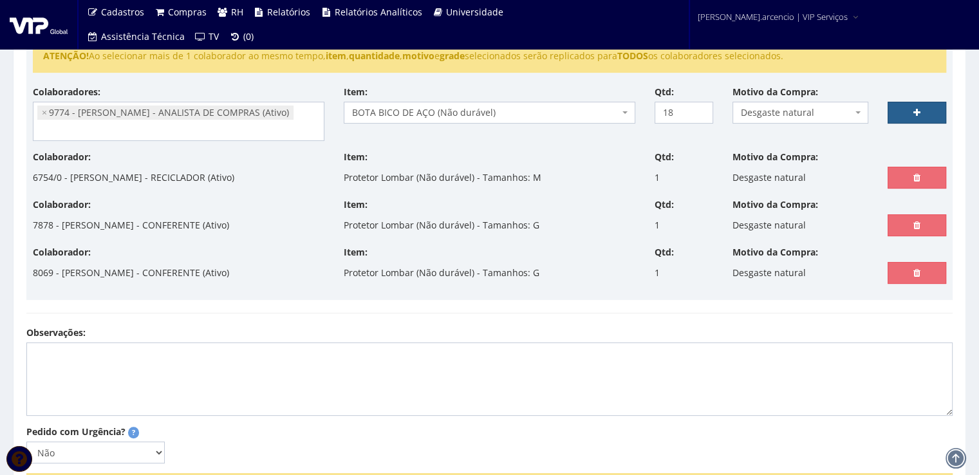
select select
type input "0"
select select
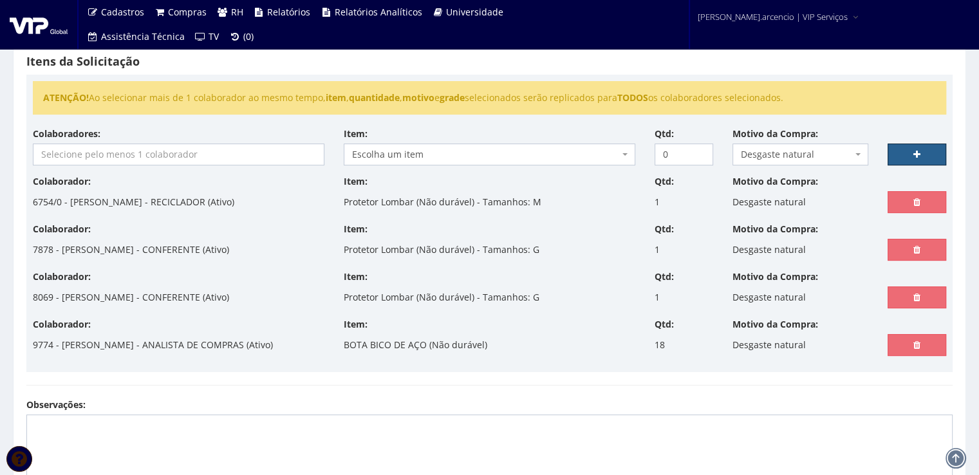
scroll to position [193, 0]
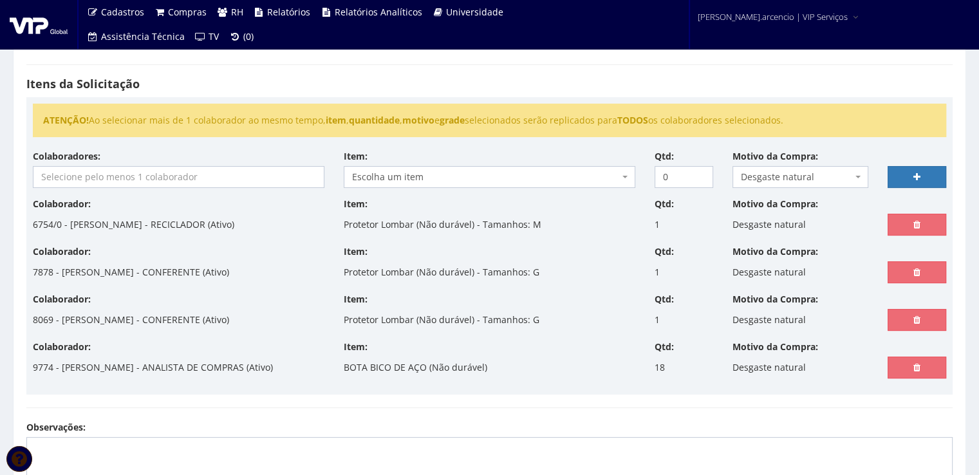
click at [172, 178] on input "search" at bounding box center [178, 177] width 290 height 21
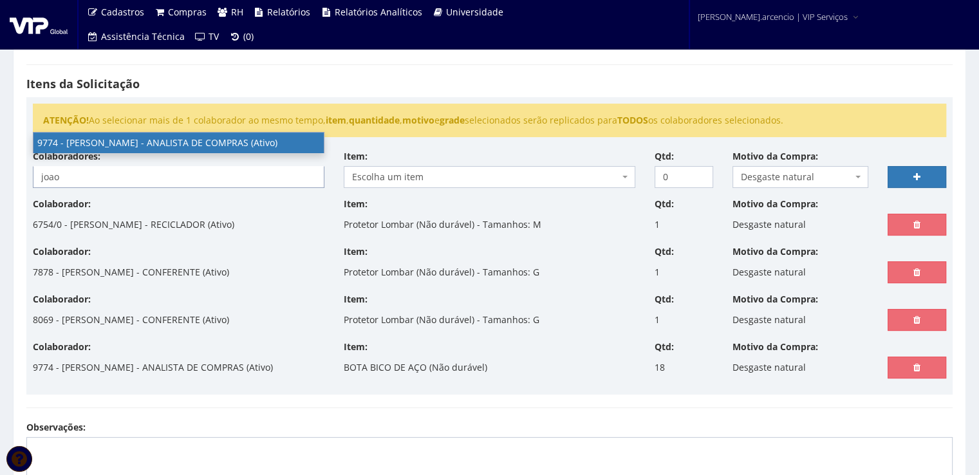
type input "joao"
select select "4079"
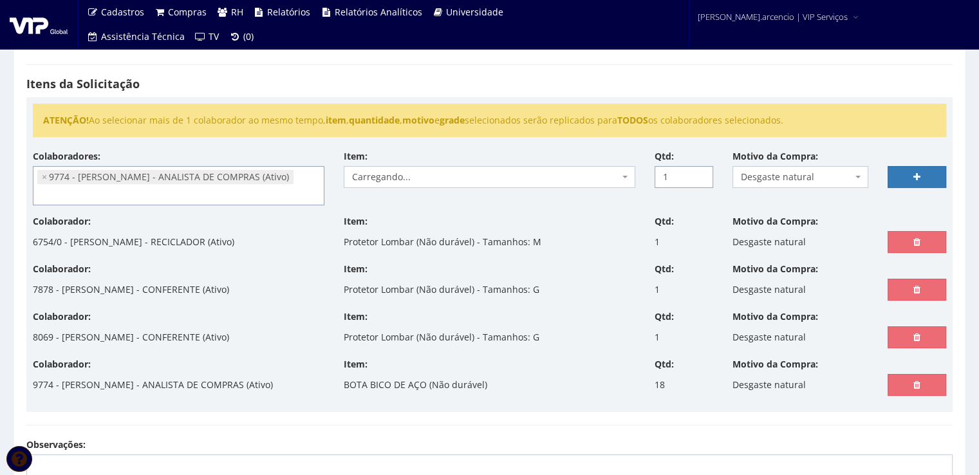
click at [700, 172] on input "1" at bounding box center [684, 177] width 59 height 22
click at [700, 172] on input "2" at bounding box center [684, 177] width 59 height 22
click at [700, 172] on input "3" at bounding box center [684, 177] width 59 height 22
click at [700, 172] on input "4" at bounding box center [684, 177] width 59 height 22
click at [700, 172] on input "5" at bounding box center [684, 177] width 59 height 22
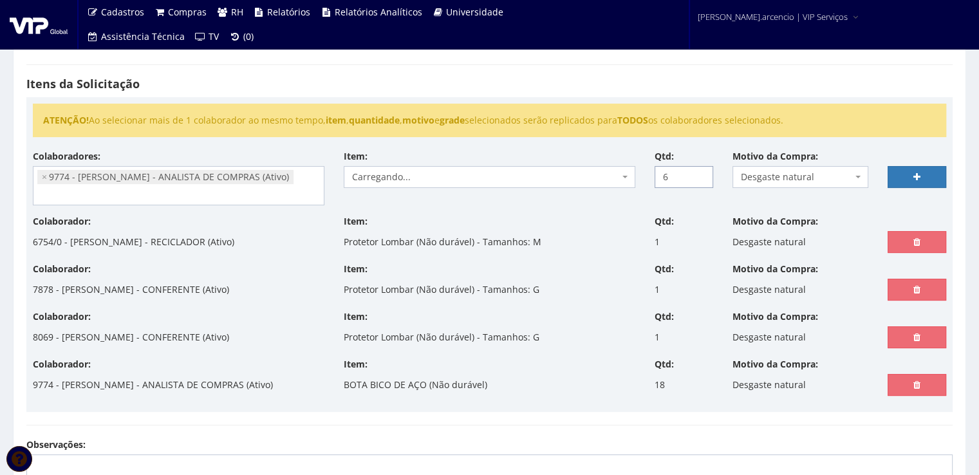
click at [700, 172] on input "6" at bounding box center [684, 177] width 59 height 22
click at [700, 172] on input "7" at bounding box center [684, 177] width 59 height 22
click at [700, 172] on input "8" at bounding box center [684, 177] width 59 height 22
click at [700, 172] on input "9" at bounding box center [684, 177] width 59 height 22
click at [700, 172] on input "10" at bounding box center [684, 177] width 59 height 22
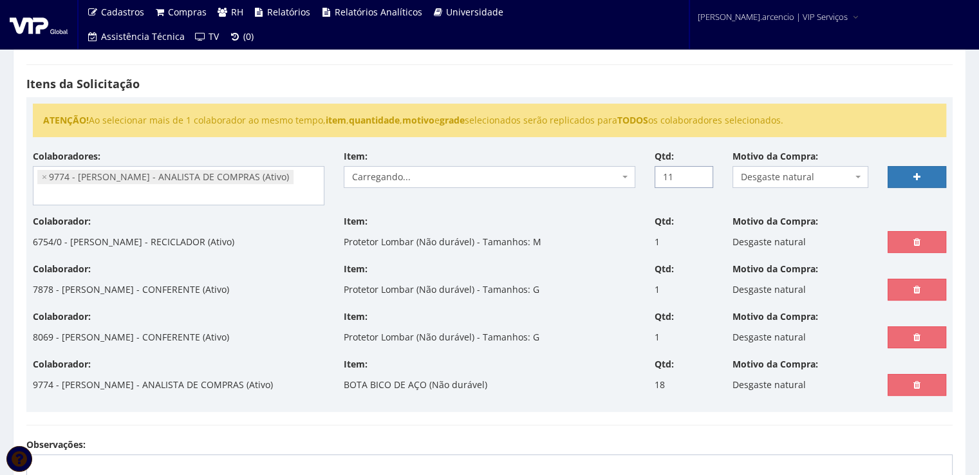
click at [700, 172] on input "11" at bounding box center [684, 177] width 59 height 22
click at [700, 172] on input "12" at bounding box center [684, 177] width 59 height 22
click at [700, 172] on input "13" at bounding box center [684, 177] width 59 height 22
click at [700, 172] on input "14" at bounding box center [684, 177] width 59 height 22
type input "15"
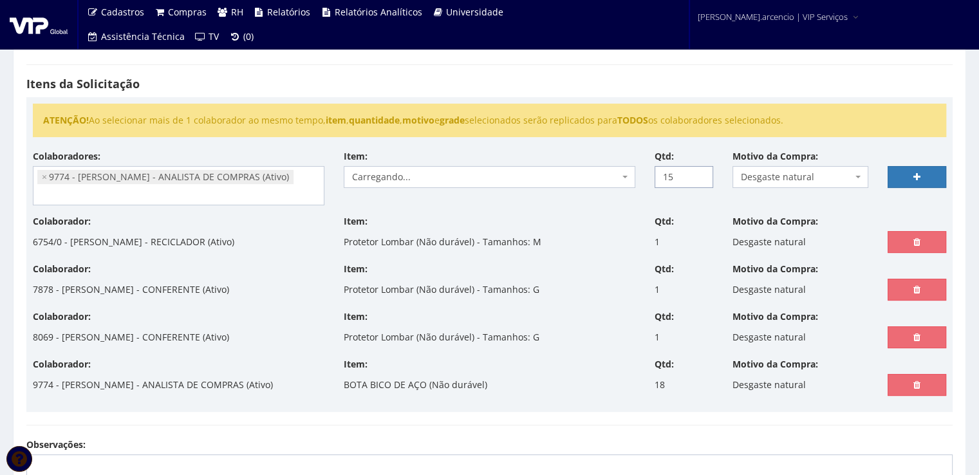
click at [700, 172] on input "15" at bounding box center [684, 177] width 59 height 22
click at [623, 178] on span "Escolha um item" at bounding box center [490, 177] width 292 height 22
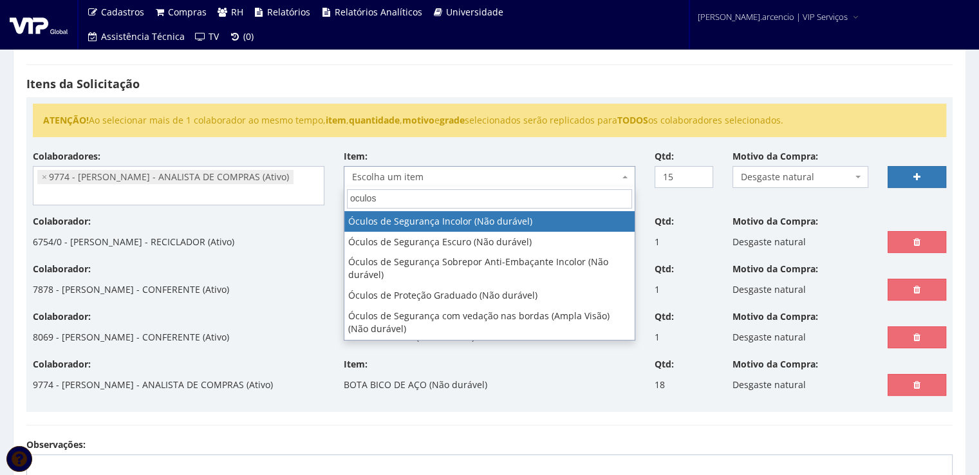
type input "oculos"
select select "246"
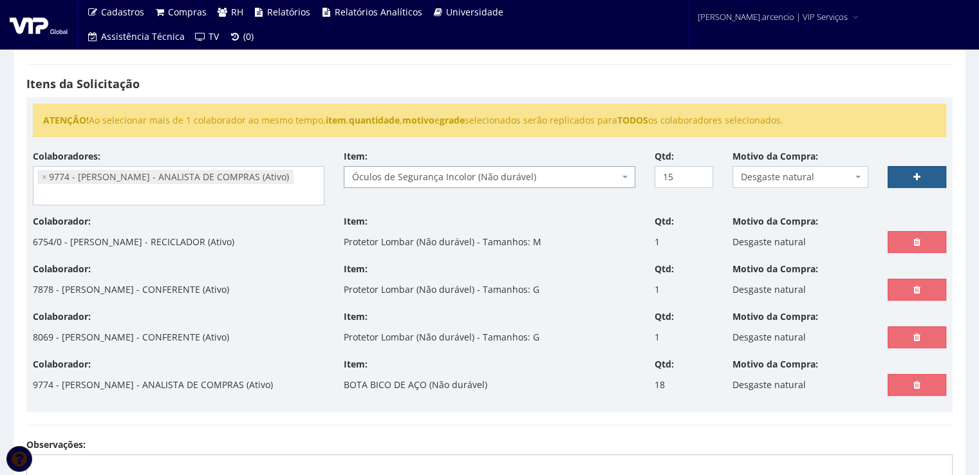
click at [895, 174] on link at bounding box center [917, 177] width 59 height 22
select select
type input "0"
select select
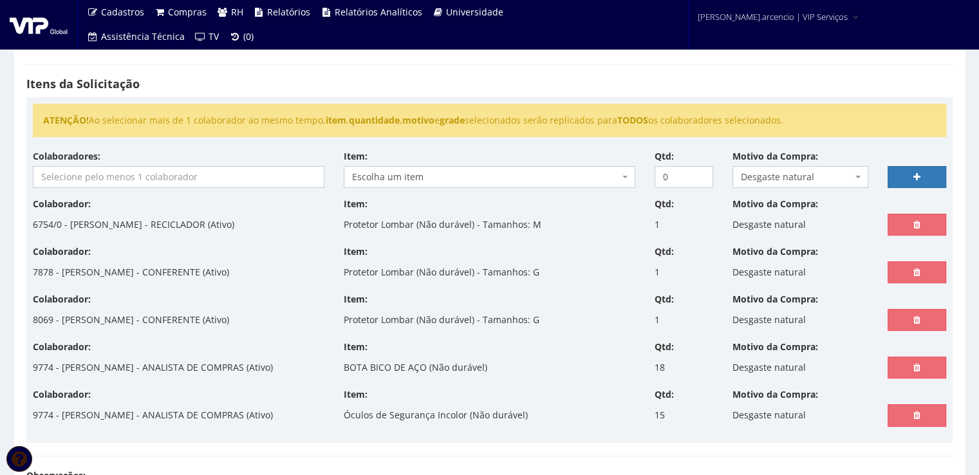
click at [181, 176] on input "search" at bounding box center [178, 177] width 290 height 21
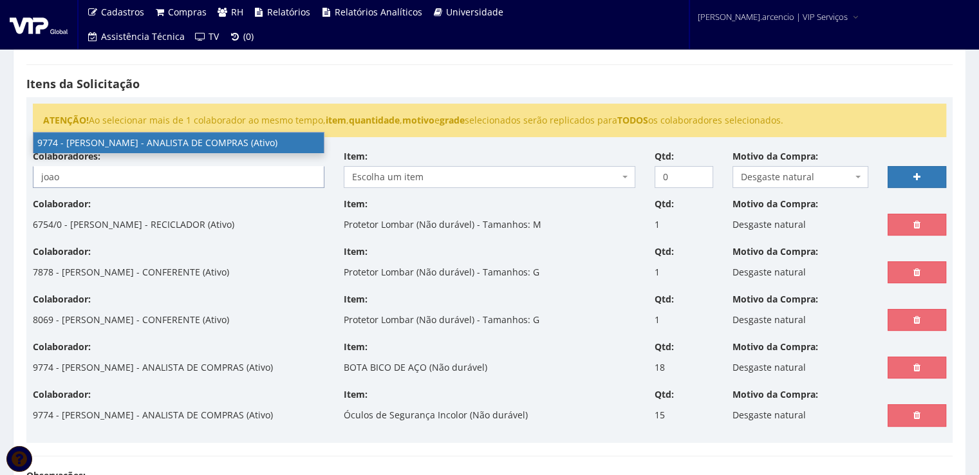
type input "joao"
select select "4079"
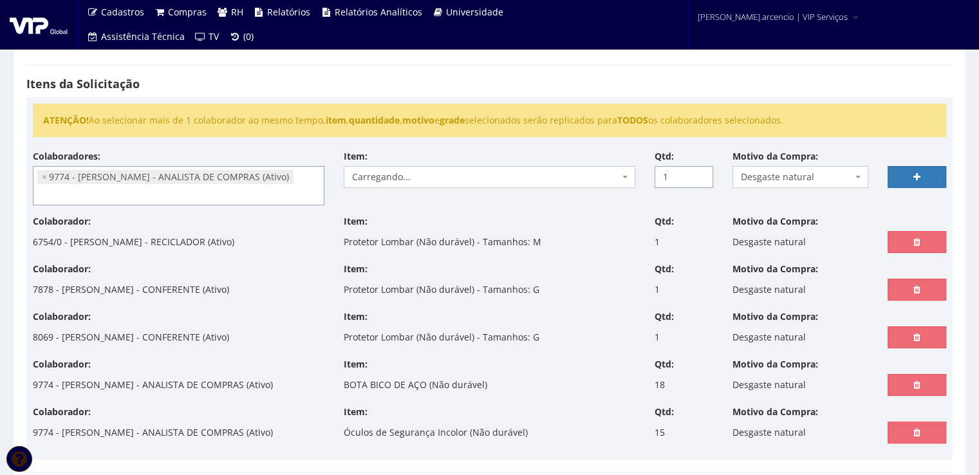
click at [698, 172] on input "1" at bounding box center [684, 177] width 59 height 22
click at [698, 172] on input "2" at bounding box center [684, 177] width 59 height 22
click at [698, 172] on input "3" at bounding box center [684, 177] width 59 height 22
click at [698, 172] on input "4" at bounding box center [684, 177] width 59 height 22
click at [698, 172] on input "5" at bounding box center [684, 177] width 59 height 22
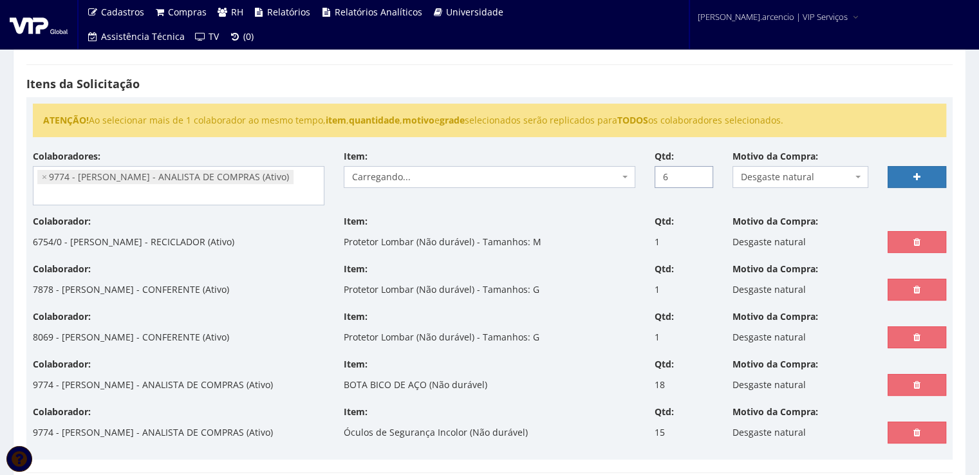
click at [698, 172] on input "6" at bounding box center [684, 177] width 59 height 22
click at [698, 172] on input "7" at bounding box center [684, 177] width 59 height 22
click at [698, 172] on input "8" at bounding box center [684, 177] width 59 height 22
click at [698, 172] on input "9" at bounding box center [684, 177] width 59 height 22
click at [698, 172] on input "10" at bounding box center [684, 177] width 59 height 22
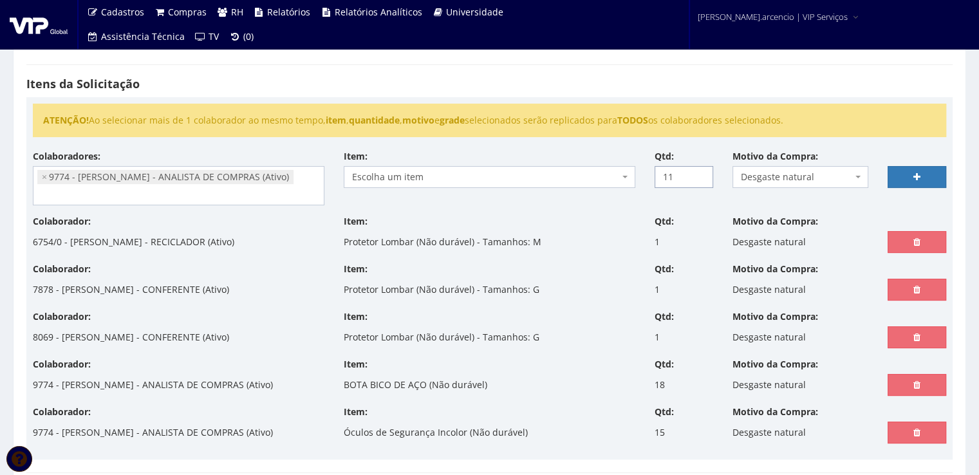
click at [698, 172] on input "11" at bounding box center [684, 177] width 59 height 22
click at [698, 172] on input "12" at bounding box center [684, 177] width 59 height 22
click at [698, 172] on input "13" at bounding box center [684, 177] width 59 height 22
click at [698, 172] on input "14" at bounding box center [684, 177] width 59 height 22
click at [698, 172] on input "15" at bounding box center [684, 177] width 59 height 22
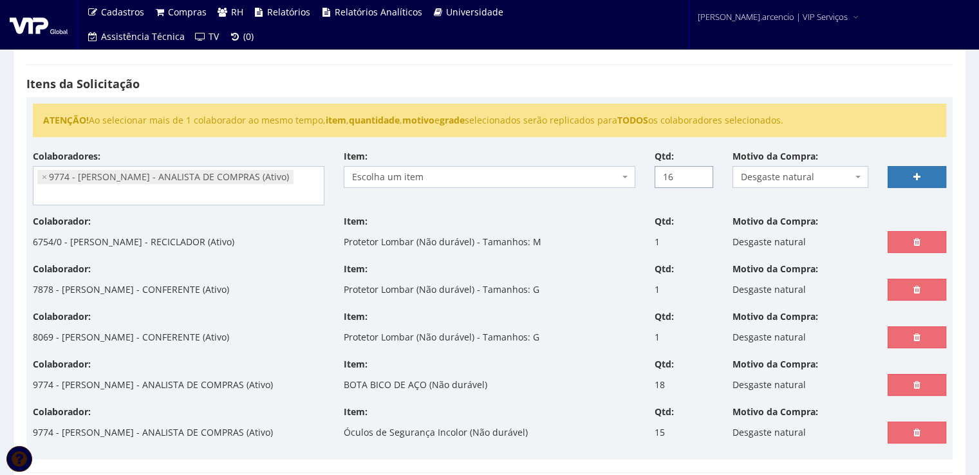
click at [698, 172] on input "16" at bounding box center [684, 177] width 59 height 22
click at [698, 172] on input "17" at bounding box center [684, 177] width 59 height 22
click at [698, 172] on input "18" at bounding box center [684, 177] width 59 height 22
click at [698, 172] on input "19" at bounding box center [684, 177] width 59 height 22
click at [698, 172] on input "20" at bounding box center [684, 177] width 59 height 22
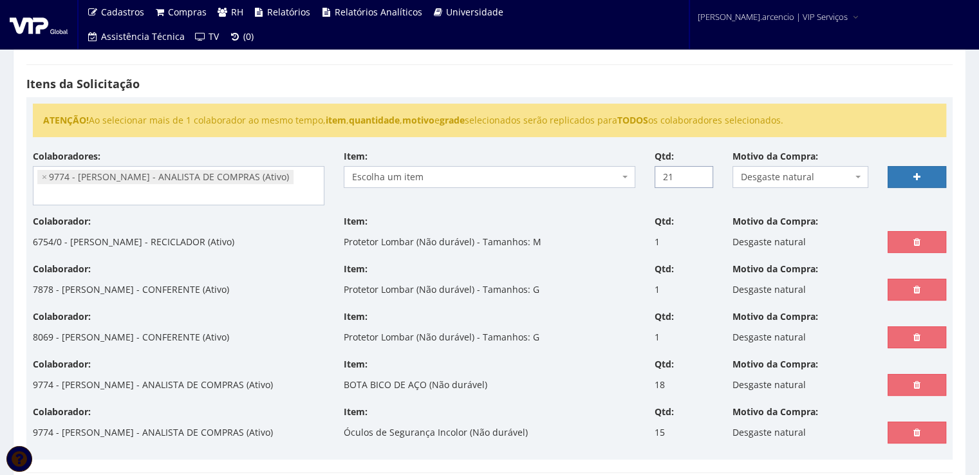
click at [698, 172] on input "21" at bounding box center [684, 177] width 59 height 22
click at [698, 172] on input "22" at bounding box center [684, 177] width 59 height 22
click at [698, 172] on input "23" at bounding box center [684, 177] width 59 height 22
click at [698, 172] on input "24" at bounding box center [684, 177] width 59 height 22
click at [698, 172] on input "25" at bounding box center [684, 177] width 59 height 22
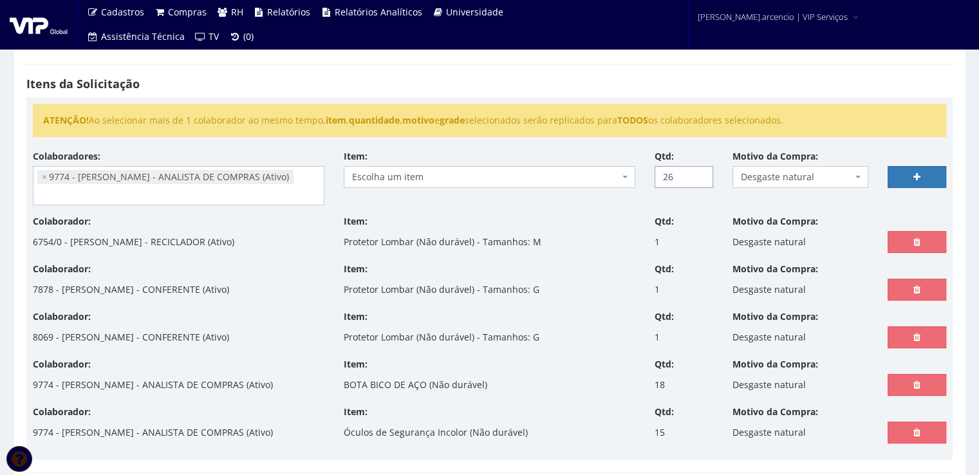
click at [698, 172] on input "26" at bounding box center [684, 177] width 59 height 22
click at [698, 172] on input "27" at bounding box center [684, 177] width 59 height 22
click at [698, 172] on input "28" at bounding box center [684, 177] width 59 height 22
click at [698, 172] on input "29" at bounding box center [684, 177] width 59 height 22
type input "30"
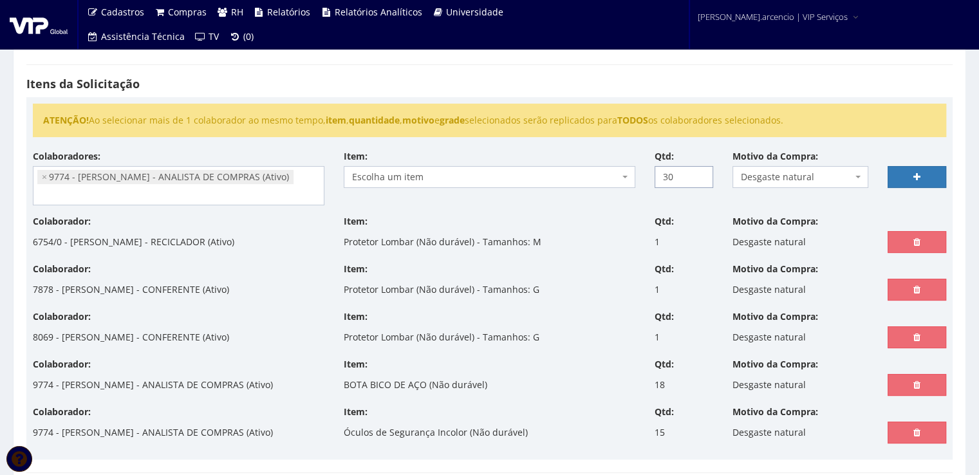
click at [698, 172] on input "30" at bounding box center [684, 177] width 59 height 22
click at [625, 179] on span at bounding box center [626, 177] width 3 height 22
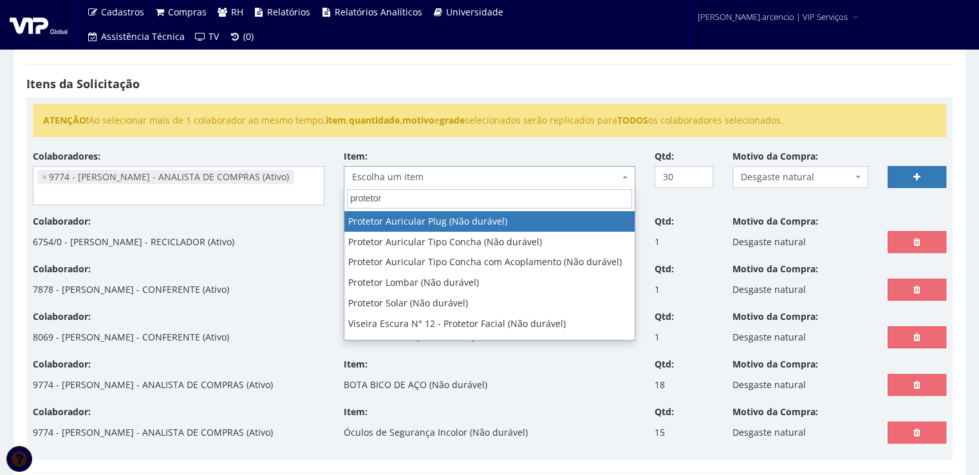
type input "protetor"
select select "292"
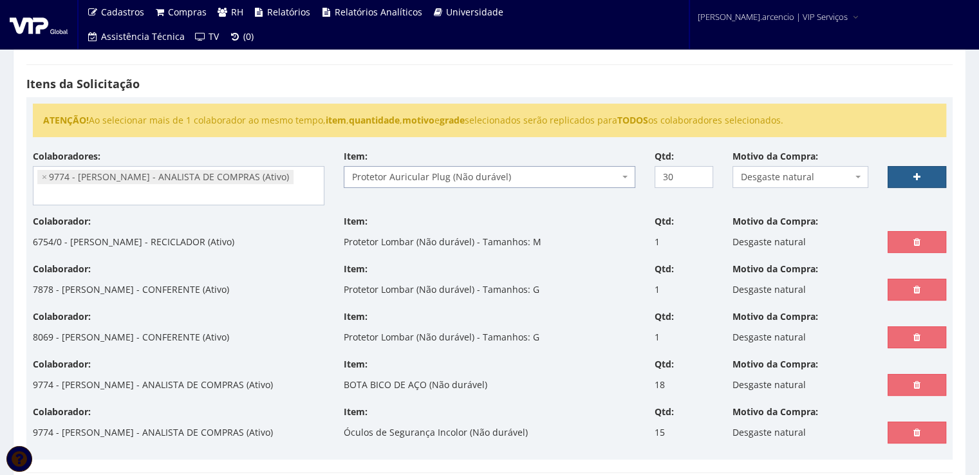
click at [899, 177] on link at bounding box center [917, 177] width 59 height 22
select select
type input "0"
select select
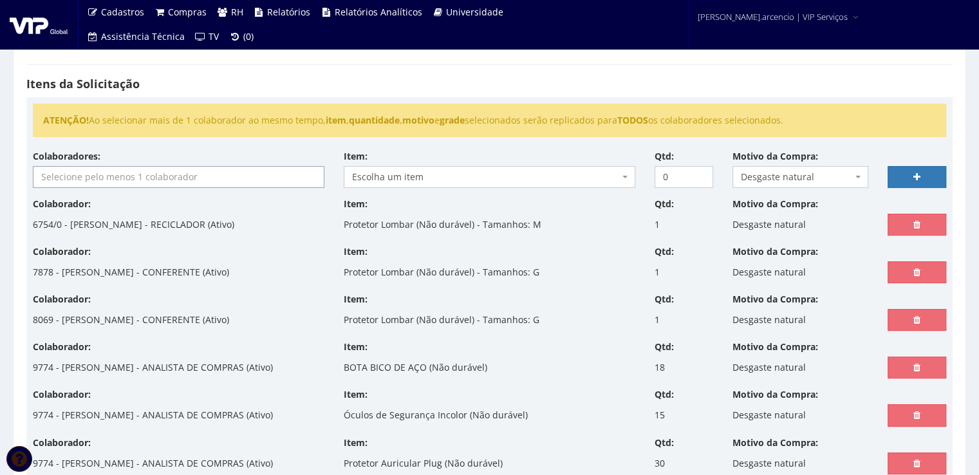
click at [134, 182] on input "search" at bounding box center [178, 177] width 290 height 21
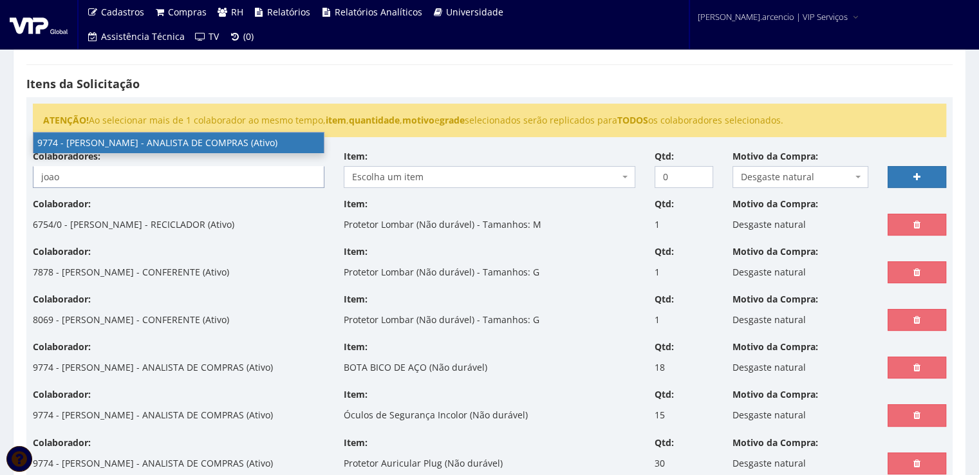
type input "joao"
select select "4079"
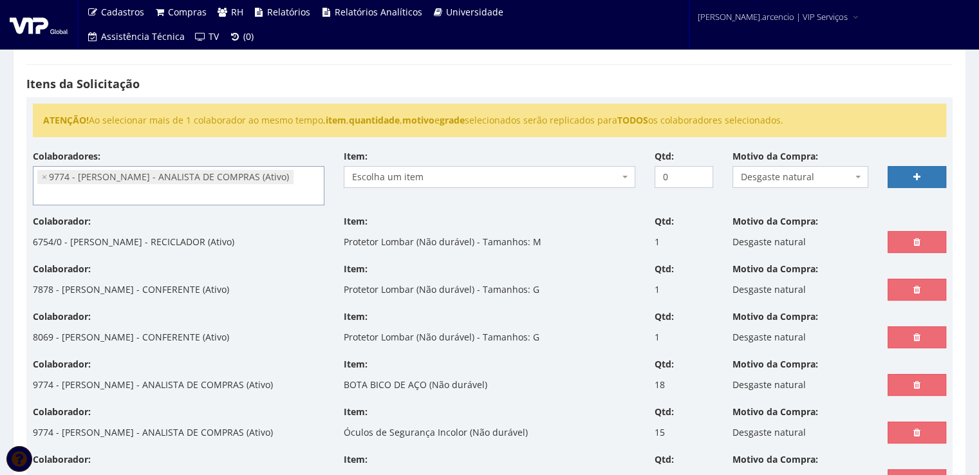
click at [627, 174] on span at bounding box center [626, 177] width 3 height 22
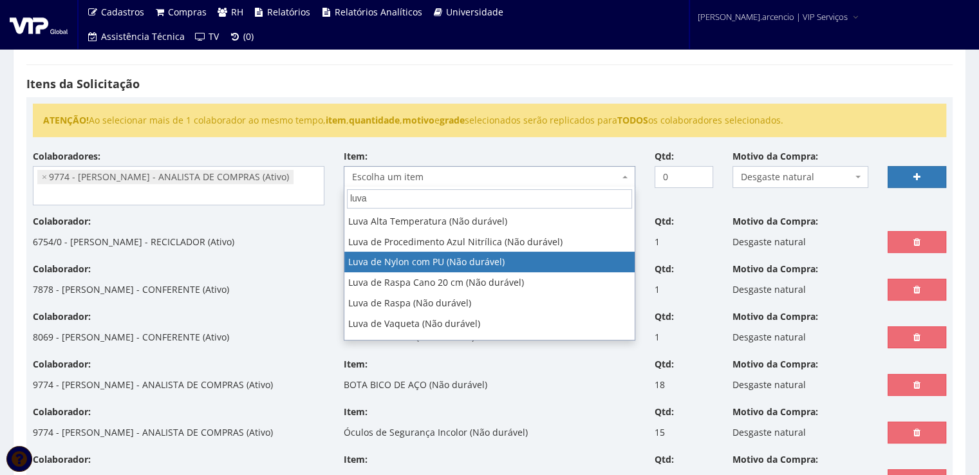
type input "luva"
select select "216"
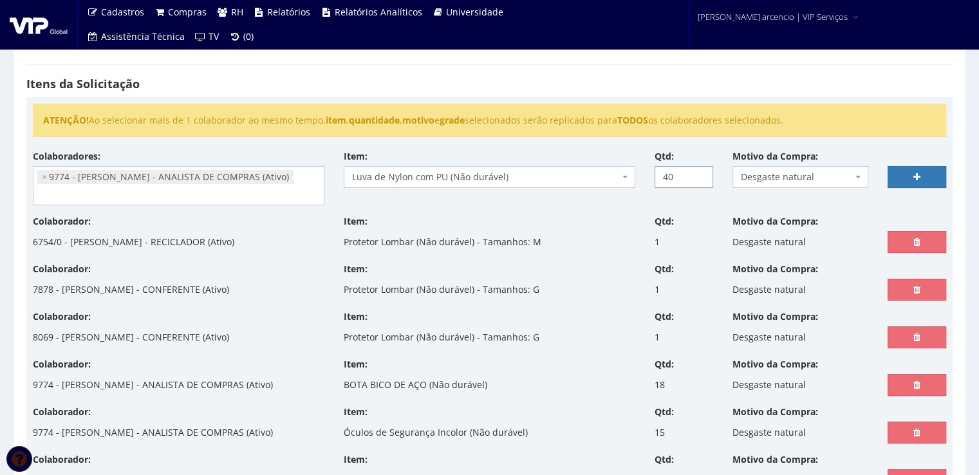
click at [701, 174] on input "41" at bounding box center [684, 177] width 59 height 22
click at [700, 172] on input "42" at bounding box center [684, 177] width 59 height 22
click at [699, 183] on input "42" at bounding box center [684, 177] width 59 height 22
click at [700, 173] on input "87" at bounding box center [684, 177] width 59 height 22
click at [700, 173] on input "97" at bounding box center [684, 177] width 59 height 22
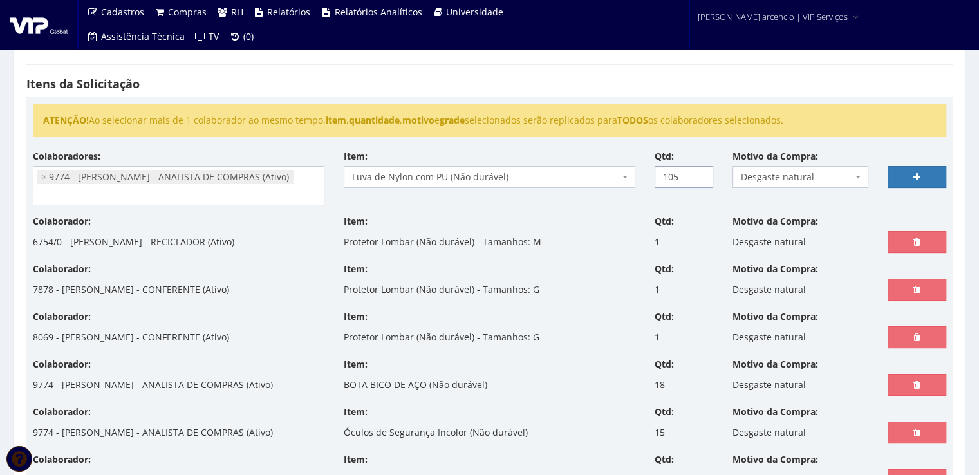
click at [700, 173] on input "105" at bounding box center [684, 177] width 59 height 22
click at [699, 181] on input "104" at bounding box center [684, 177] width 59 height 22
click at [699, 181] on input "103" at bounding box center [684, 177] width 59 height 22
click at [699, 181] on input "102" at bounding box center [684, 177] width 59 height 22
click at [699, 181] on input "101" at bounding box center [684, 177] width 59 height 22
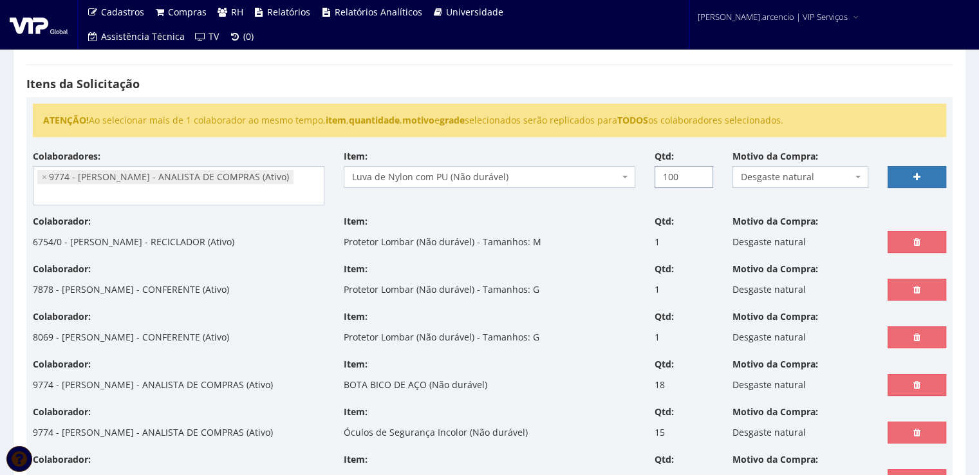
click at [699, 181] on input "100" at bounding box center [684, 177] width 59 height 22
click at [905, 173] on link at bounding box center [917, 177] width 59 height 22
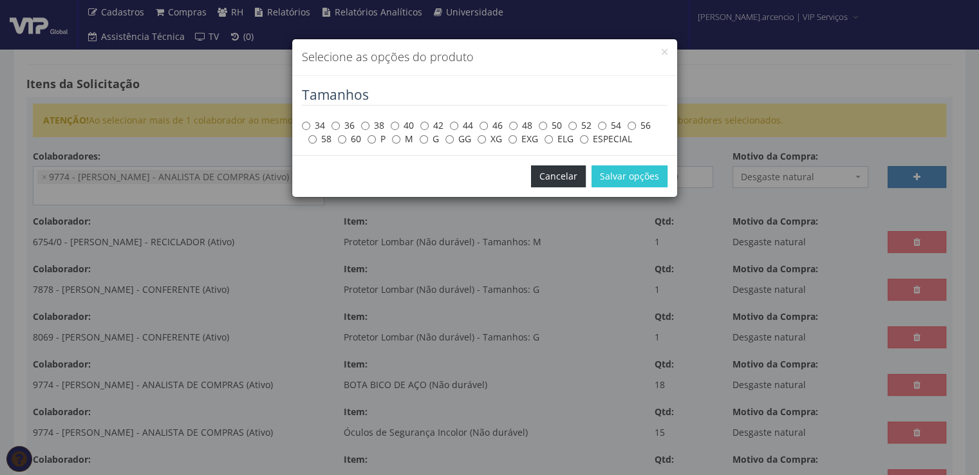
click at [569, 180] on button "Cancelar" at bounding box center [558, 176] width 55 height 22
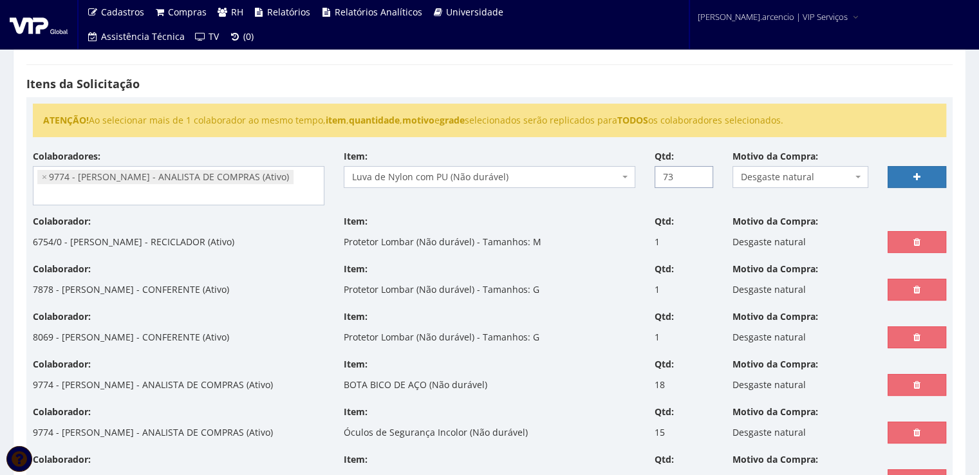
click at [700, 179] on input "73" at bounding box center [684, 177] width 59 height 22
click at [700, 179] on input "61" at bounding box center [684, 177] width 59 height 22
click at [700, 179] on input "60" at bounding box center [684, 177] width 59 height 22
click at [700, 179] on input "59" at bounding box center [684, 177] width 59 height 22
click at [700, 179] on input "58" at bounding box center [684, 177] width 59 height 22
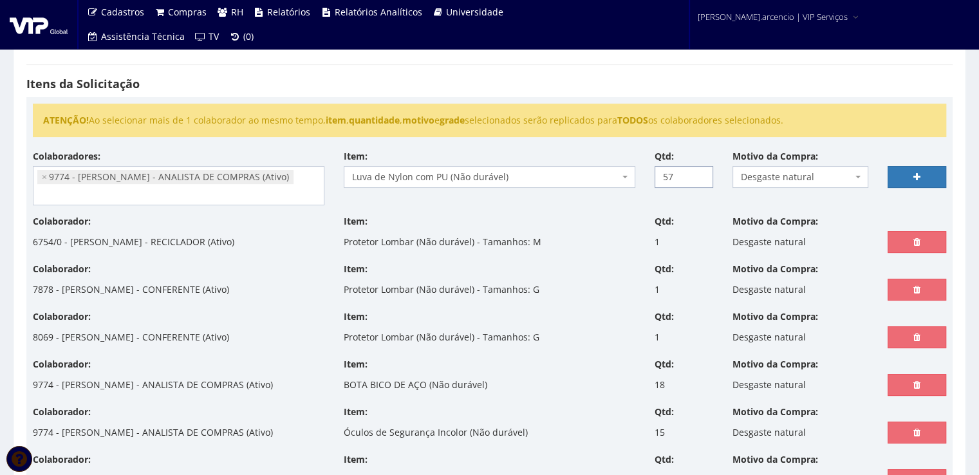
click at [700, 179] on input "57" at bounding box center [684, 177] width 59 height 22
click at [700, 179] on input "56" at bounding box center [684, 177] width 59 height 22
click at [700, 179] on input "55" at bounding box center [684, 177] width 59 height 22
click at [700, 179] on input "54" at bounding box center [684, 177] width 59 height 22
click at [700, 179] on input "46" at bounding box center [684, 177] width 59 height 22
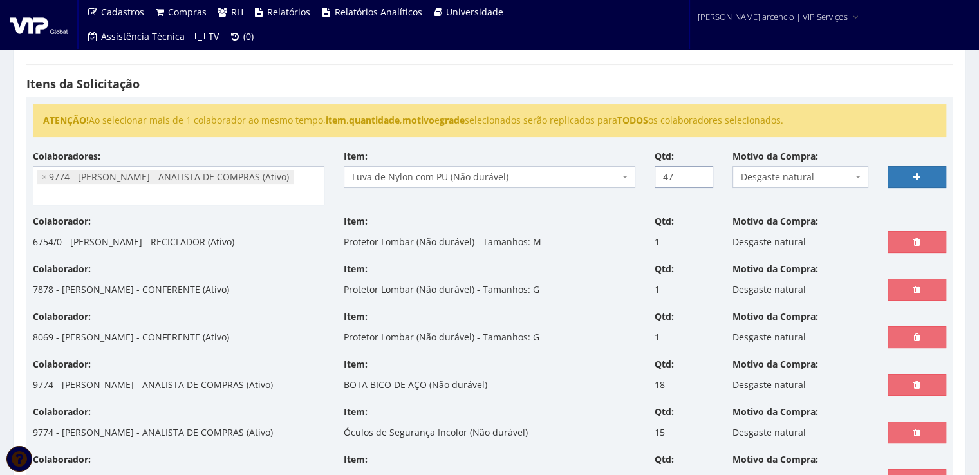
click at [699, 172] on input "47" at bounding box center [684, 177] width 59 height 22
click at [699, 172] on input "48" at bounding box center [684, 177] width 59 height 22
click at [699, 172] on input "49" at bounding box center [684, 177] width 59 height 22
type input "50"
click at [699, 172] on input "50" at bounding box center [684, 177] width 59 height 22
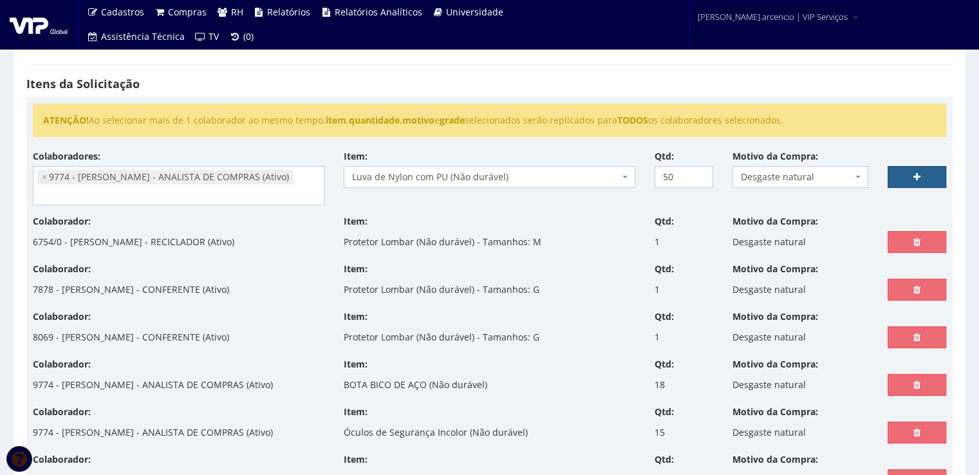
click at [900, 175] on link at bounding box center [917, 177] width 59 height 22
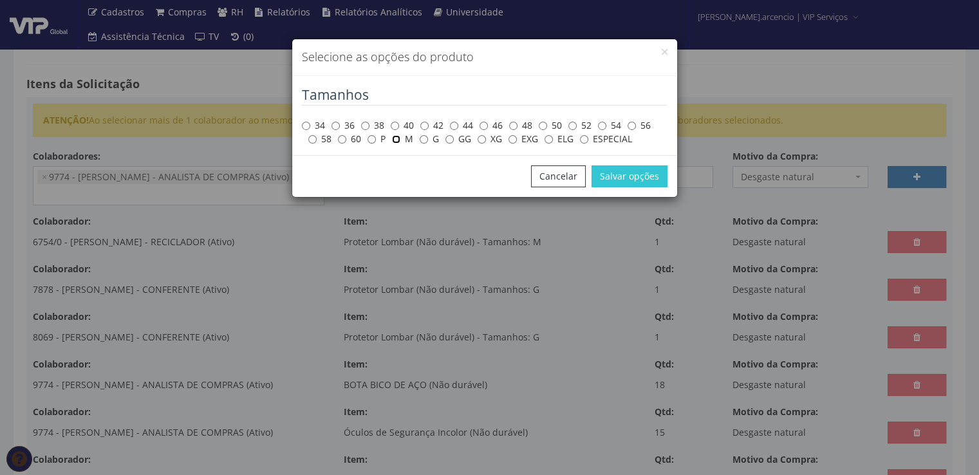
click at [400, 141] on input "M" at bounding box center [396, 139] width 8 height 8
radio input "true"
click at [598, 180] on button "Salvar opções" at bounding box center [629, 176] width 76 height 22
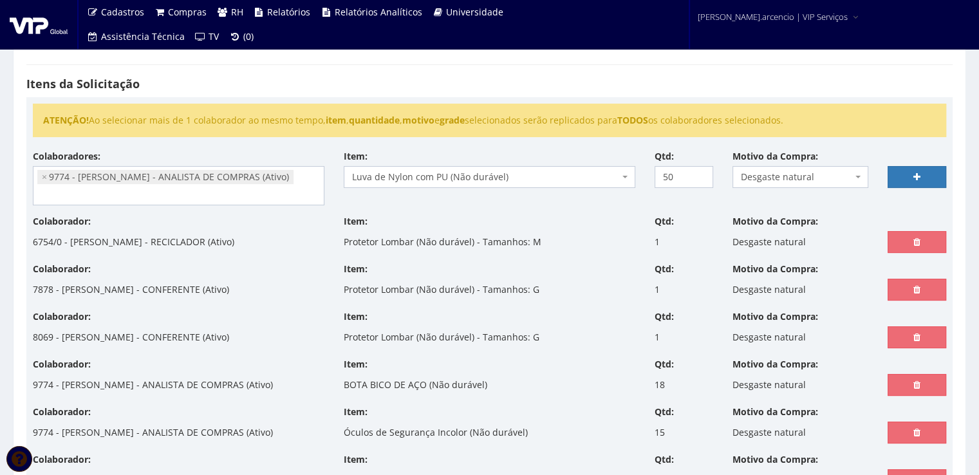
select select
type input "0"
select select
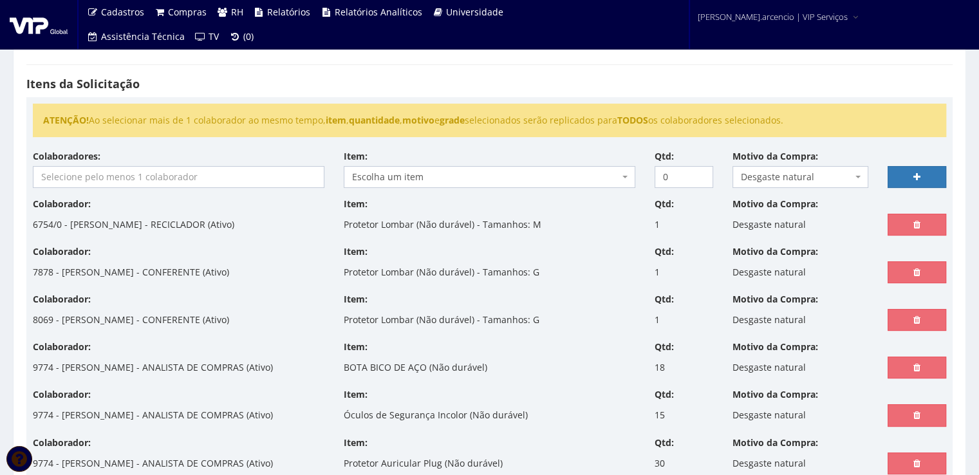
click at [176, 172] on input "search" at bounding box center [178, 177] width 290 height 21
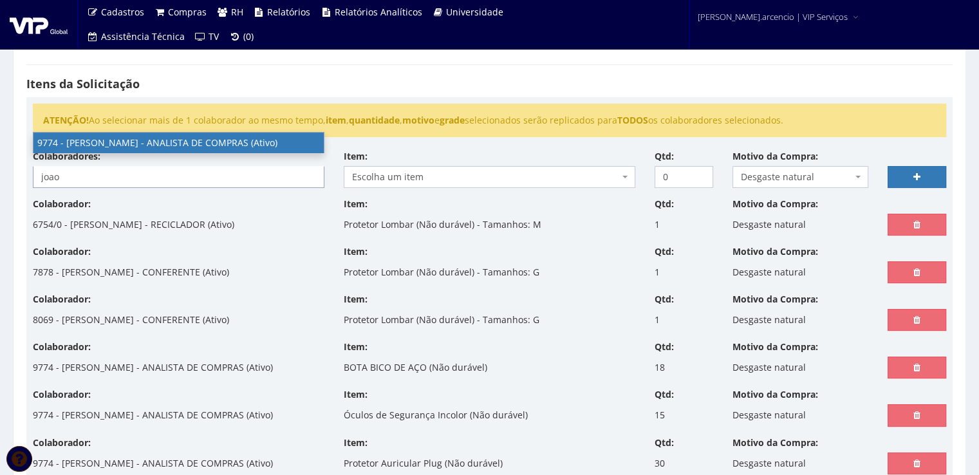
type input "joao"
select select "4079"
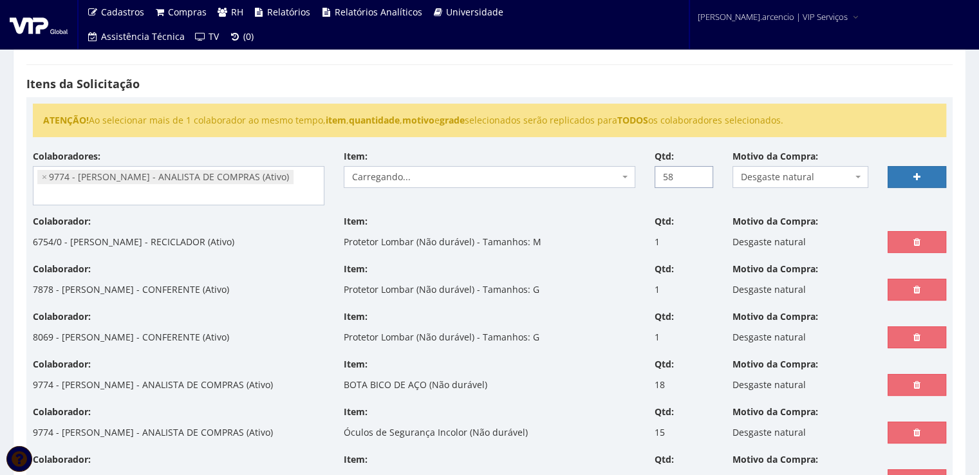
click at [700, 171] on input "58" at bounding box center [684, 177] width 59 height 22
click at [700, 171] on input "59" at bounding box center [684, 177] width 59 height 22
click at [700, 179] on input "58" at bounding box center [684, 177] width 59 height 22
click at [700, 179] on input "57" at bounding box center [684, 177] width 59 height 22
click at [700, 179] on input "56" at bounding box center [684, 177] width 59 height 22
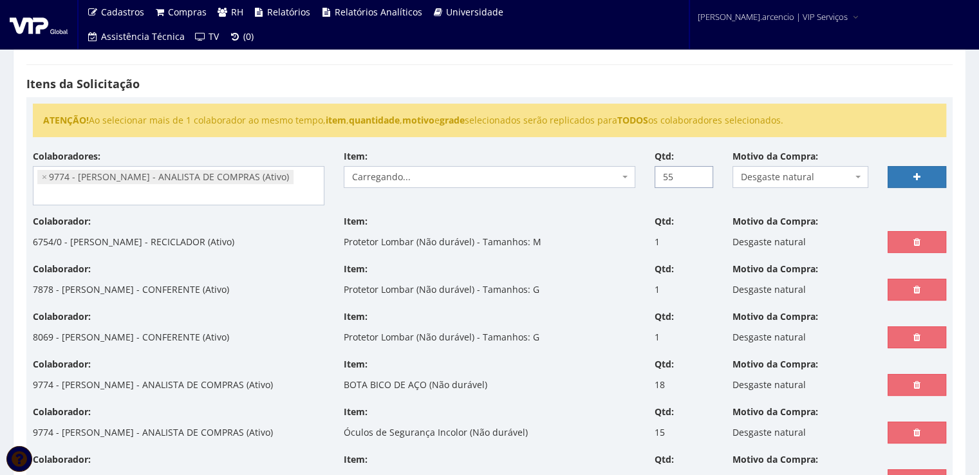
click at [700, 179] on input "55" at bounding box center [684, 177] width 59 height 22
click at [700, 179] on input "54" at bounding box center [684, 177] width 59 height 22
click at [700, 179] on input "53" at bounding box center [684, 177] width 59 height 22
click at [700, 179] on input "52" at bounding box center [684, 177] width 59 height 22
click at [700, 179] on input "51" at bounding box center [684, 177] width 59 height 22
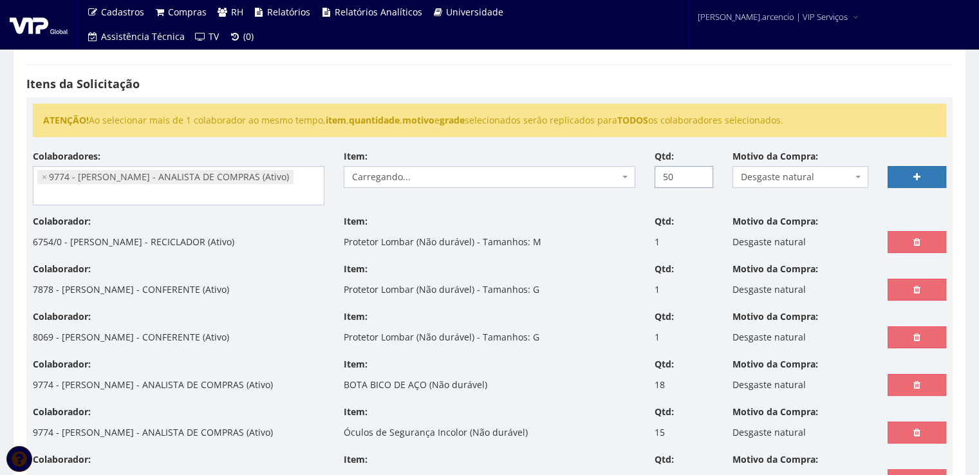
type input "50"
click at [700, 179] on input "50" at bounding box center [684, 177] width 59 height 22
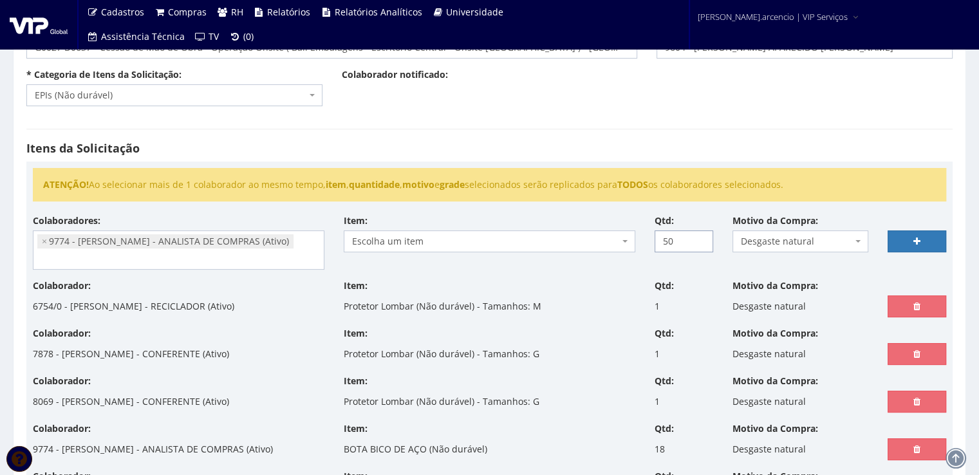
scroll to position [64, 0]
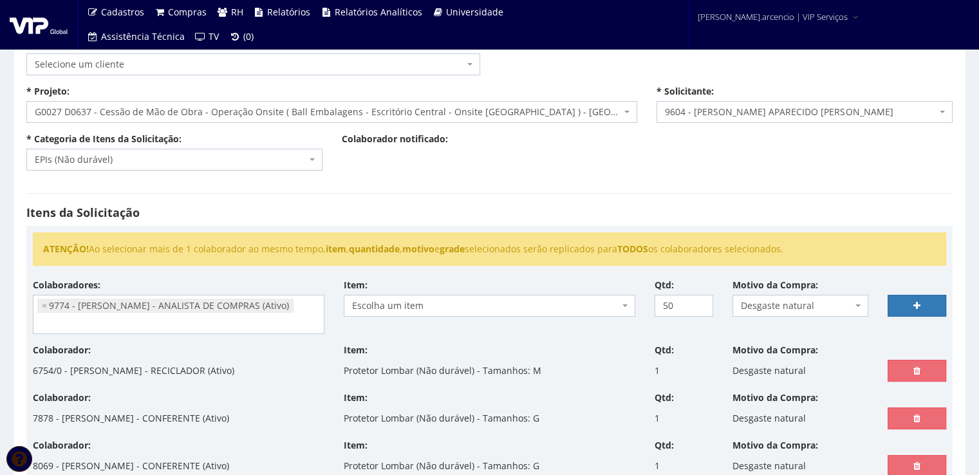
click at [628, 308] on span "Escolha um item" at bounding box center [490, 306] width 292 height 22
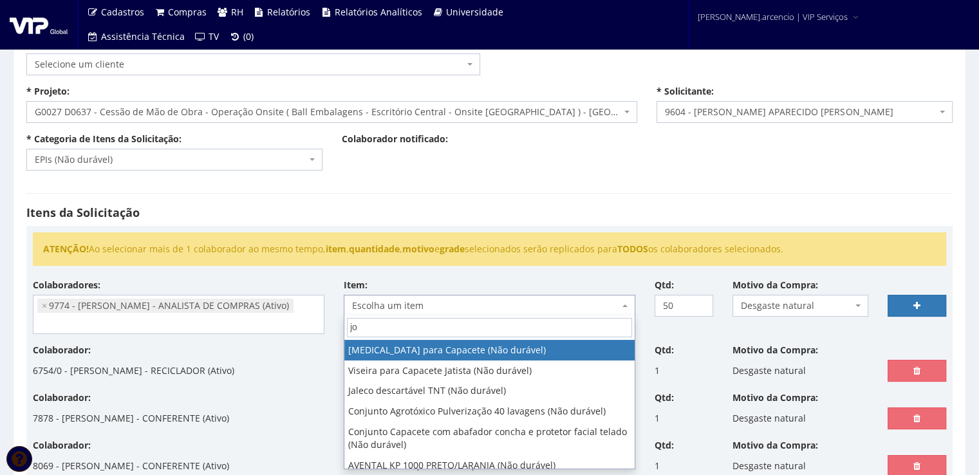
type input "j"
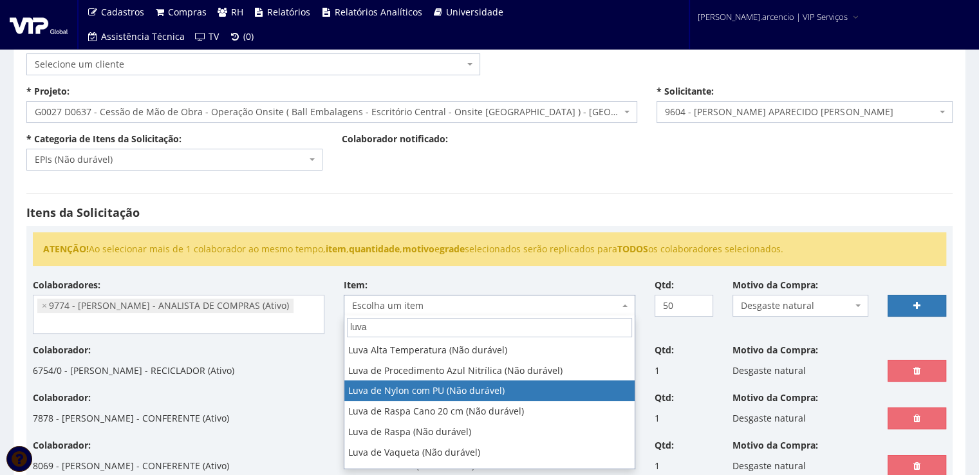
type input "luva"
select select "216"
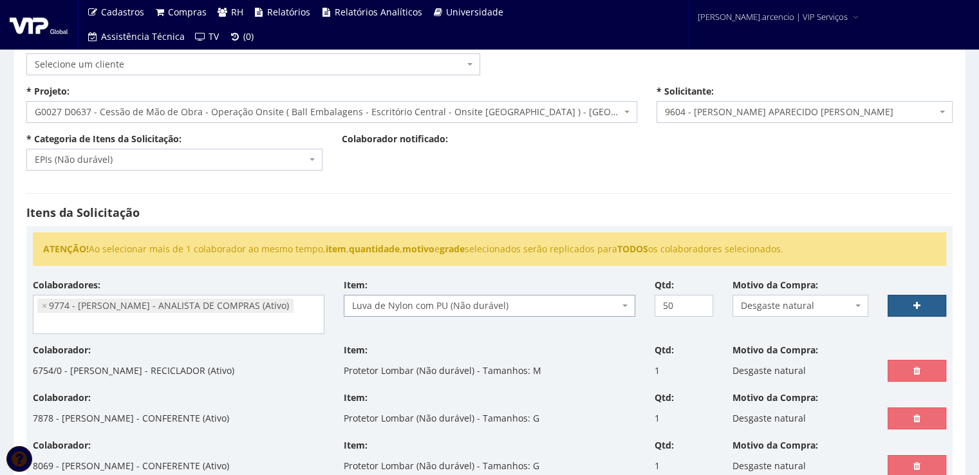
click at [901, 309] on link at bounding box center [917, 306] width 59 height 22
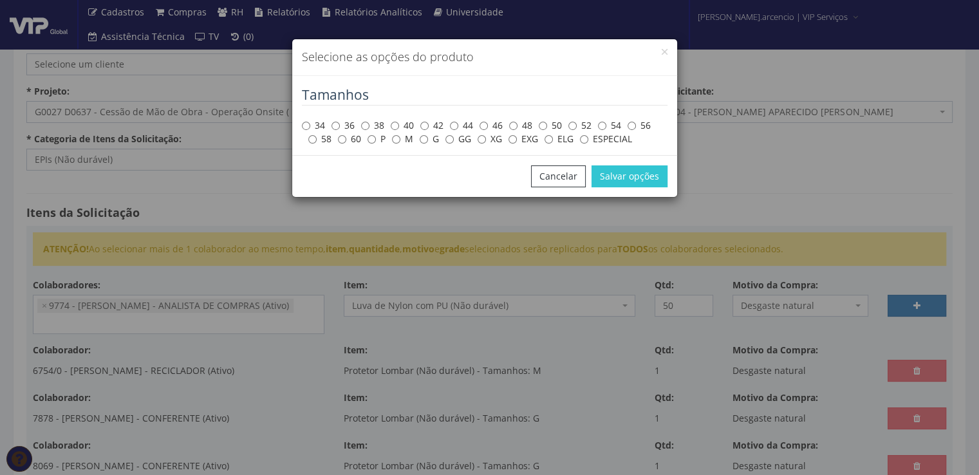
click at [427, 139] on label "G" at bounding box center [429, 139] width 19 height 13
click at [427, 139] on input "G" at bounding box center [424, 139] width 8 height 8
radio input "true"
click at [614, 176] on button "Salvar opções" at bounding box center [629, 176] width 76 height 22
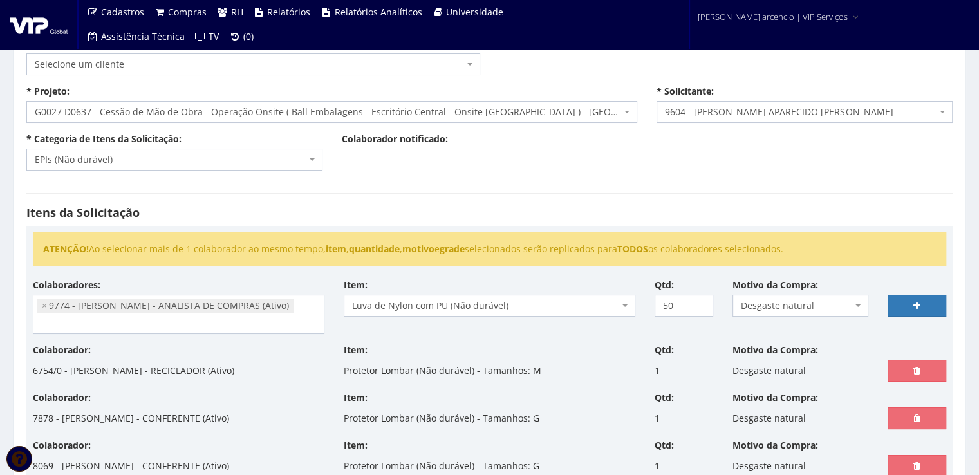
select select
type input "0"
select select
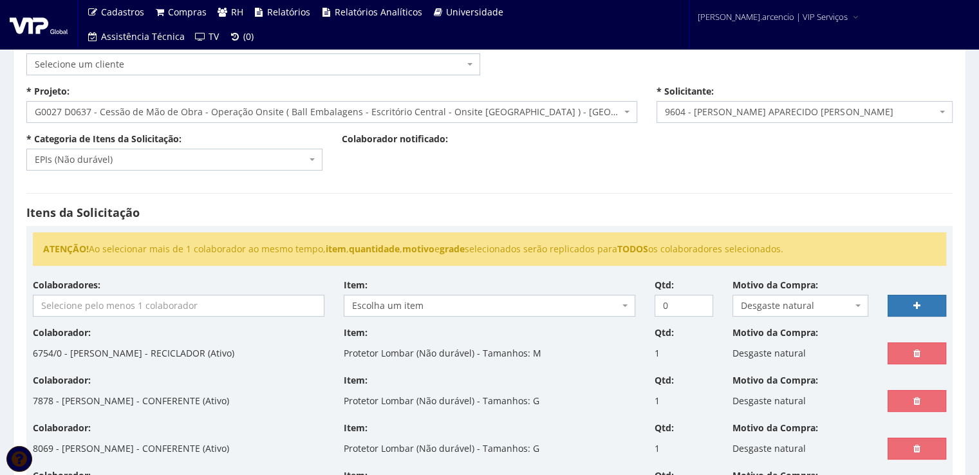
click at [118, 296] on input "search" at bounding box center [178, 305] width 290 height 21
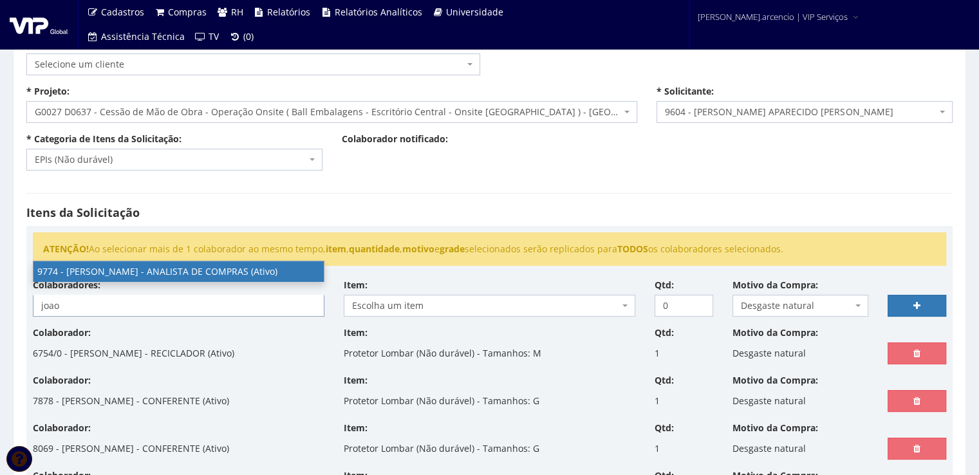
type input "joao"
select select "4079"
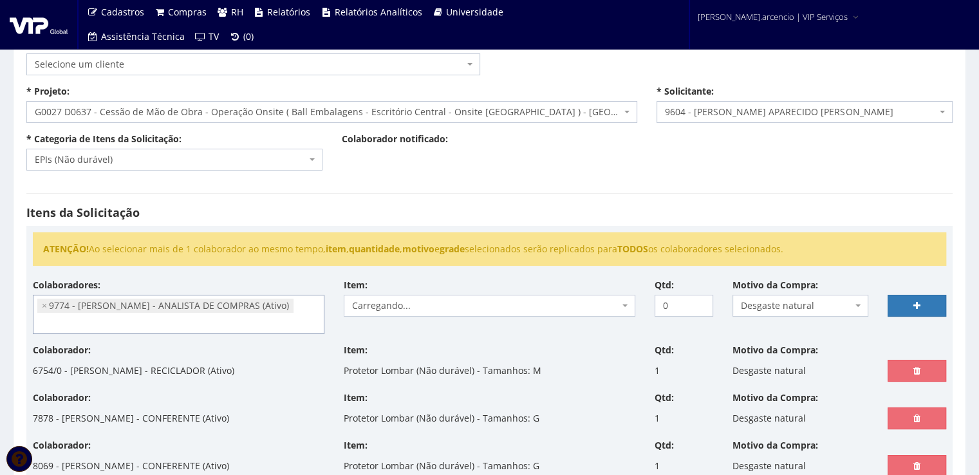
click at [630, 307] on span "Carregando..." at bounding box center [490, 306] width 292 height 22
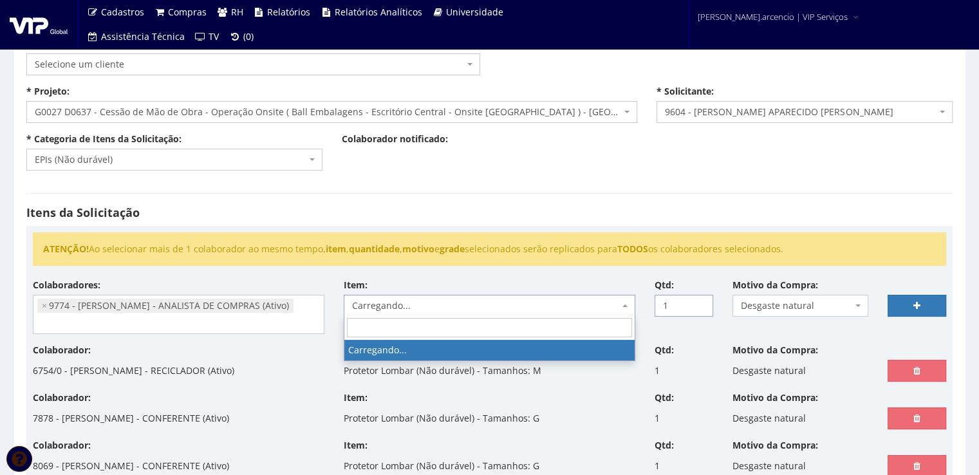
click at [699, 301] on input "1" at bounding box center [684, 306] width 59 height 22
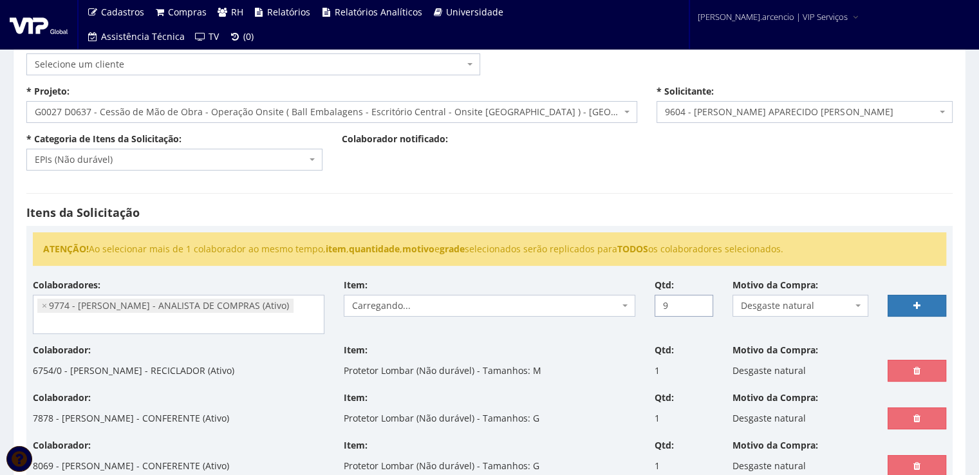
click at [699, 301] on input "9" at bounding box center [684, 306] width 59 height 22
type input "10"
click at [704, 304] on input "10" at bounding box center [684, 306] width 59 height 22
click at [628, 305] on span "Escolha um item" at bounding box center [490, 306] width 292 height 22
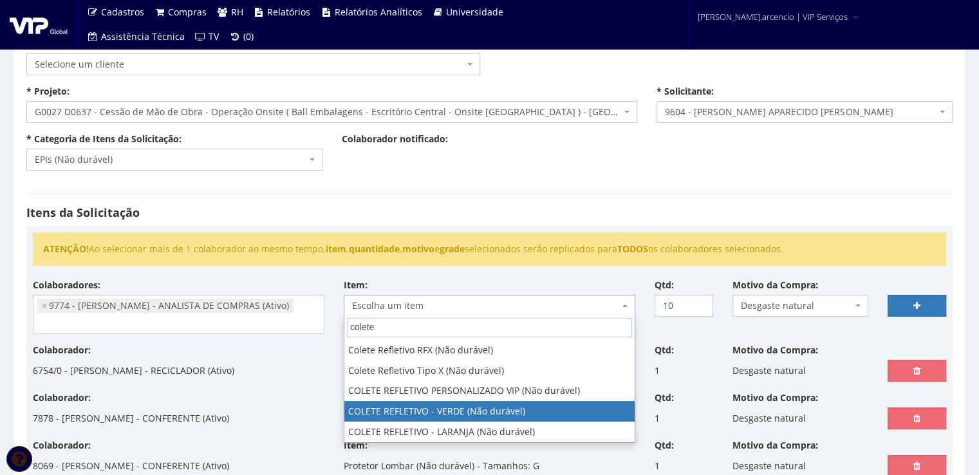
type input "colete"
select select "2943"
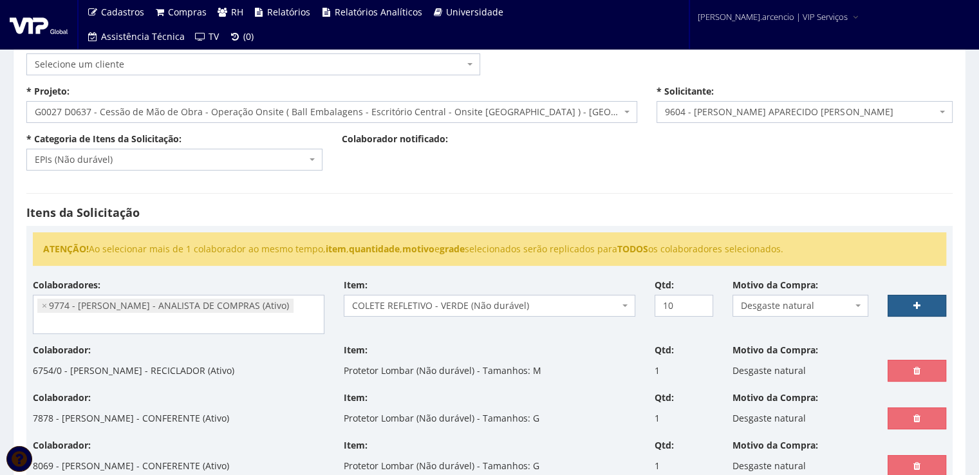
click at [907, 306] on link at bounding box center [917, 306] width 59 height 22
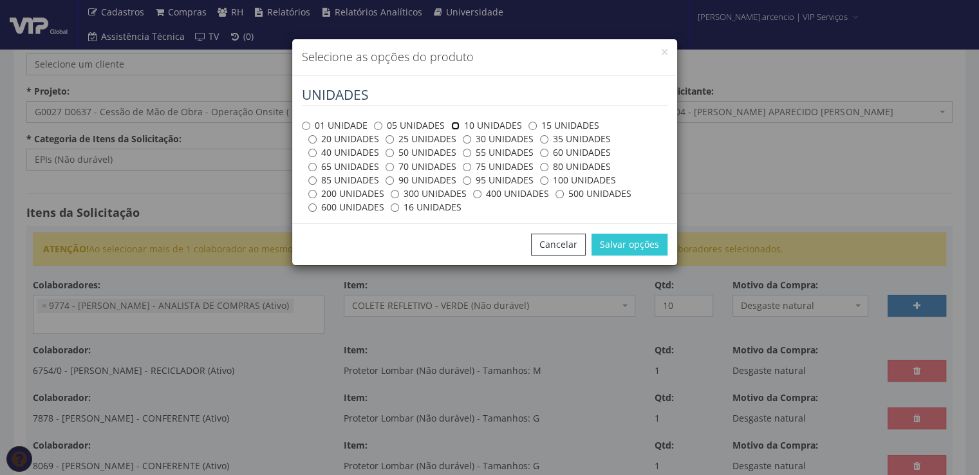
click at [453, 122] on input "10 UNIDADES" at bounding box center [455, 126] width 8 height 8
radio input "true"
click at [599, 243] on button "Salvar opções" at bounding box center [629, 245] width 76 height 22
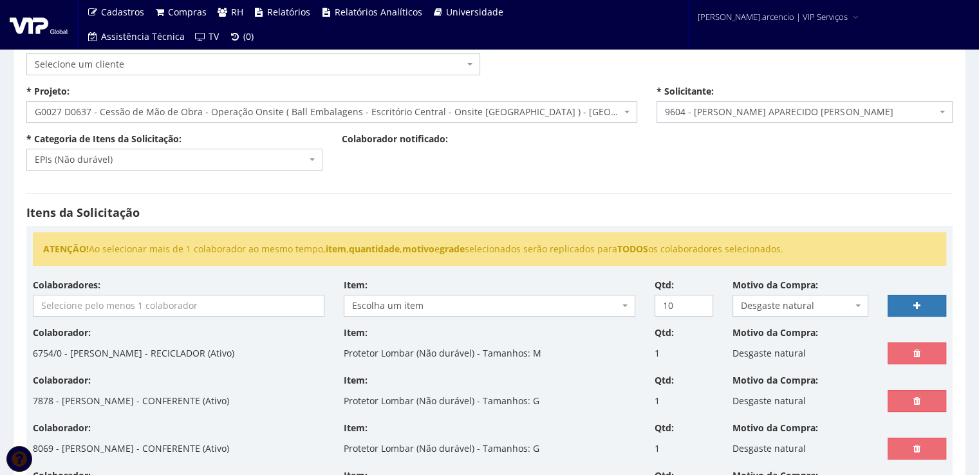
select select
type input "0"
click at [145, 311] on input "search" at bounding box center [178, 305] width 290 height 21
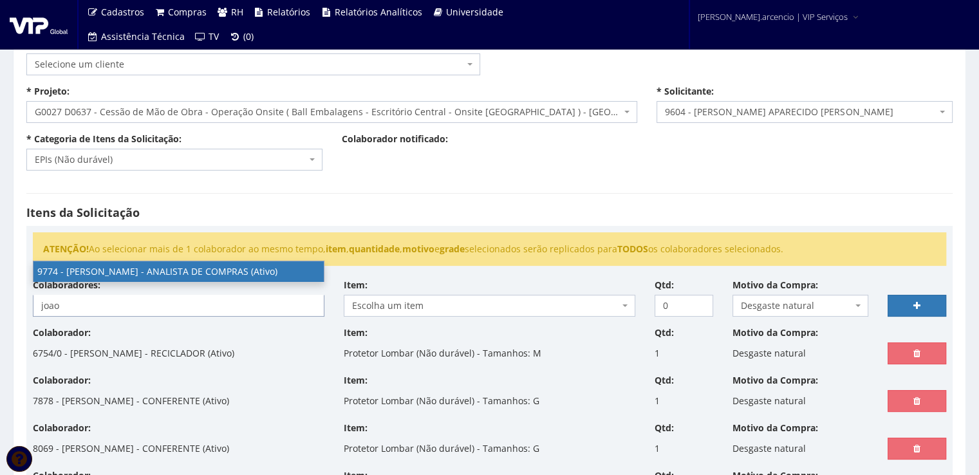
type input "joao"
select select "4079"
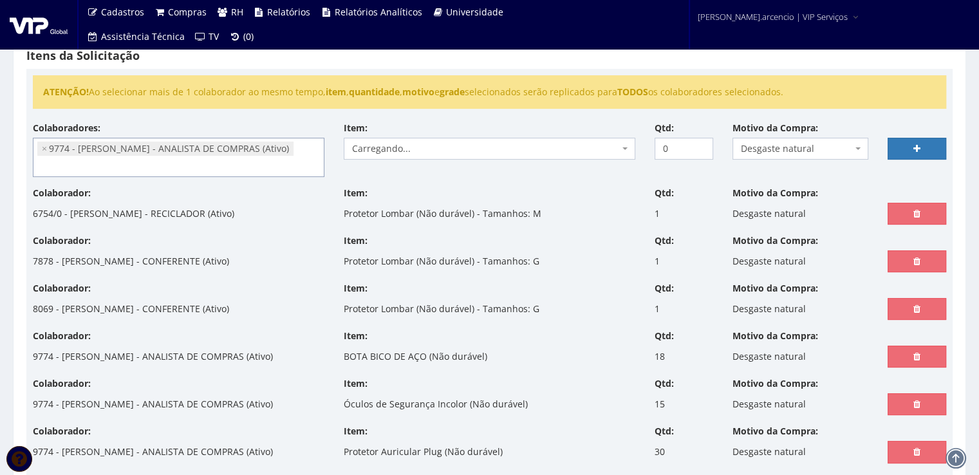
scroll to position [0, 0]
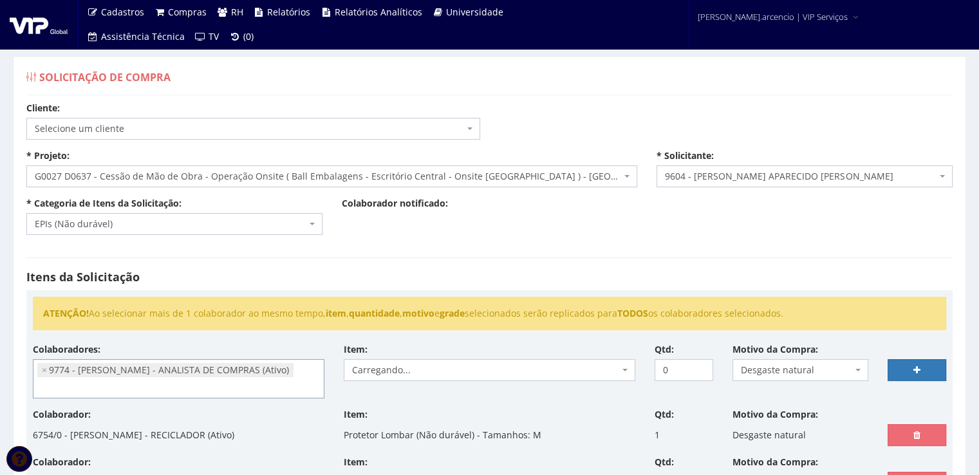
click at [628, 366] on span "Carregando..." at bounding box center [490, 370] width 292 height 22
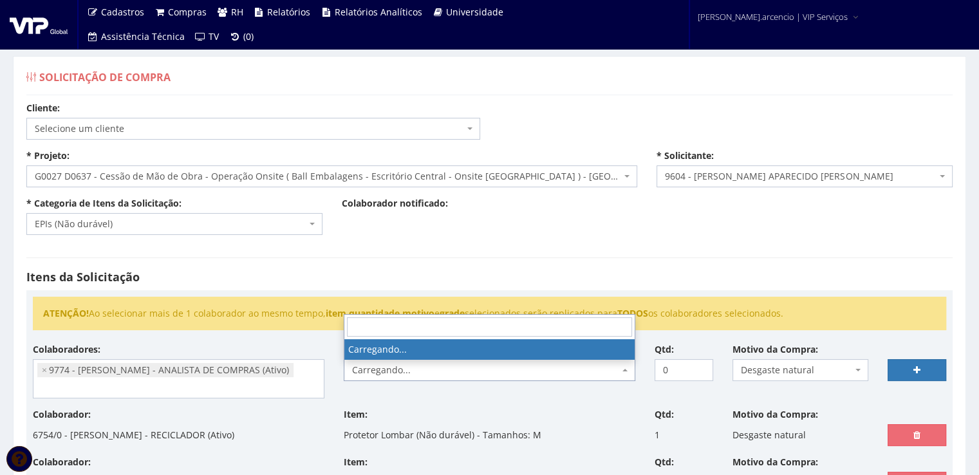
click at [628, 366] on span "Carregando..." at bounding box center [490, 370] width 292 height 22
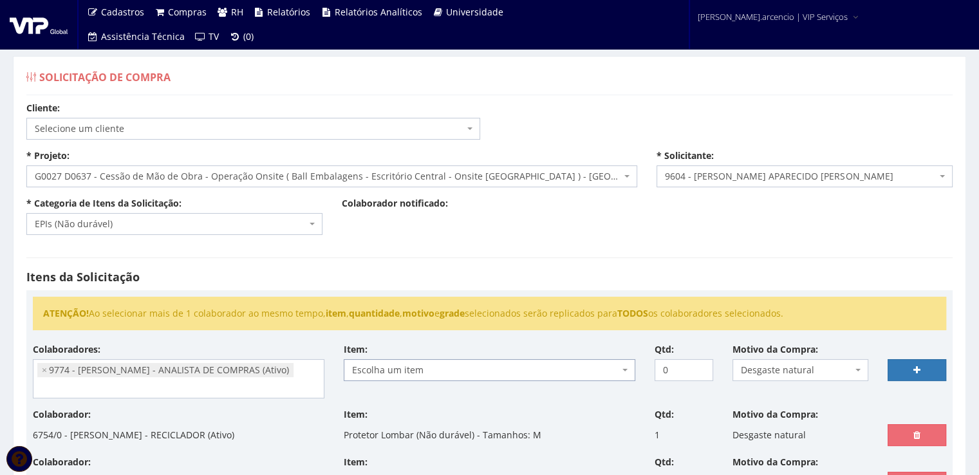
click at [628, 366] on span "Escolha um item" at bounding box center [490, 370] width 292 height 22
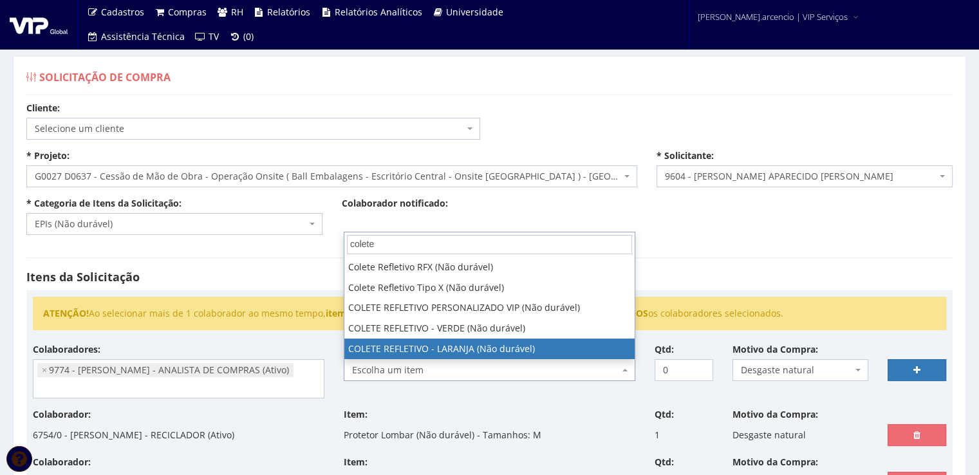
type input "colete"
select select "2944"
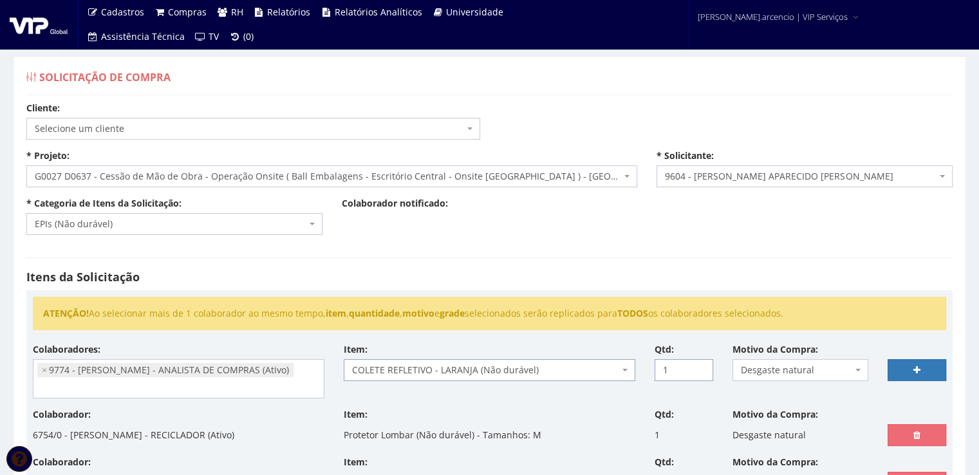
click at [700, 366] on input "1" at bounding box center [684, 370] width 59 height 22
type input "2"
click at [700, 366] on input "2" at bounding box center [684, 370] width 59 height 22
click at [901, 375] on link at bounding box center [917, 370] width 59 height 22
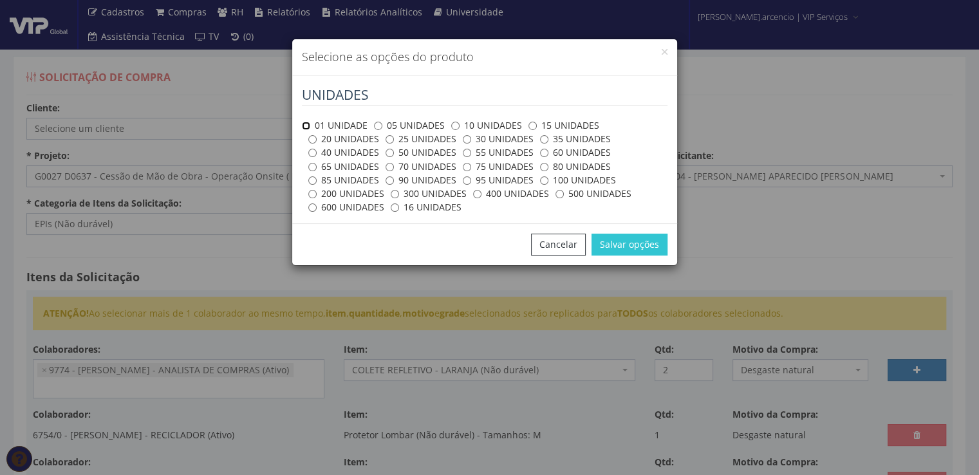
click at [307, 126] on input "01 UNIDADE" at bounding box center [306, 126] width 8 height 8
radio input "true"
click at [613, 250] on button "Salvar opções" at bounding box center [629, 245] width 76 height 22
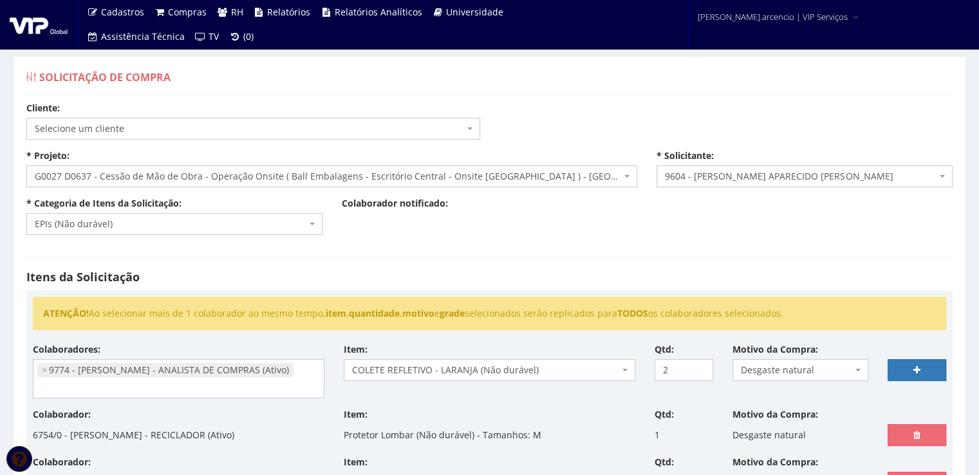
select select
type input "0"
select select
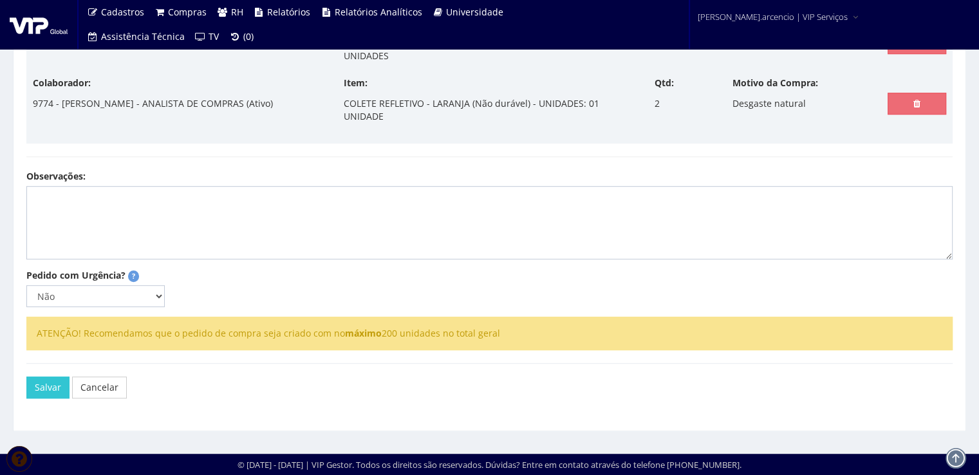
scroll to position [818, 0]
click at [40, 389] on button "Salvar" at bounding box center [47, 388] width 43 height 22
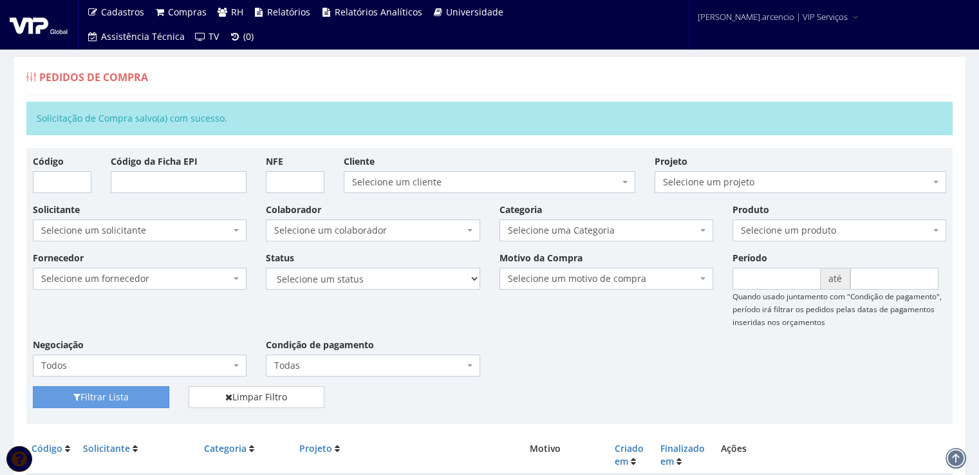
click at [39, 28] on img at bounding box center [39, 24] width 58 height 19
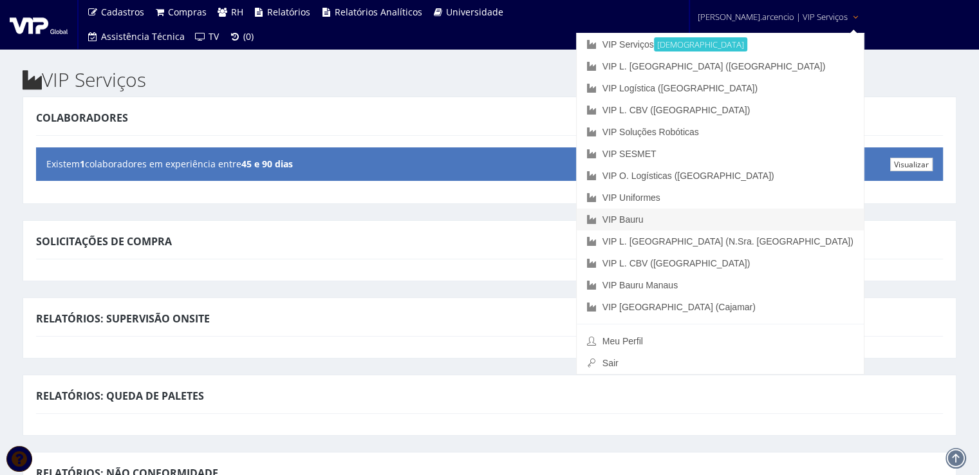
click at [707, 220] on link "VIP Bauru" at bounding box center [720, 220] width 287 height 22
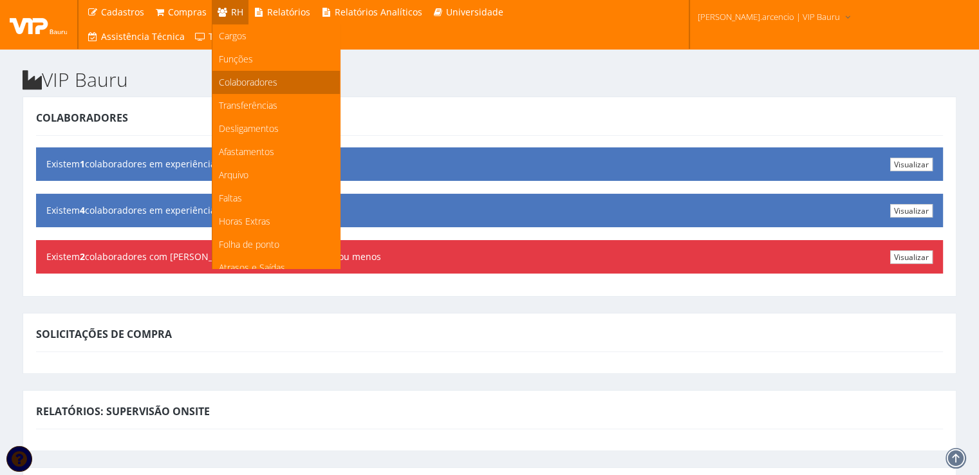
click at [247, 88] on span "Colaboradores" at bounding box center [248, 82] width 59 height 12
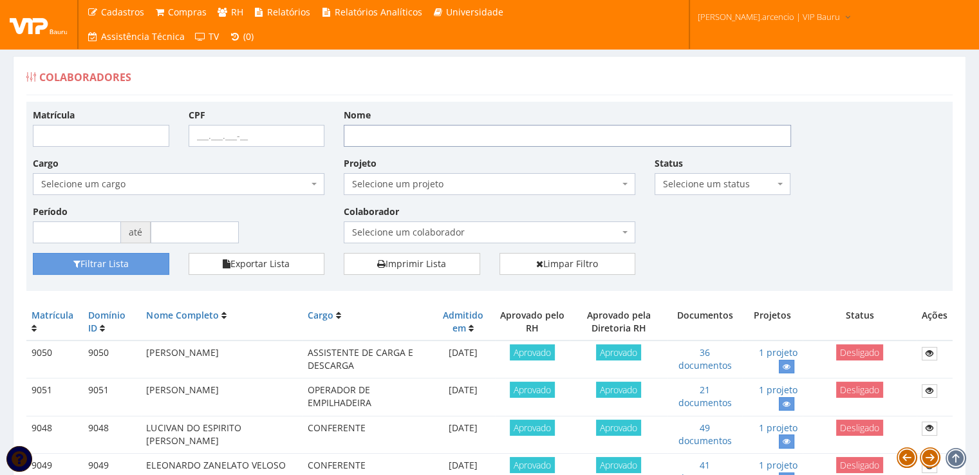
click at [390, 136] on input "Nome" at bounding box center [567, 136] width 447 height 22
type input "[PERSON_NAME]"
click at [129, 268] on button "Filtrar Lista" at bounding box center [101, 264] width 136 height 22
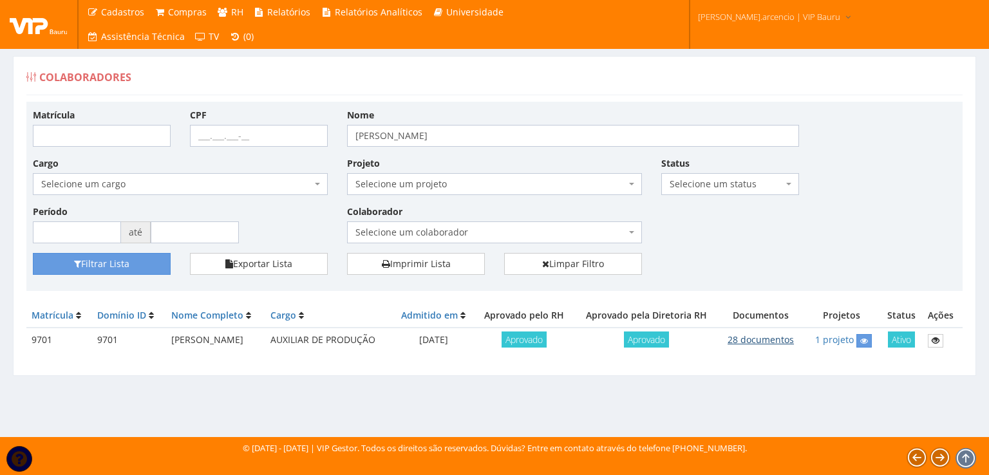
click at [752, 335] on link "28 documentos" at bounding box center [760, 339] width 66 height 12
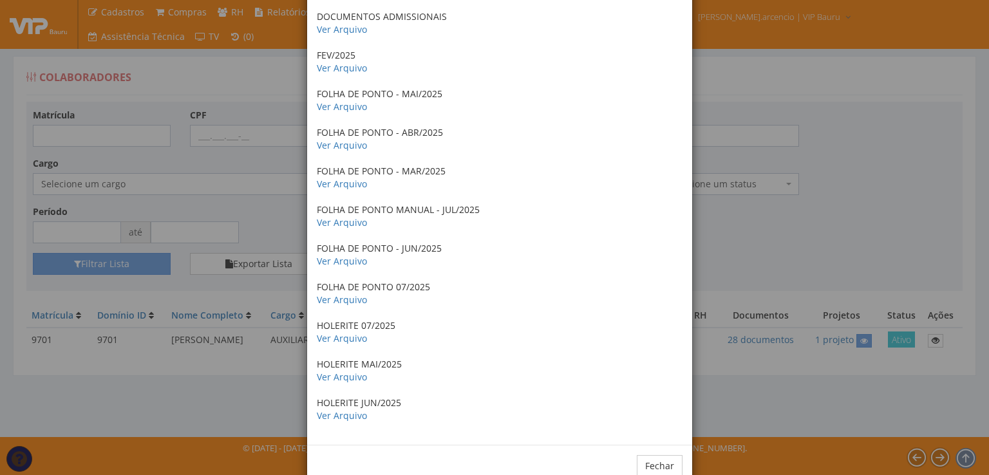
scroll to position [775, 0]
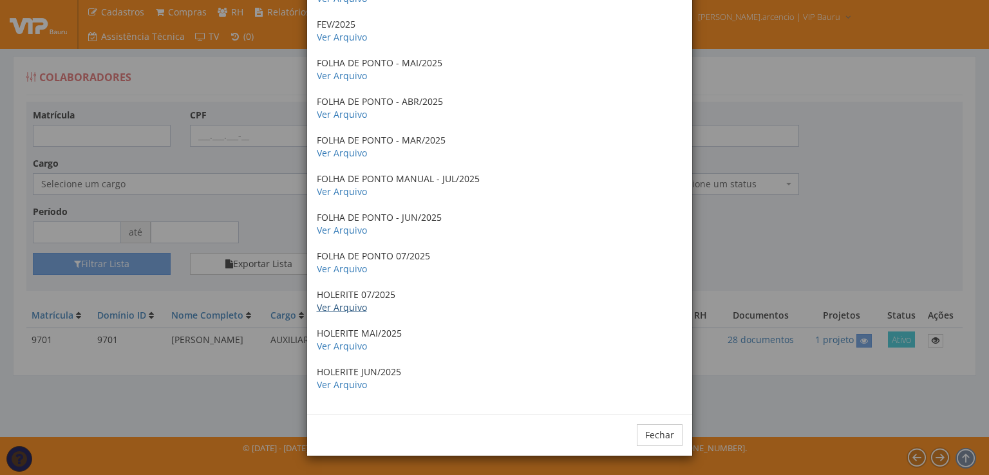
click at [333, 310] on link "Ver Arquivo" at bounding box center [342, 307] width 50 height 12
click at [782, 234] on div "× Documentos / Colaborador: 9701 - [PERSON_NAME] ANTECEDENTES CRIMINAIS Ver Arq…" at bounding box center [494, 237] width 989 height 475
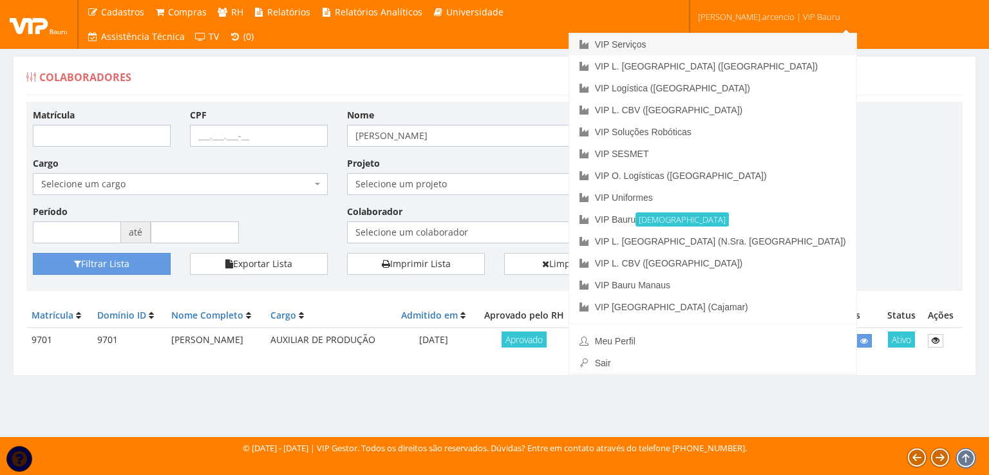
click at [721, 51] on link "VIP Serviços" at bounding box center [712, 44] width 287 height 22
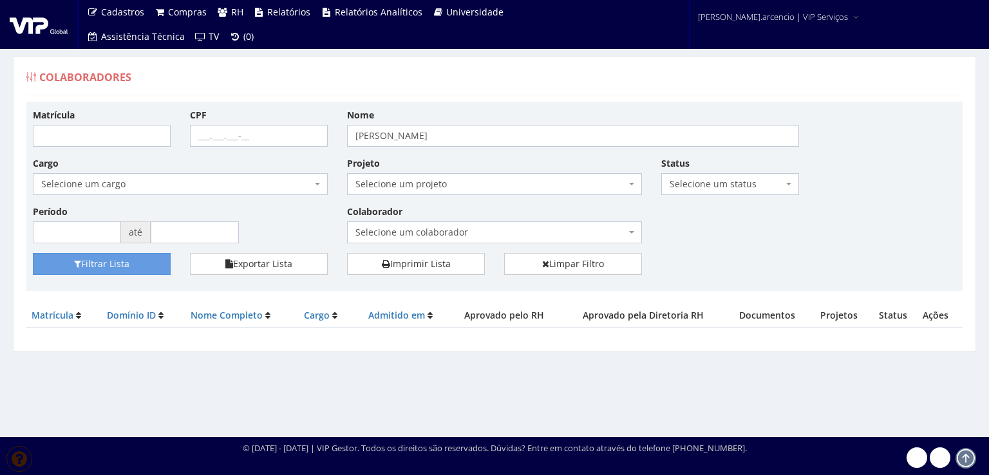
click at [34, 36] on div at bounding box center [39, 24] width 79 height 49
click at [34, 26] on img at bounding box center [39, 24] width 58 height 19
